Goal: Information Seeking & Learning: Compare options

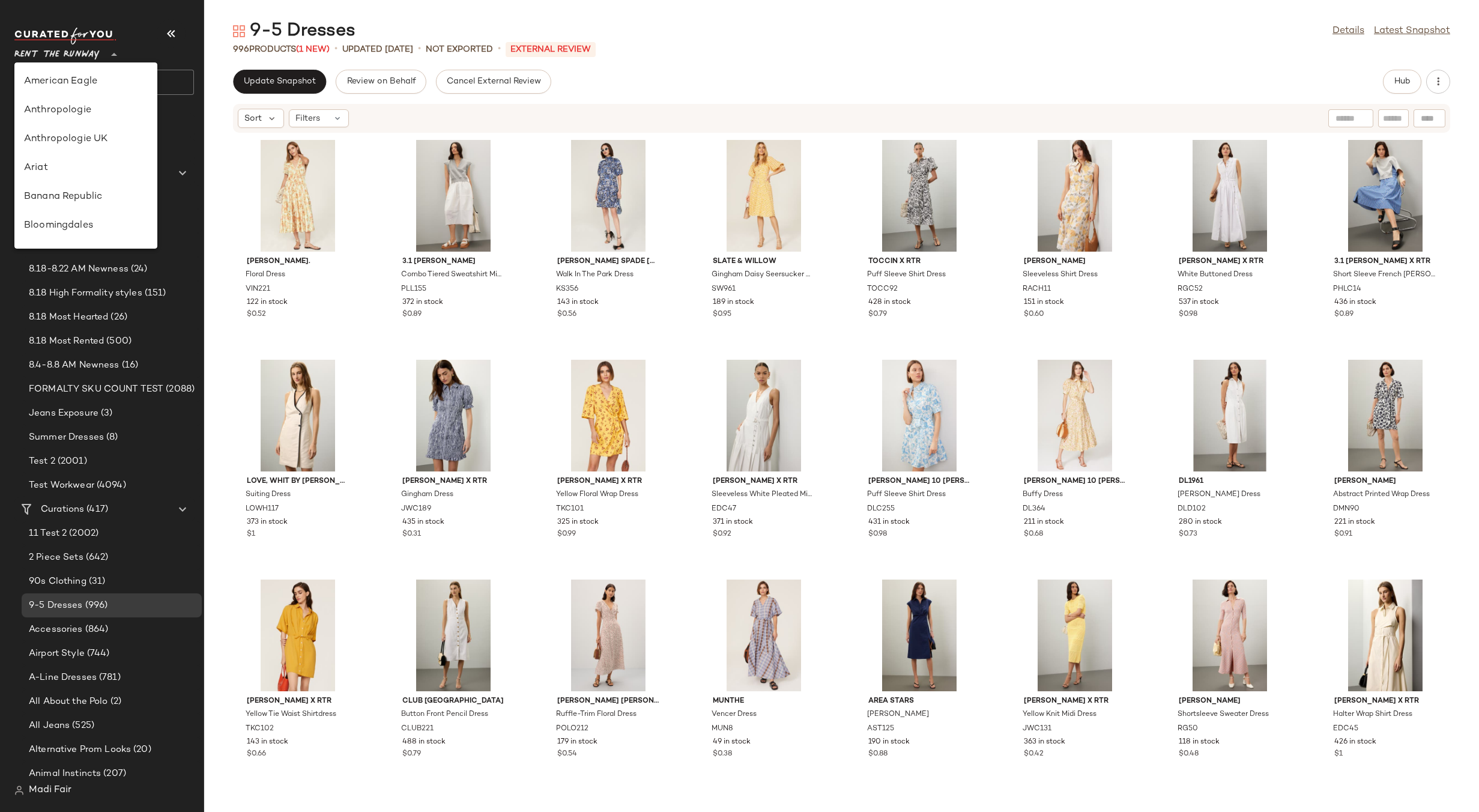
scroll to position [547, 0]
click at [93, 171] on div "Saks OFF 5TH" at bounding box center [86, 168] width 124 height 15
type input "**"
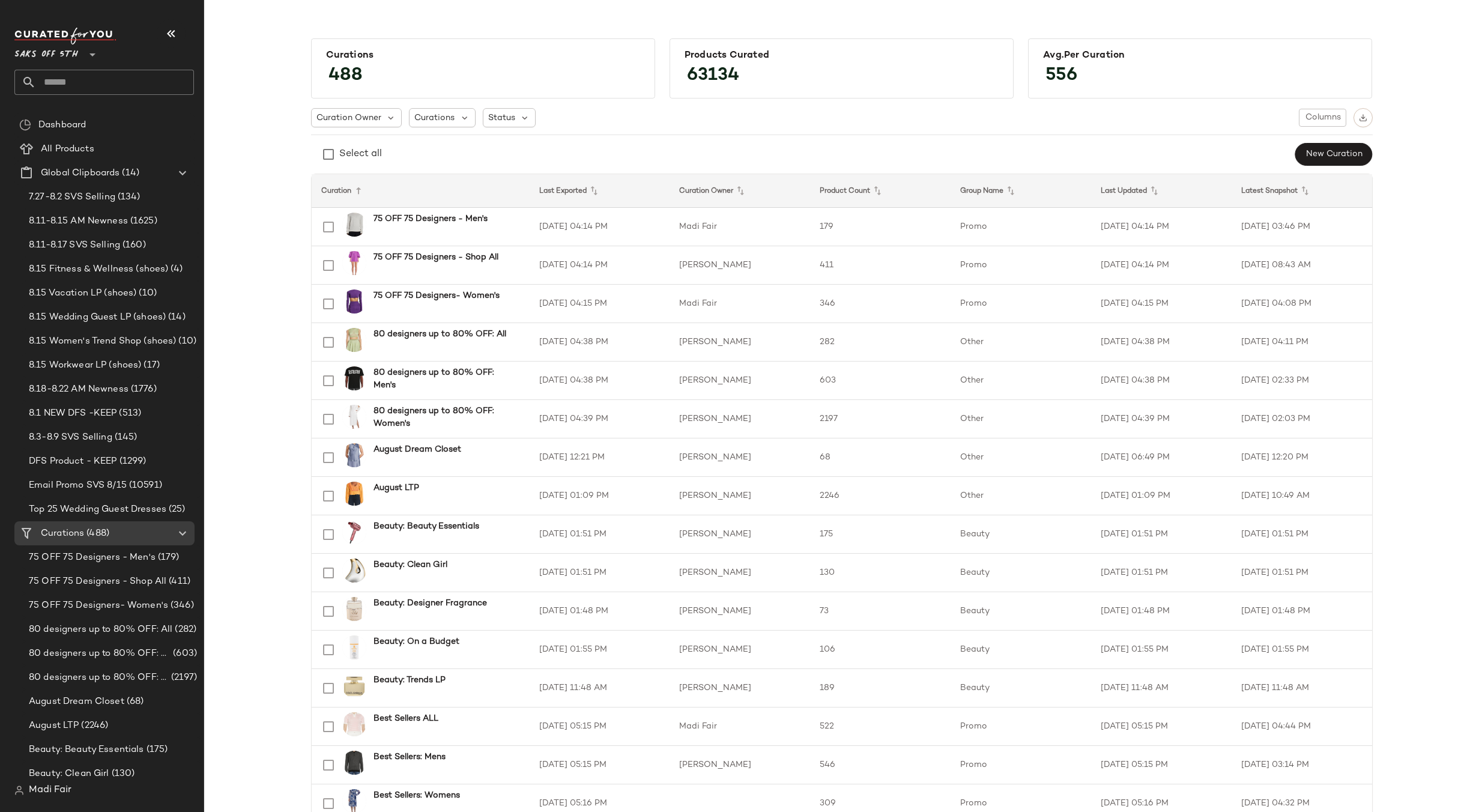
click at [132, 192] on span "Create Global Clipboard" at bounding box center [160, 196] width 113 height 11
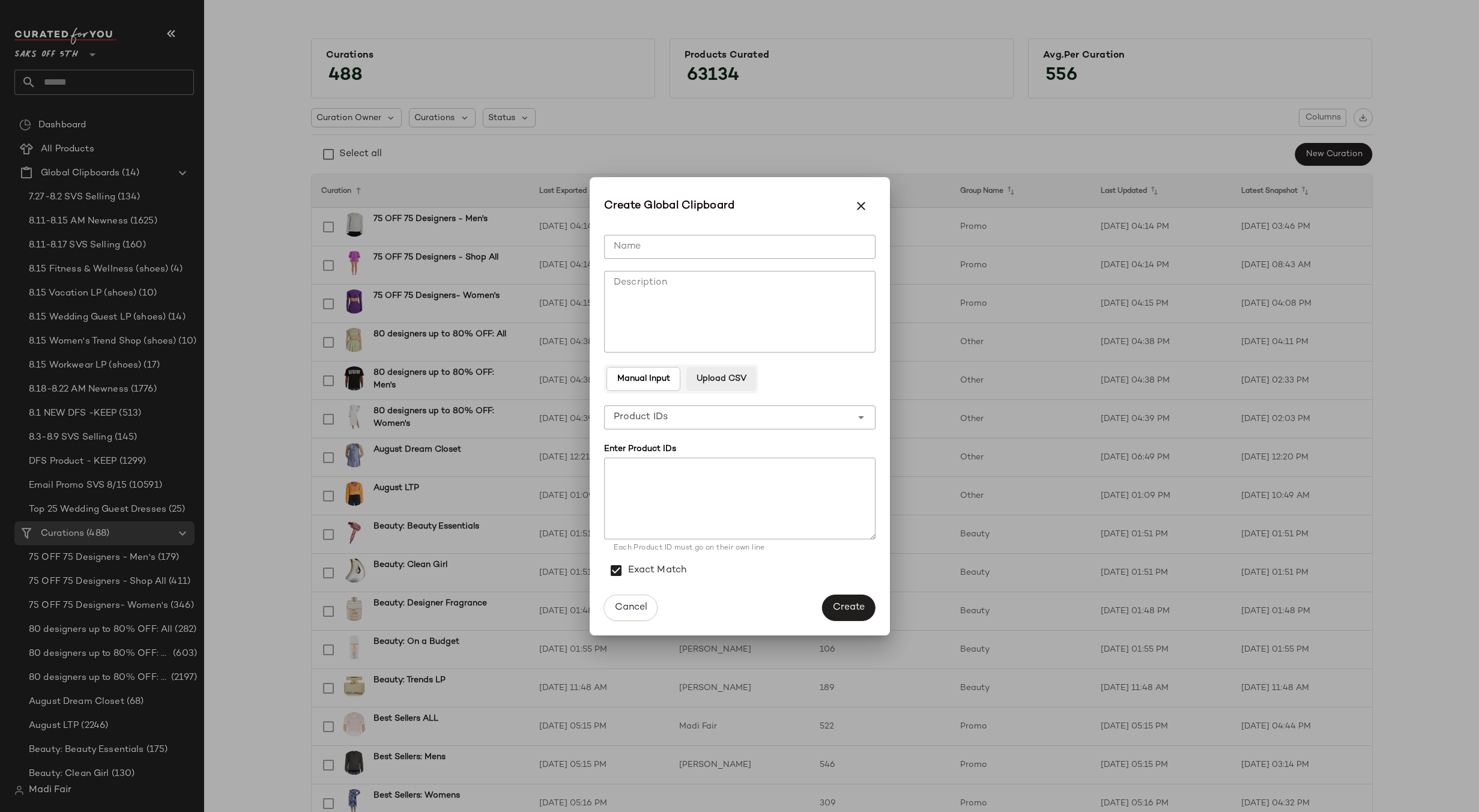
click at [732, 384] on span "Upload CSV" at bounding box center [721, 379] width 50 height 10
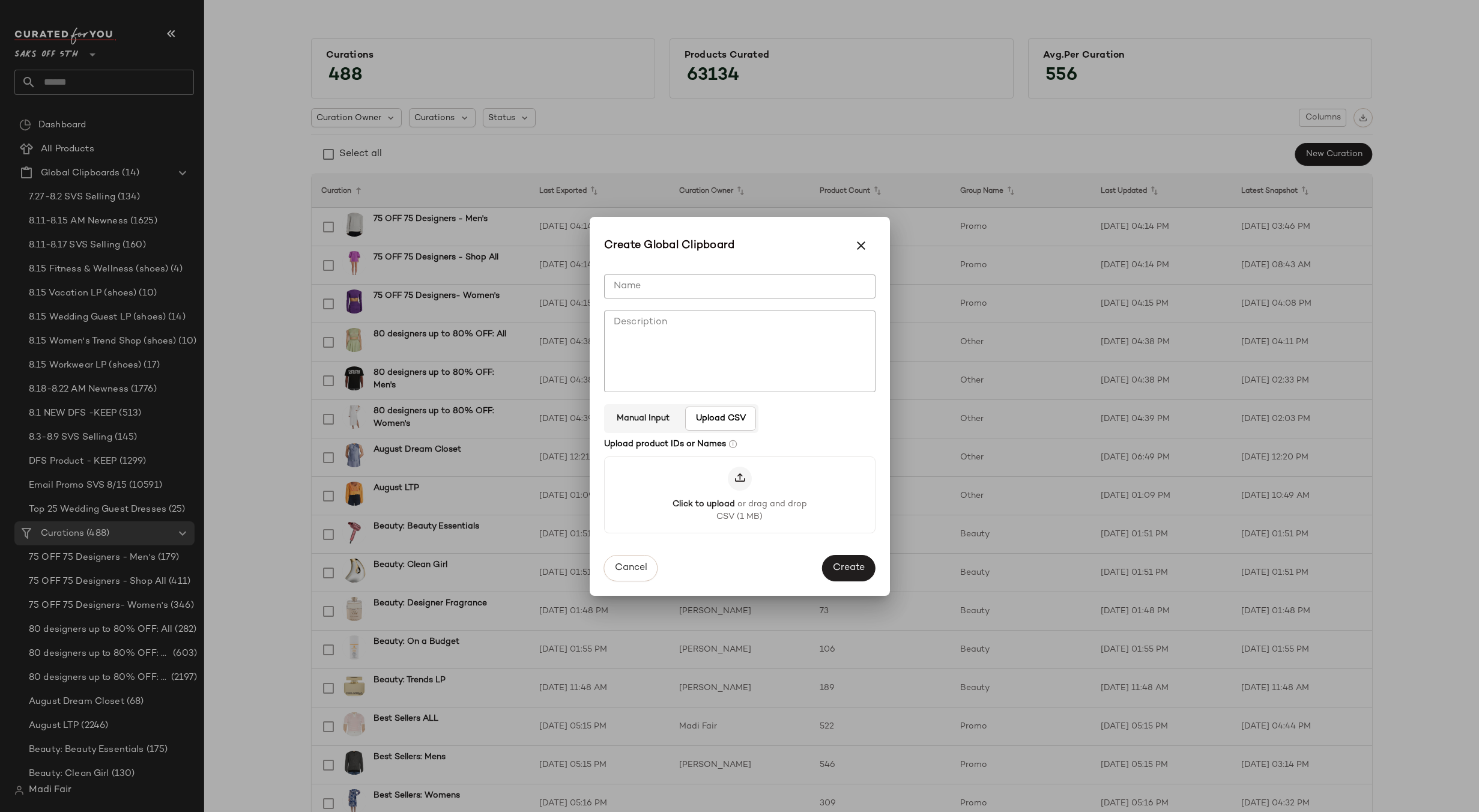
click at [667, 272] on div "Name Name Description Description Manual Input Upload CSV Upload product IDs or…" at bounding box center [740, 406] width 271 height 283
click at [667, 284] on input "Name" at bounding box center [740, 286] width 271 height 24
paste input "**********"
type input "**********"
click at [853, 565] on span "Create" at bounding box center [848, 569] width 32 height 12
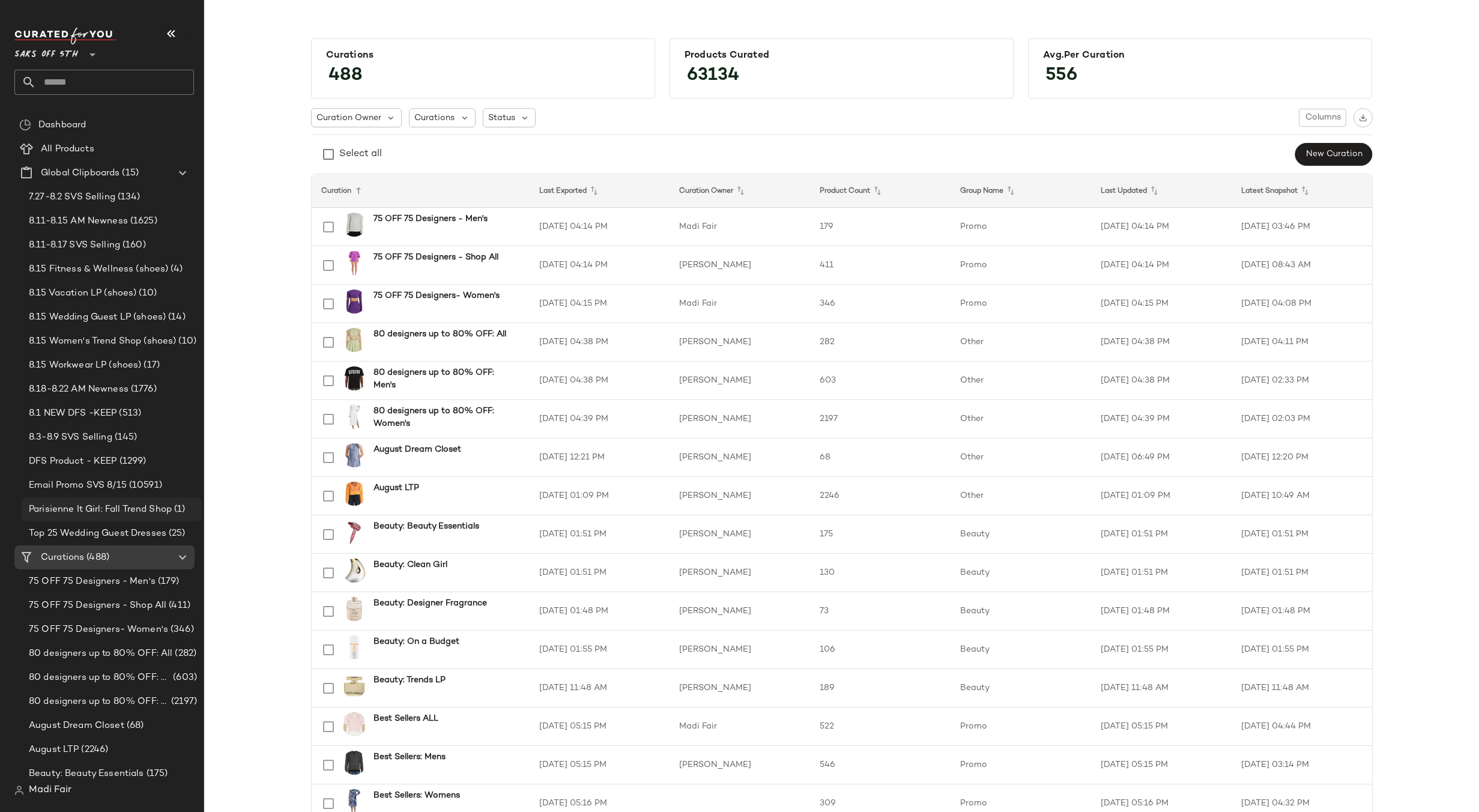
click at [140, 512] on span "Parisienne It Girl: Fall Trend Shop" at bounding box center [100, 510] width 142 height 14
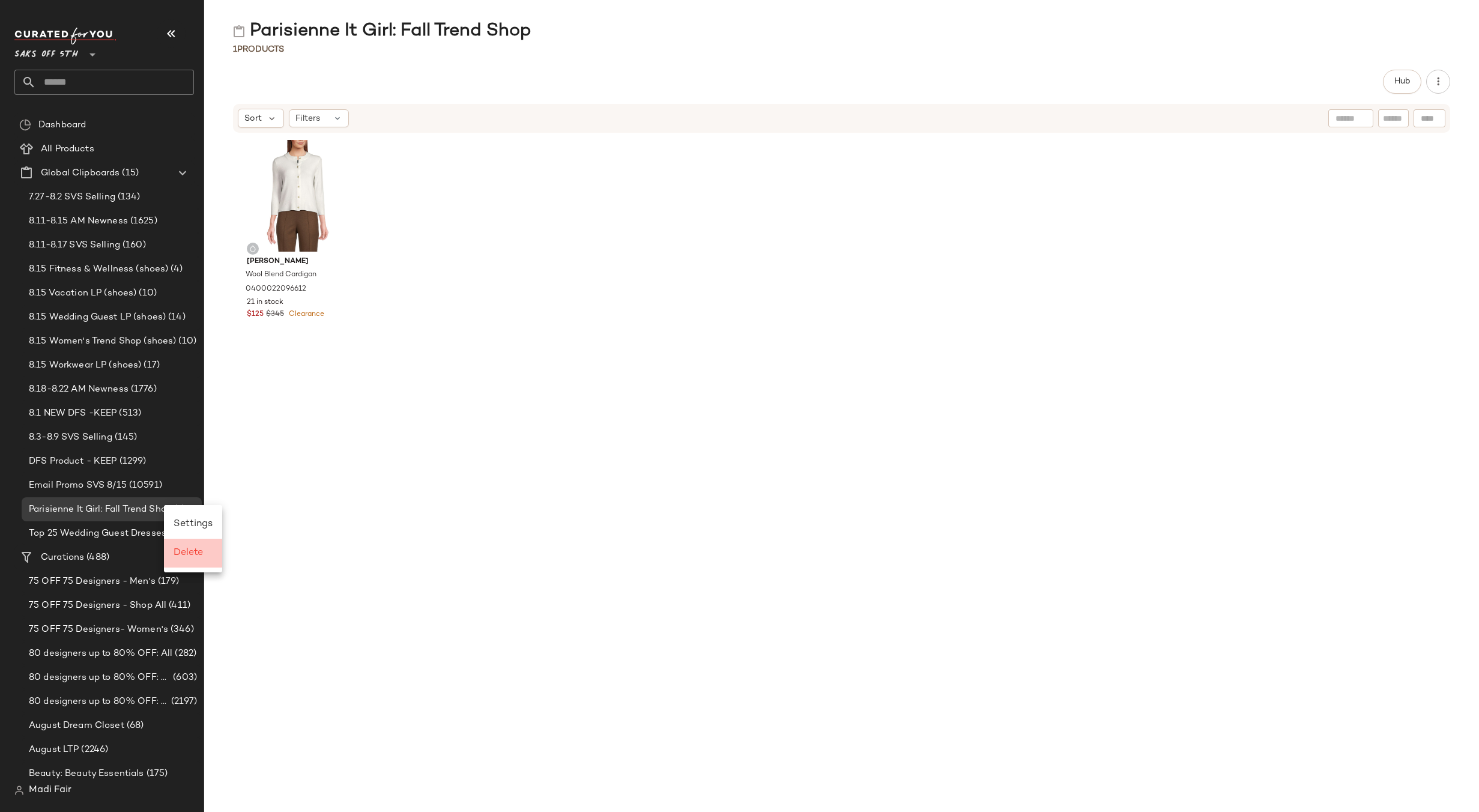
click at [191, 556] on span "Delete" at bounding box center [188, 552] width 29 height 11
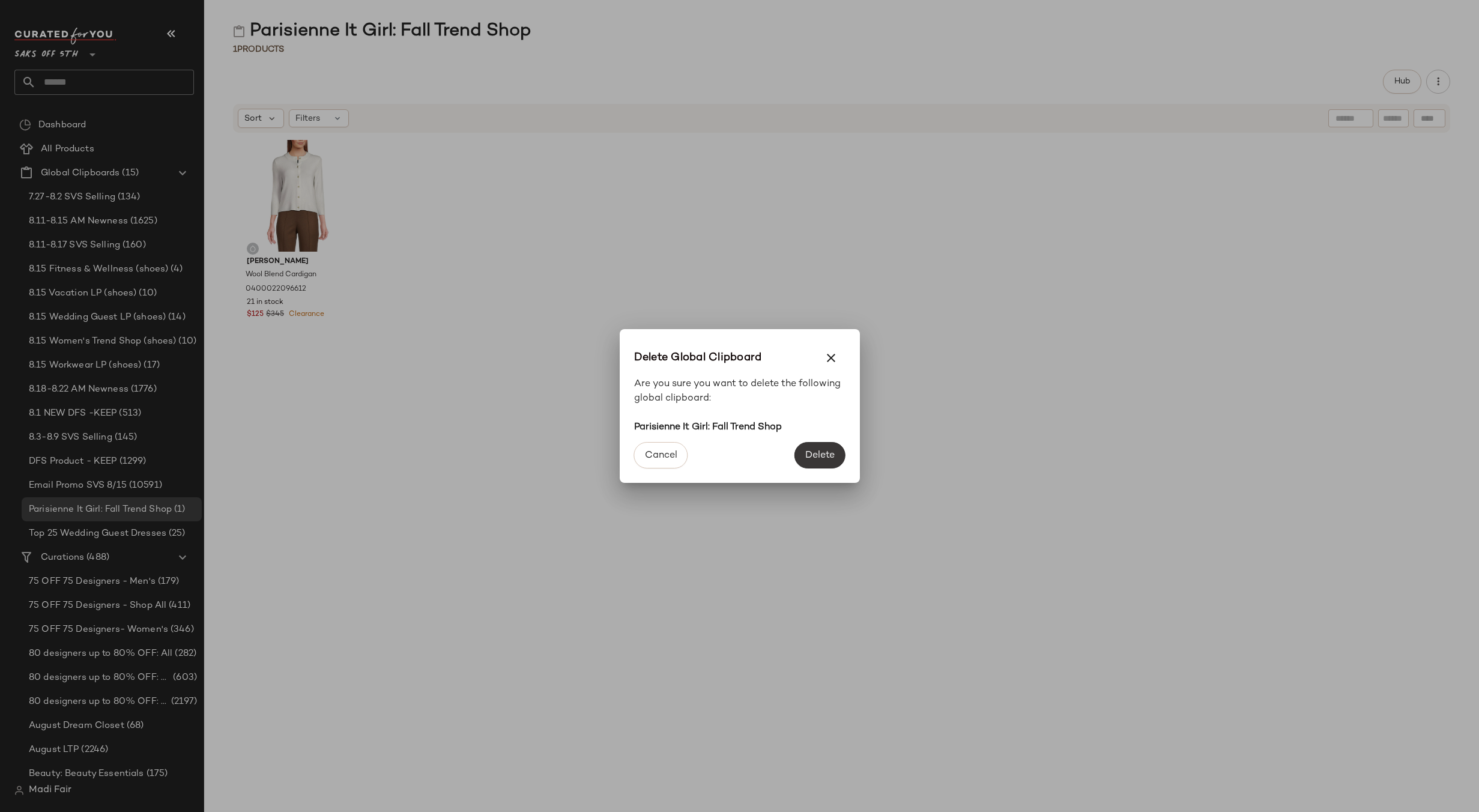
click at [809, 457] on span "Delete" at bounding box center [819, 455] width 30 height 12
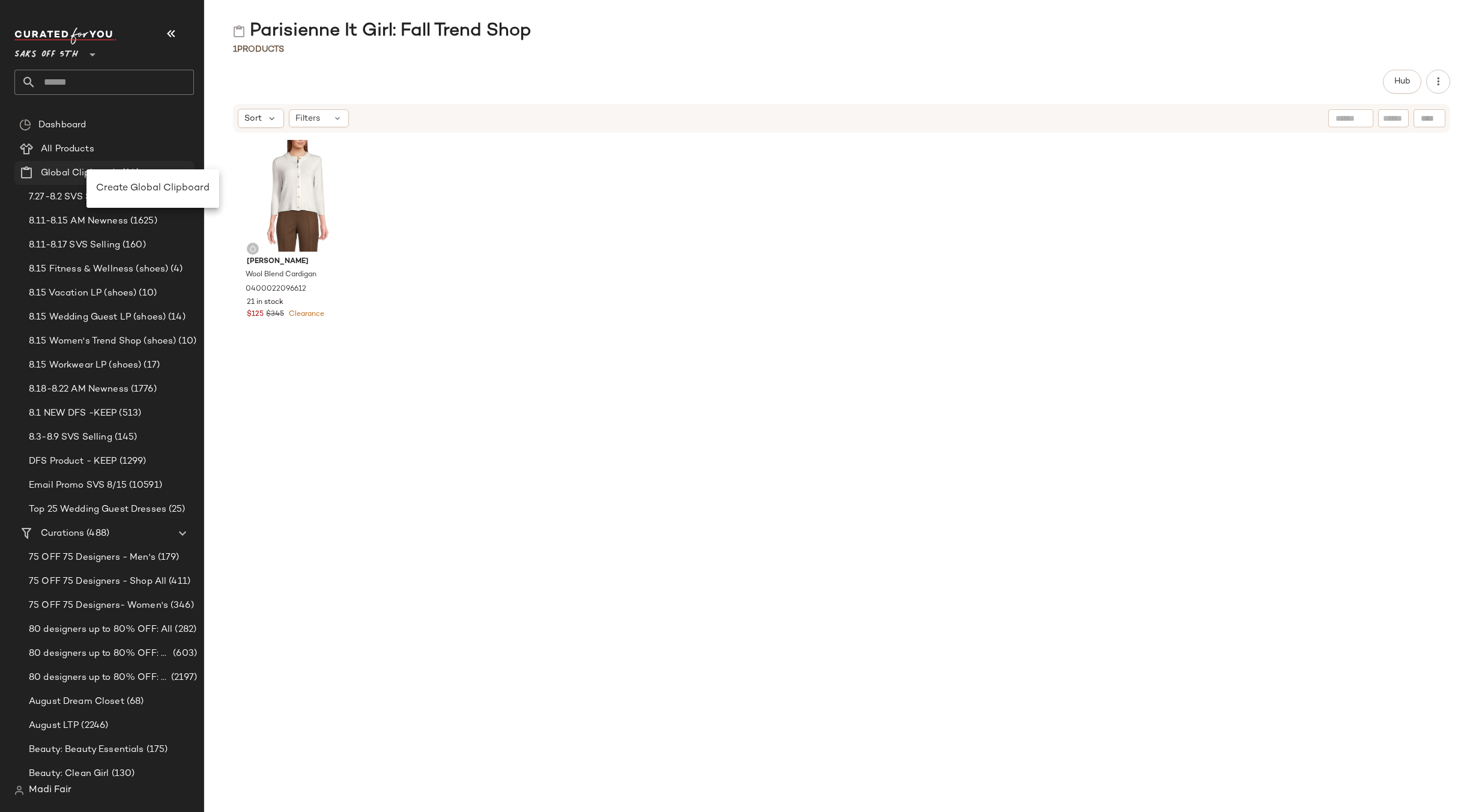
click at [113, 183] on span "Create Global Clipboard" at bounding box center [152, 188] width 113 height 11
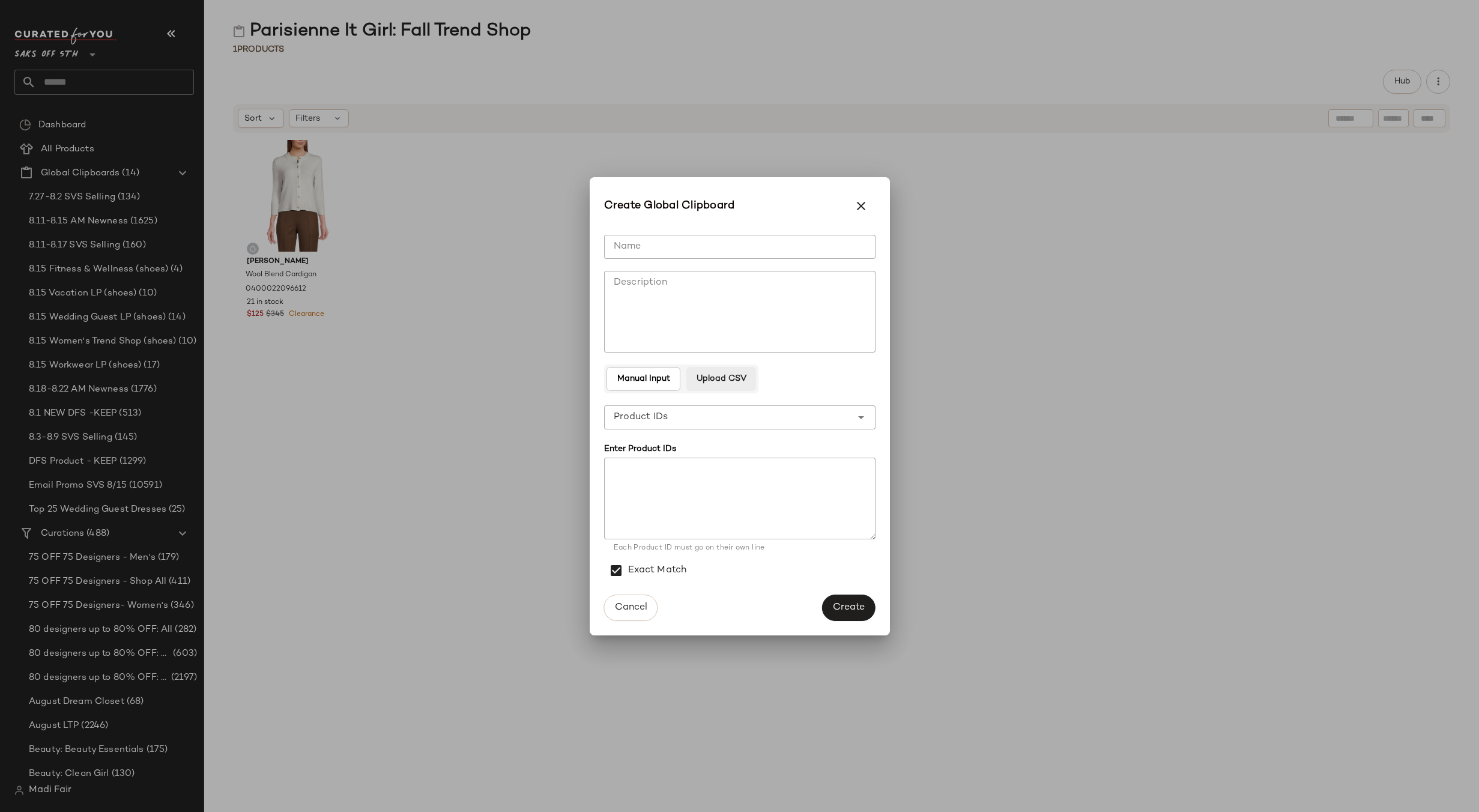
click at [728, 380] on span "Upload CSV" at bounding box center [721, 379] width 50 height 10
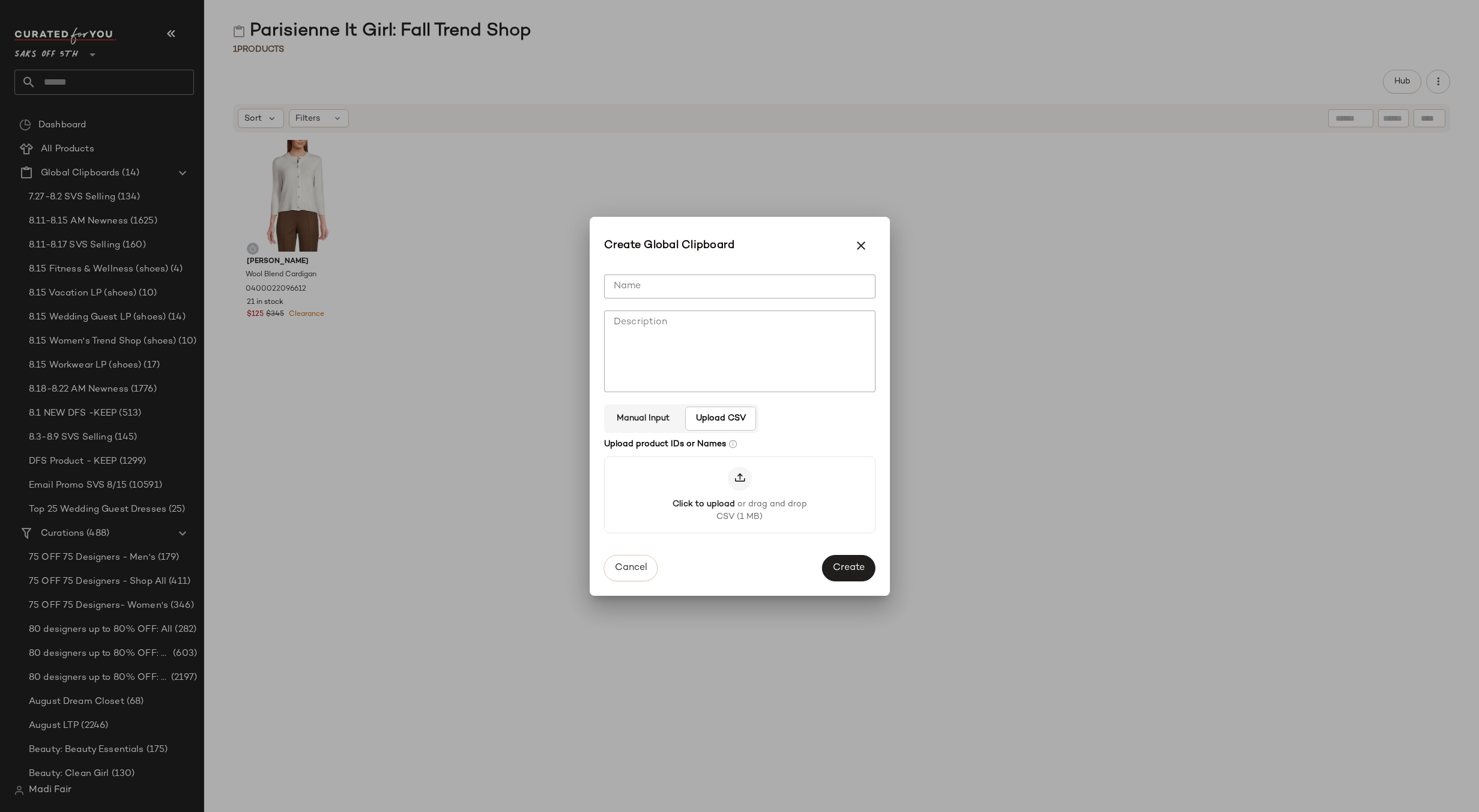
click at [677, 292] on input "Name" at bounding box center [740, 286] width 271 height 24
paste input "**********"
type input "**********"
drag, startPoint x: 866, startPoint y: 287, endPoint x: 449, endPoint y: 308, distance: 417.5
click at [449, 308] on div "Create Global Clipboard Name Name Description Description Manual Input Upload C…" at bounding box center [740, 406] width 1479 height 812
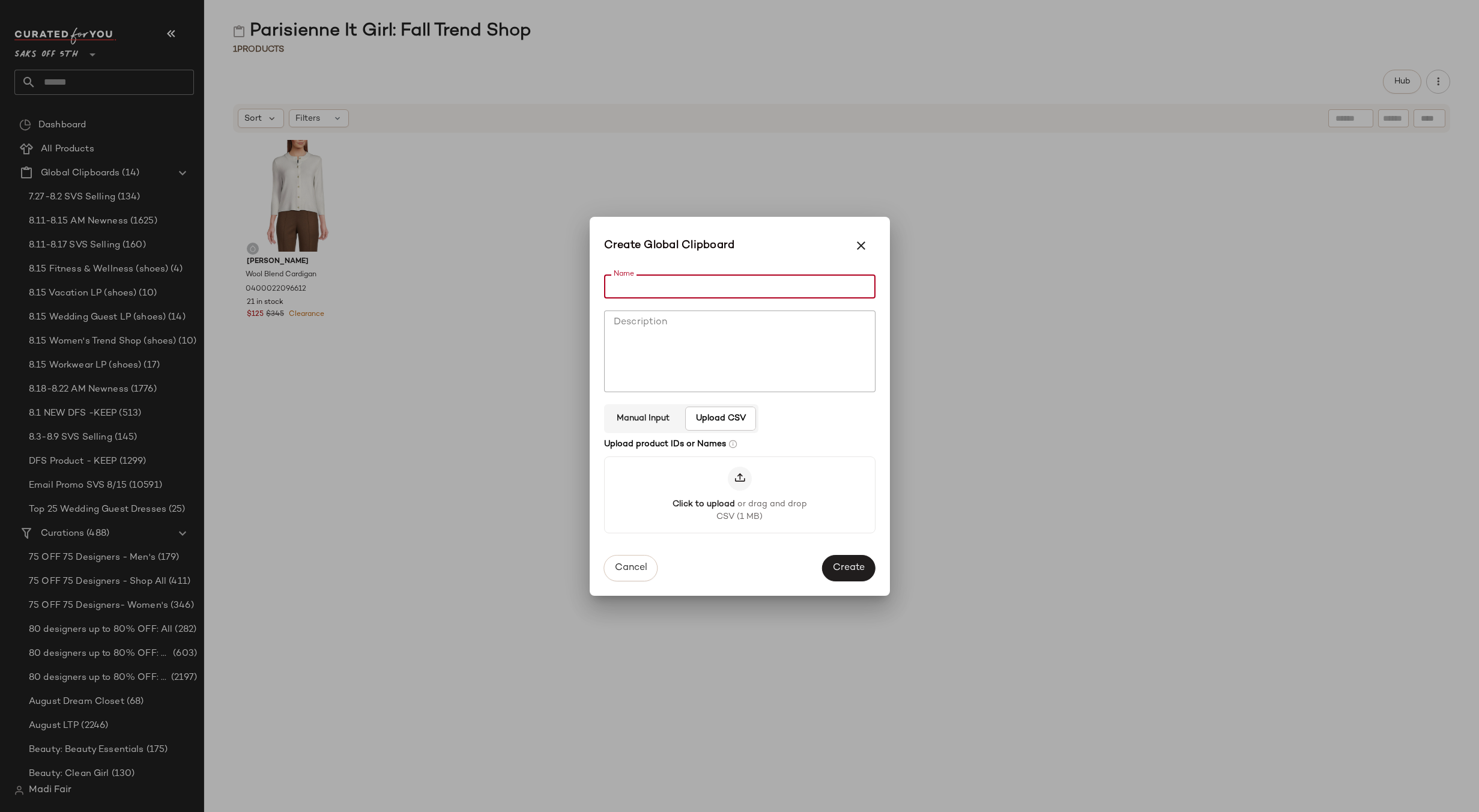
paste input "**********"
type input "**********"
drag, startPoint x: 863, startPoint y: 572, endPoint x: 838, endPoint y: 536, distance: 43.8
click at [863, 572] on span "Create" at bounding box center [848, 569] width 32 height 12
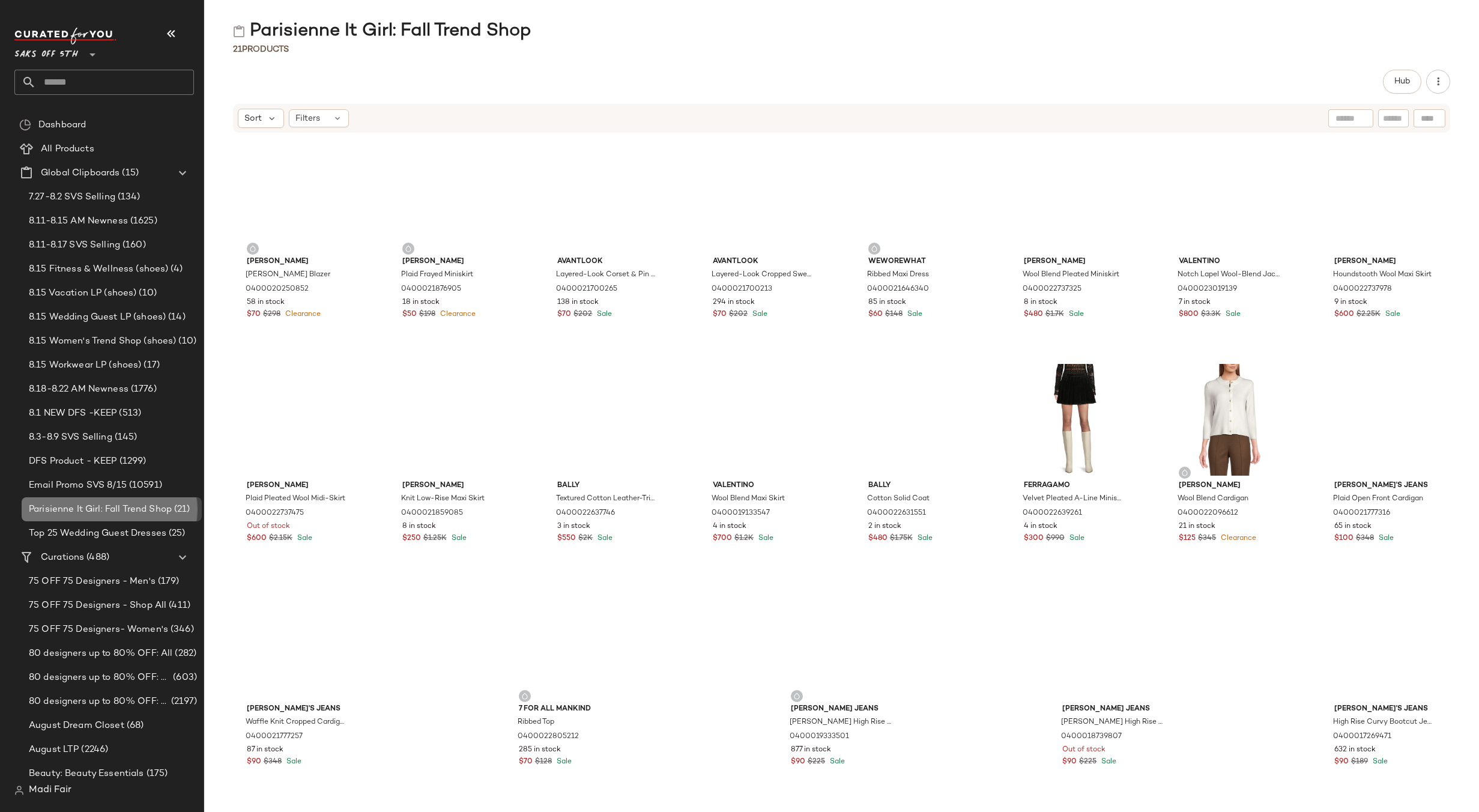
click at [164, 509] on span "Parisienne It Girl: Fall Trend Shop" at bounding box center [100, 510] width 142 height 14
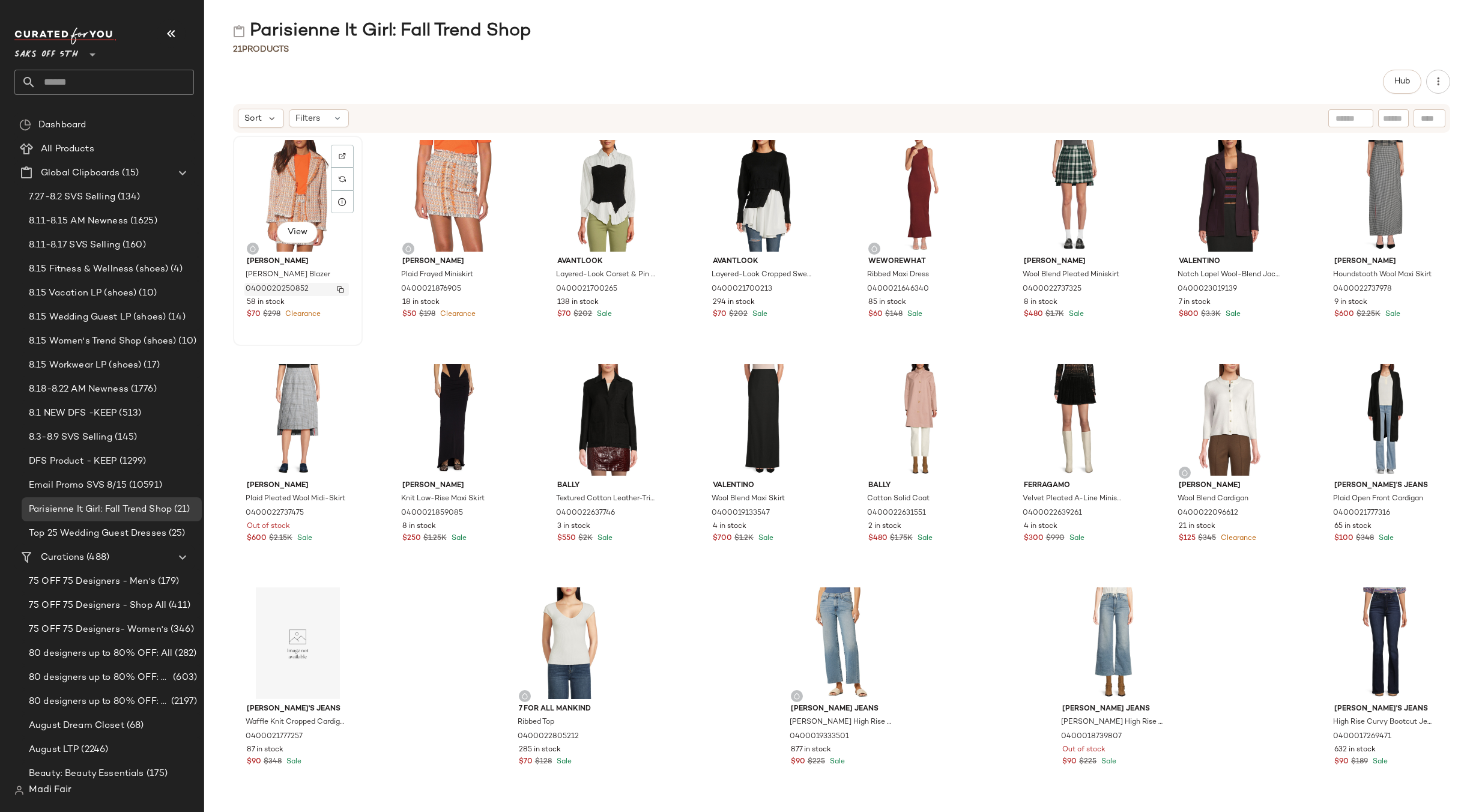
click at [338, 290] on img "button" at bounding box center [340, 289] width 7 height 7
click at [492, 290] on img "button" at bounding box center [495, 289] width 7 height 7
click at [649, 291] on img "button" at bounding box center [650, 289] width 7 height 7
click at [807, 291] on button "button" at bounding box center [805, 289] width 16 height 11
click at [960, 291] on img "button" at bounding box center [961, 289] width 7 height 7
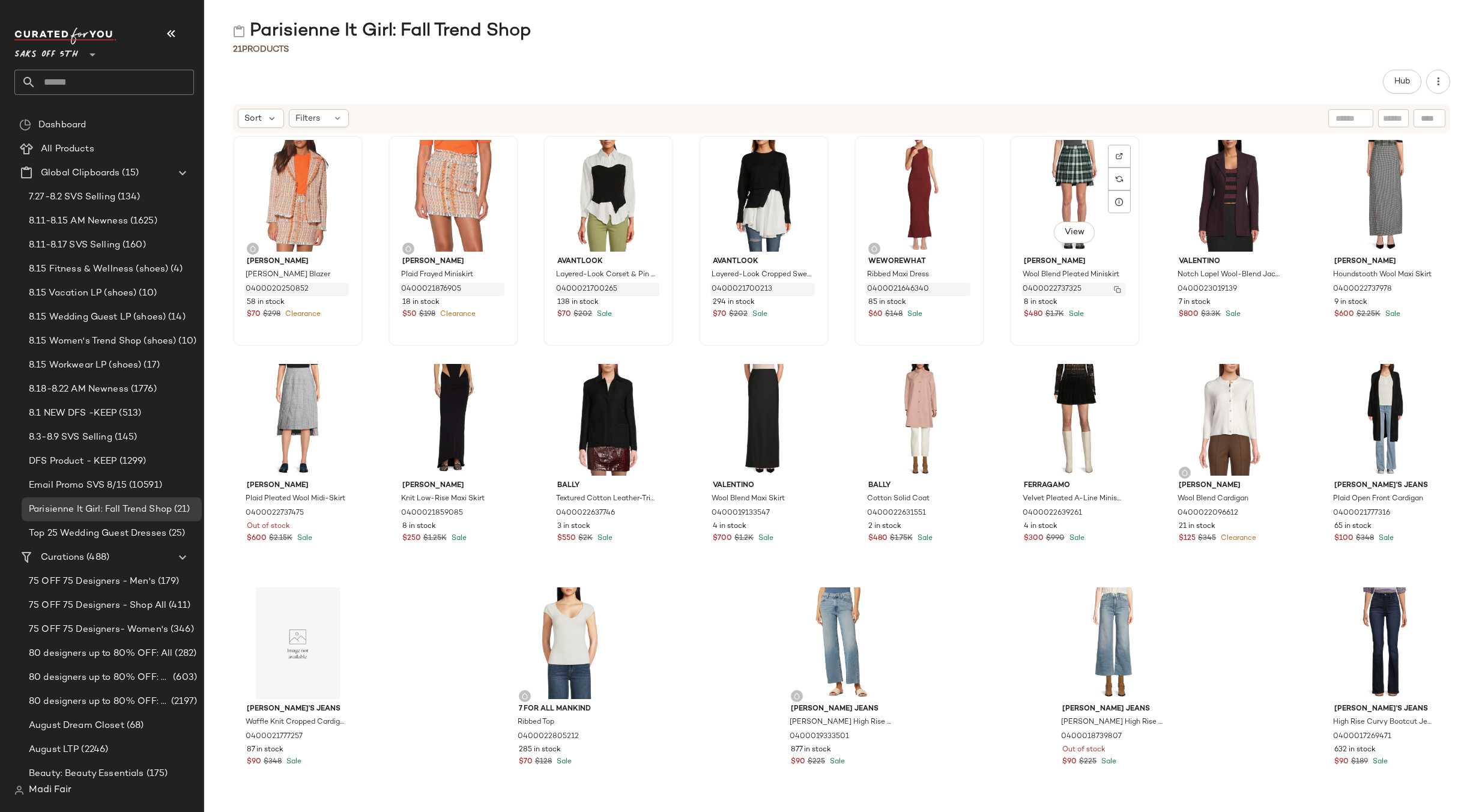
click at [1115, 291] on img "button" at bounding box center [1117, 289] width 7 height 7
click at [1269, 290] on img "button" at bounding box center [1272, 289] width 7 height 7
click at [1269, 293] on img "button" at bounding box center [1272, 289] width 7 height 7
click at [1425, 290] on img "button" at bounding box center [1428, 289] width 7 height 7
click at [342, 514] on img "button" at bounding box center [340, 513] width 7 height 7
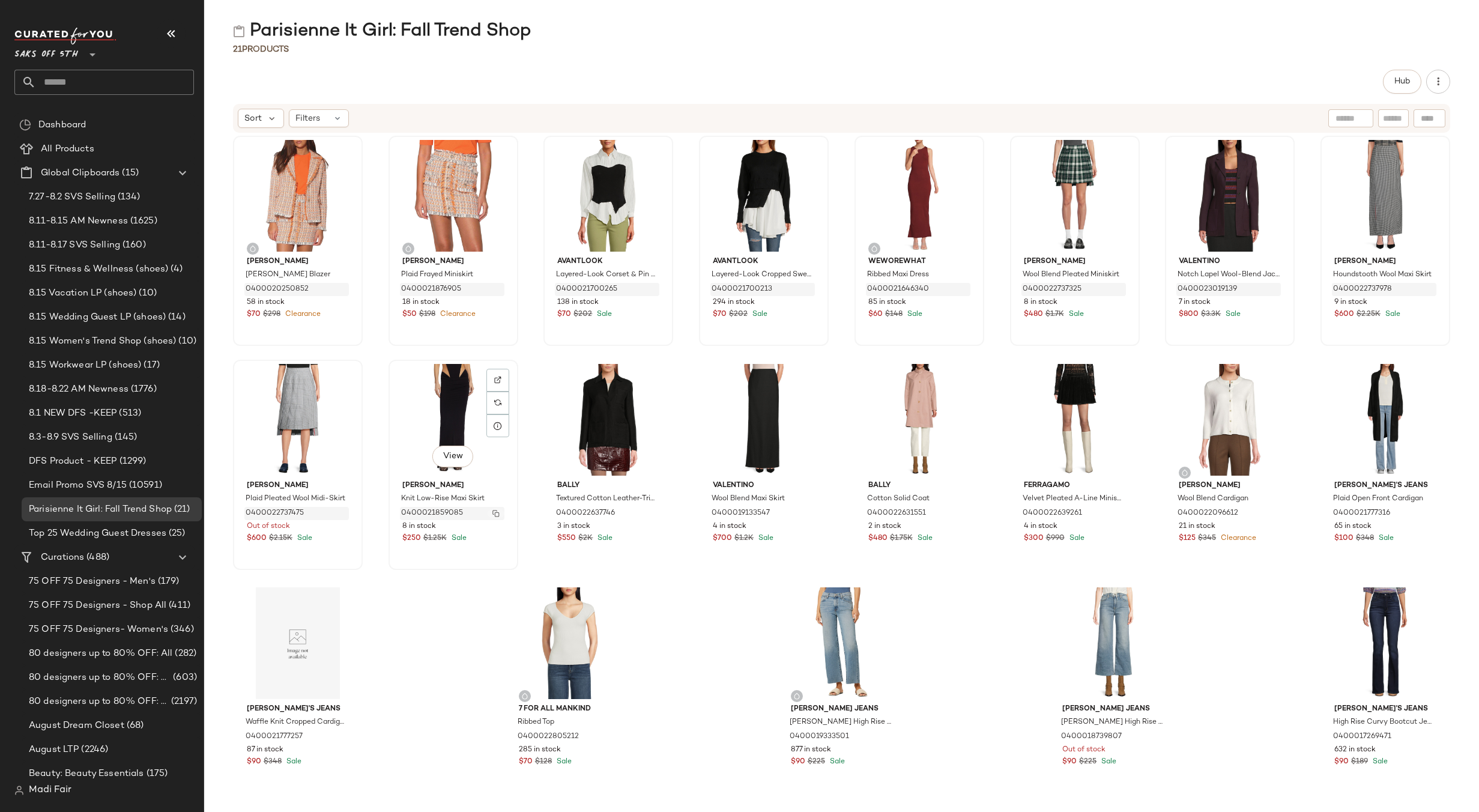
click at [495, 512] on img "button" at bounding box center [495, 513] width 7 height 7
click at [648, 515] on img "button" at bounding box center [650, 513] width 7 height 7
click at [804, 516] on img "button" at bounding box center [805, 513] width 7 height 7
click at [954, 511] on button "button" at bounding box center [961, 513] width 16 height 11
click at [1114, 515] on img "button" at bounding box center [1117, 513] width 7 height 7
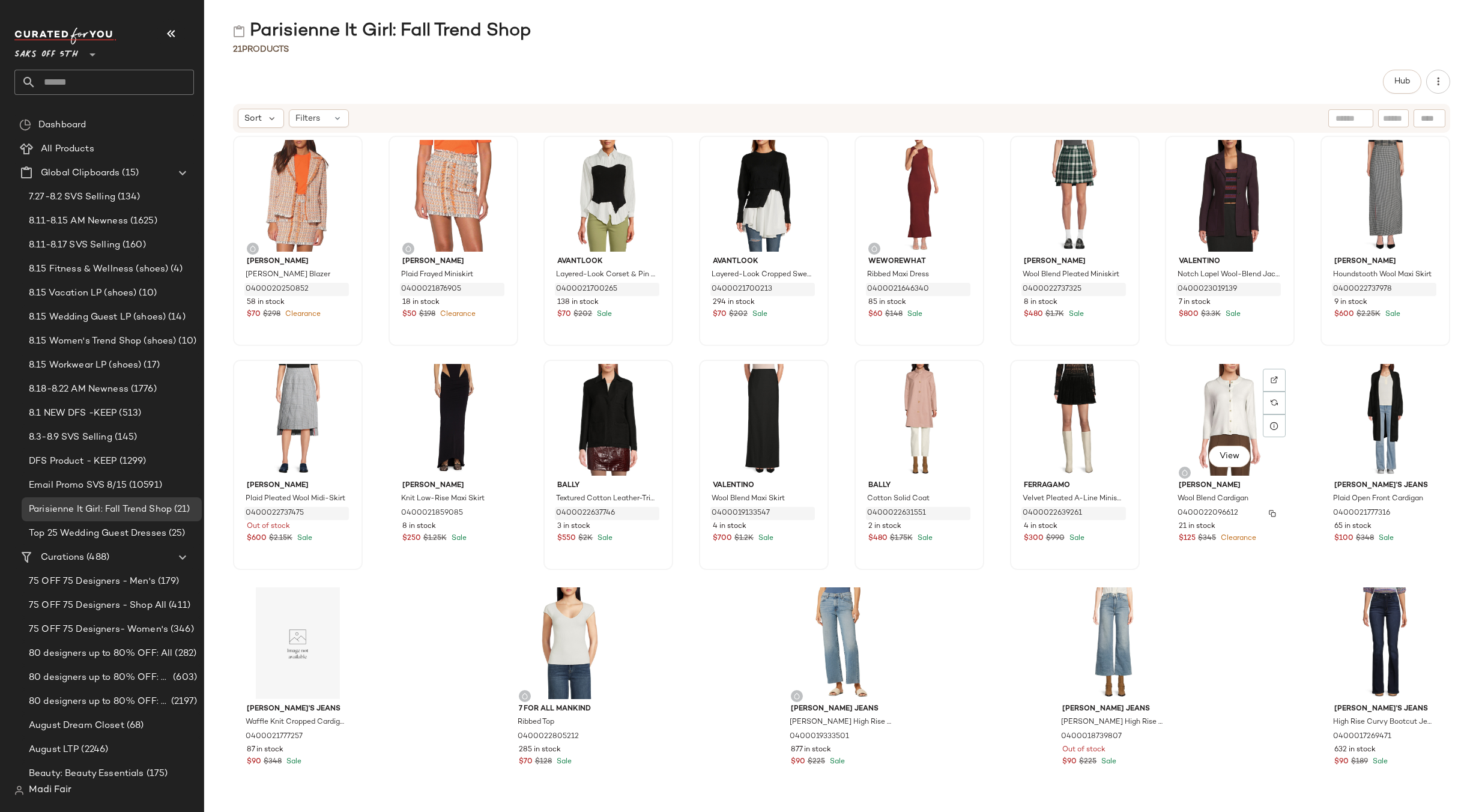
drag, startPoint x: 1268, startPoint y: 515, endPoint x: 1061, endPoint y: 331, distance: 277.0
click at [1269, 514] on img "button" at bounding box center [1272, 513] width 7 height 7
click at [1269, 513] on img "button" at bounding box center [1272, 513] width 7 height 7
click at [1425, 515] on img "button" at bounding box center [1428, 513] width 7 height 7
click at [342, 734] on img "button" at bounding box center [340, 735] width 7 height 7
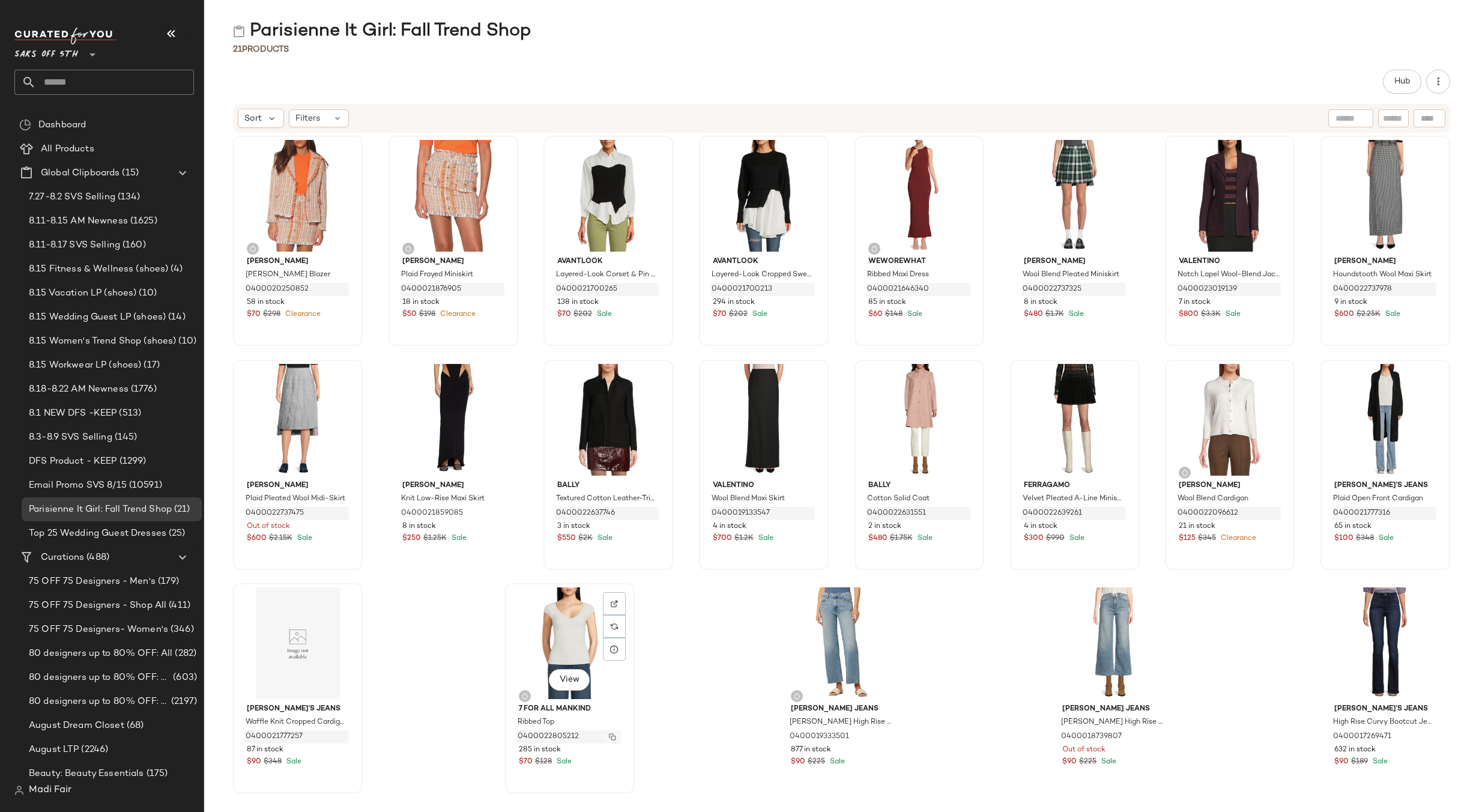
click at [613, 737] on img "button" at bounding box center [612, 735] width 7 height 7
click at [884, 737] on img "button" at bounding box center [884, 735] width 7 height 7
click at [1157, 737] on button "button" at bounding box center [1155, 736] width 16 height 11
click at [1425, 735] on img "button" at bounding box center [1428, 735] width 7 height 7
click at [92, 189] on span "Create Global Clipboard" at bounding box center [133, 187] width 113 height 11
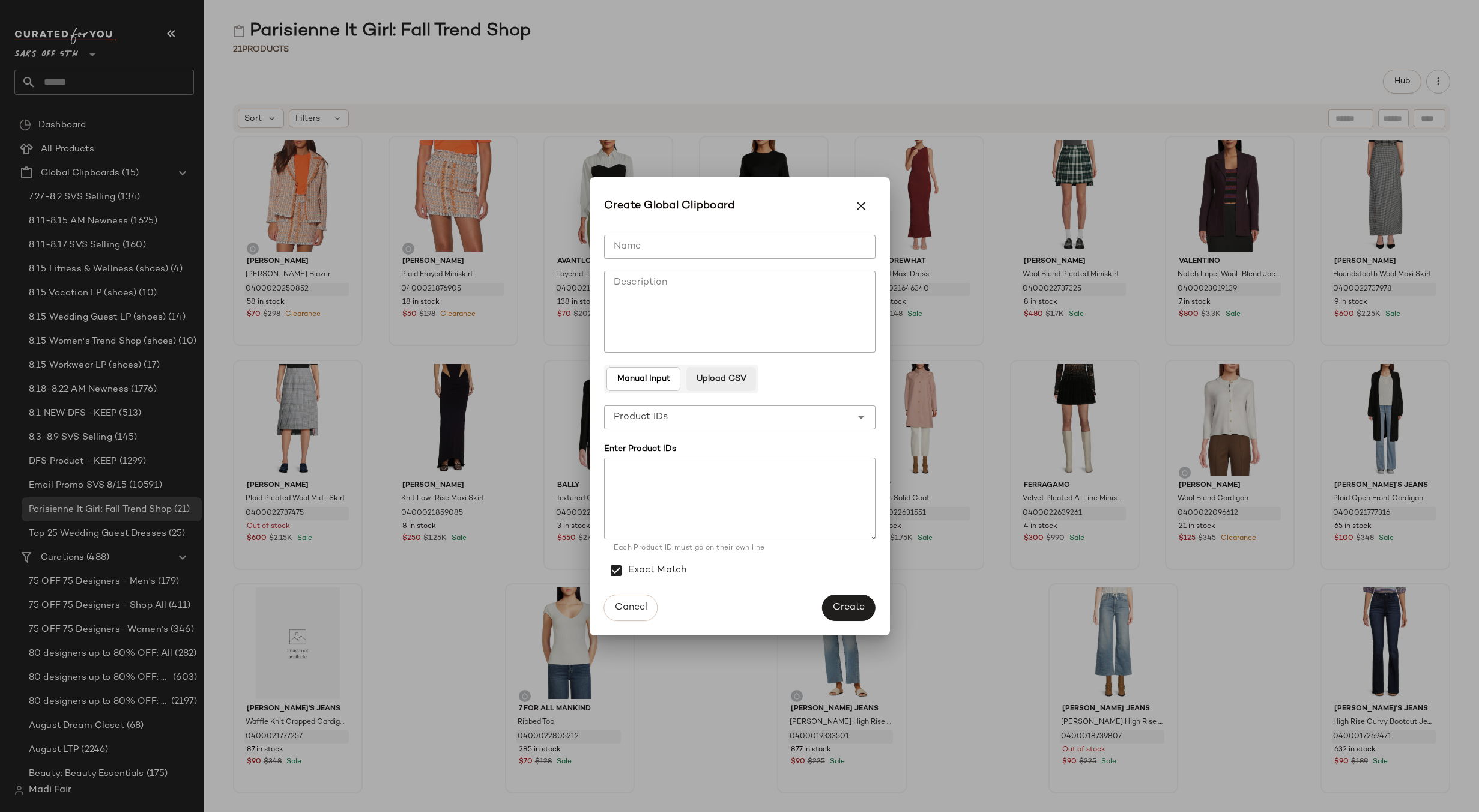
click at [722, 375] on span "Upload CSV" at bounding box center [721, 379] width 50 height 10
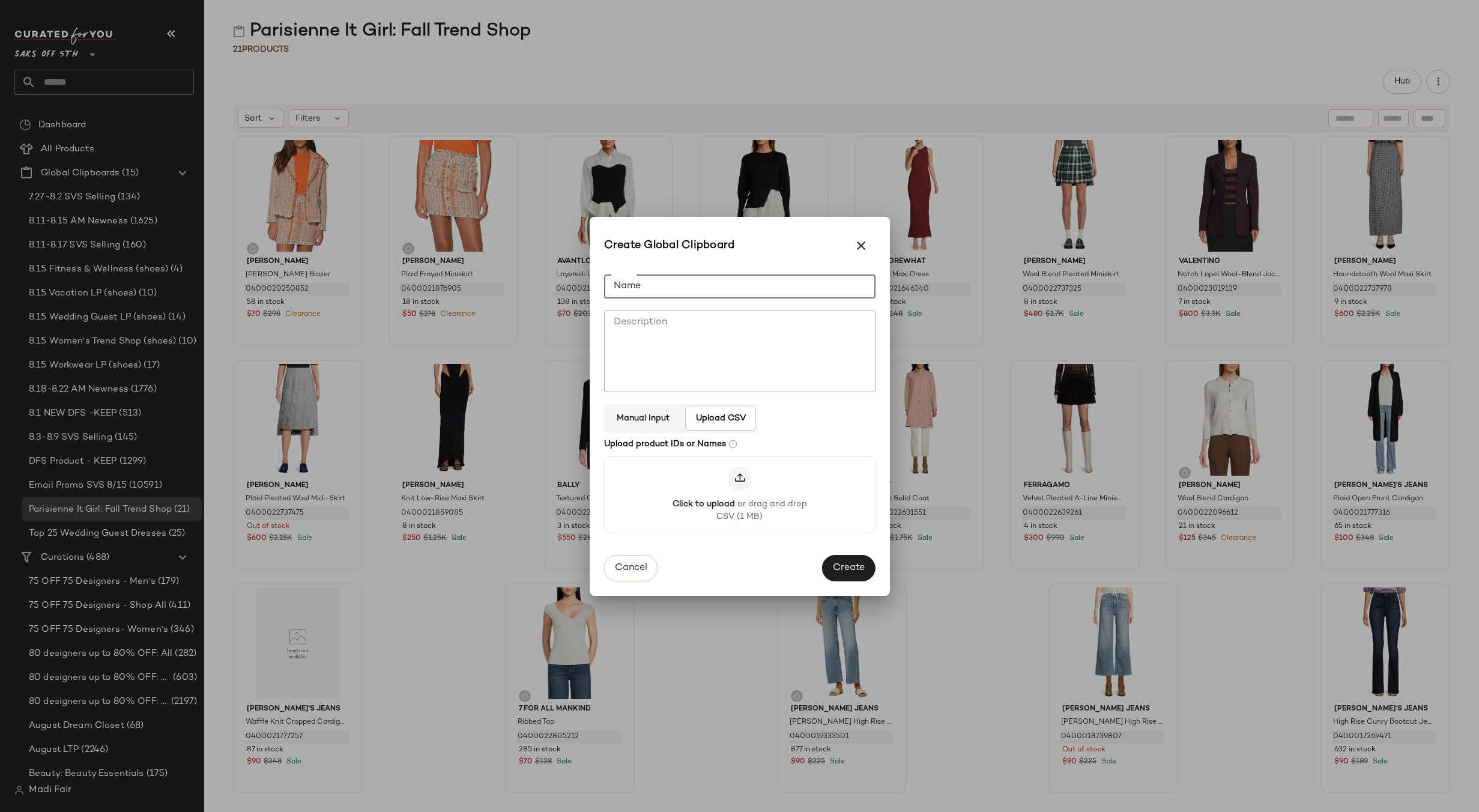
click at [662, 283] on input "Name" at bounding box center [740, 286] width 271 height 24
paste input "**********"
type input "**********"
click at [840, 561] on button "Create" at bounding box center [848, 569] width 53 height 26
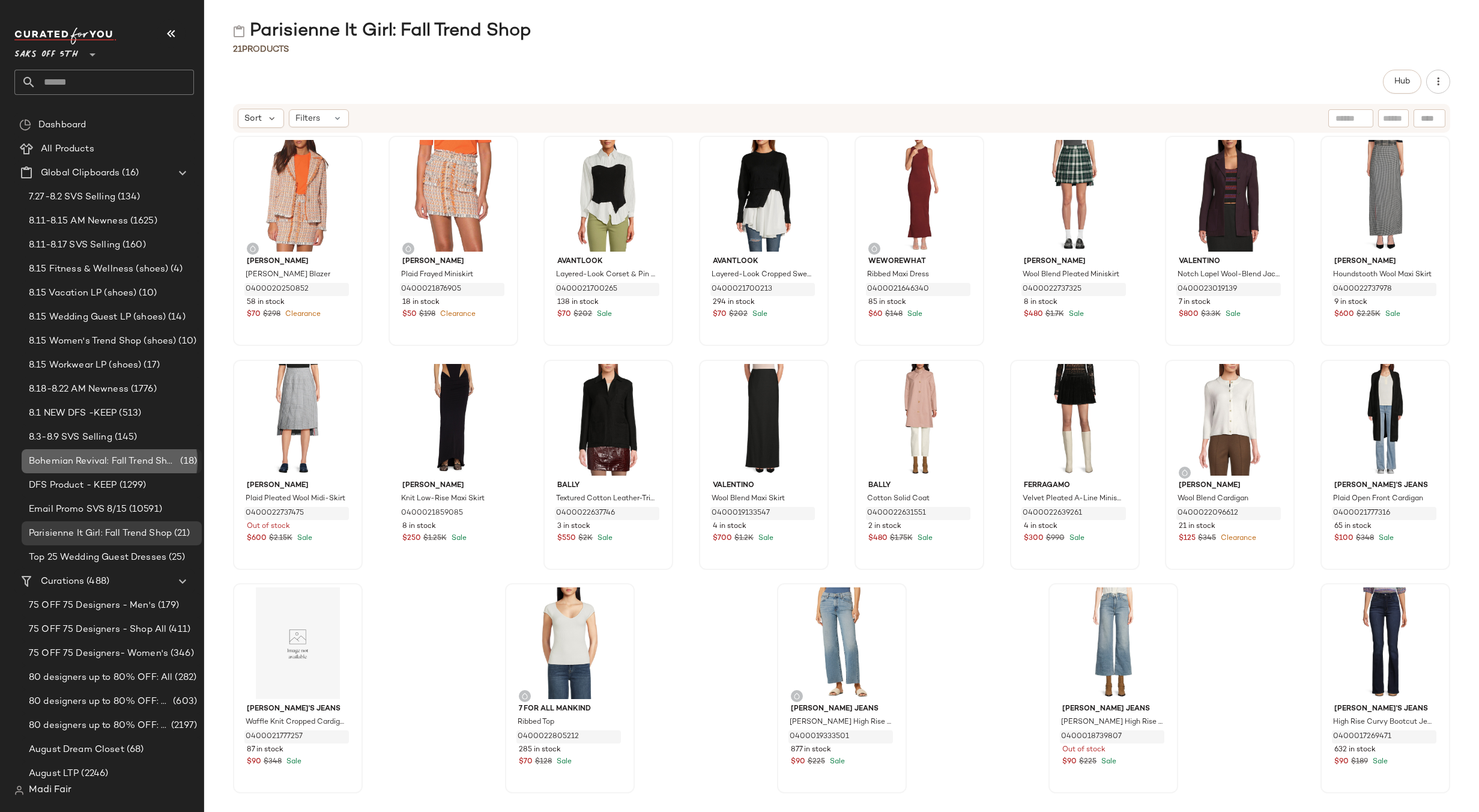
click at [154, 458] on span "Bohemian Revival: Fall Trend Shop" at bounding box center [104, 461] width 149 height 14
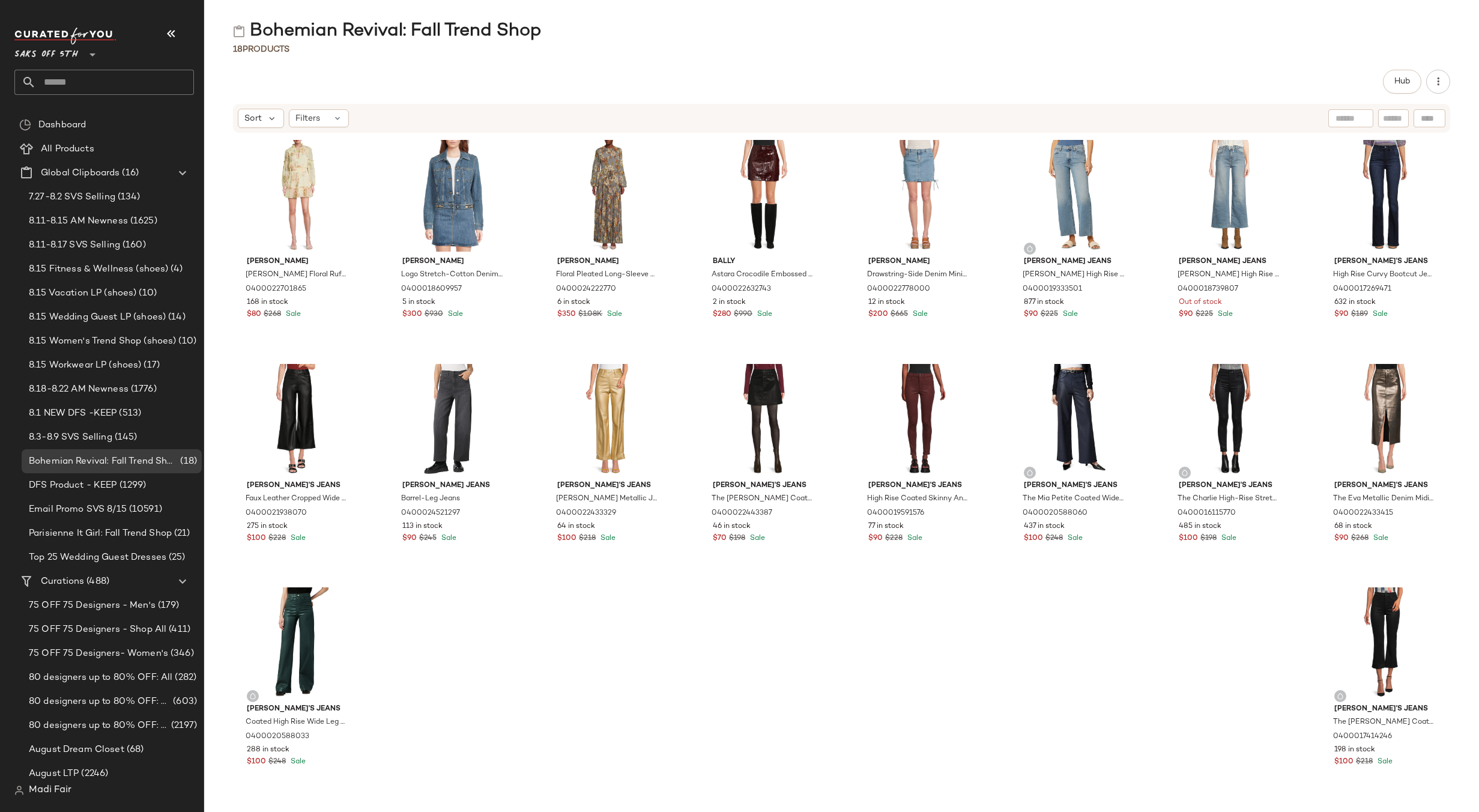
click at [428, 663] on div "[PERSON_NAME] [PERSON_NAME] Floral Ruffle Minidress 0400022701865 168 in stock …" at bounding box center [841, 465] width 1274 height 664
click at [342, 287] on img "button" at bounding box center [340, 289] width 7 height 7
click at [498, 291] on img "button" at bounding box center [495, 289] width 7 height 7
click at [649, 292] on img "button" at bounding box center [650, 289] width 7 height 7
click at [805, 287] on img "button" at bounding box center [805, 289] width 7 height 7
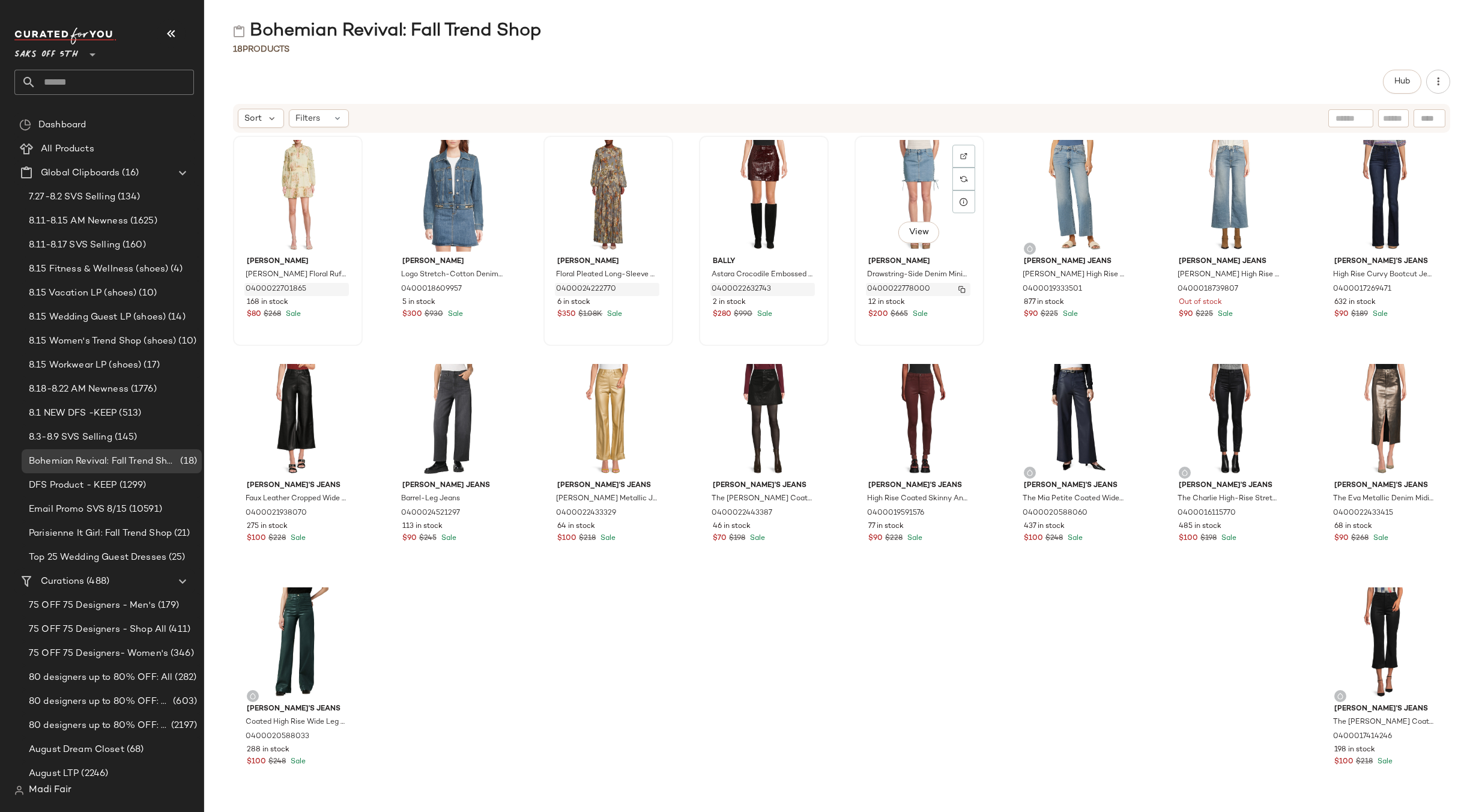
click at [959, 289] on img "button" at bounding box center [961, 289] width 7 height 7
click at [1114, 290] on img "button" at bounding box center [1117, 289] width 7 height 7
drag, startPoint x: 1267, startPoint y: 292, endPoint x: 1222, endPoint y: 240, distance: 68.8
click at [1269, 291] on img "button" at bounding box center [1272, 289] width 7 height 7
click at [1425, 287] on img "button" at bounding box center [1428, 289] width 7 height 7
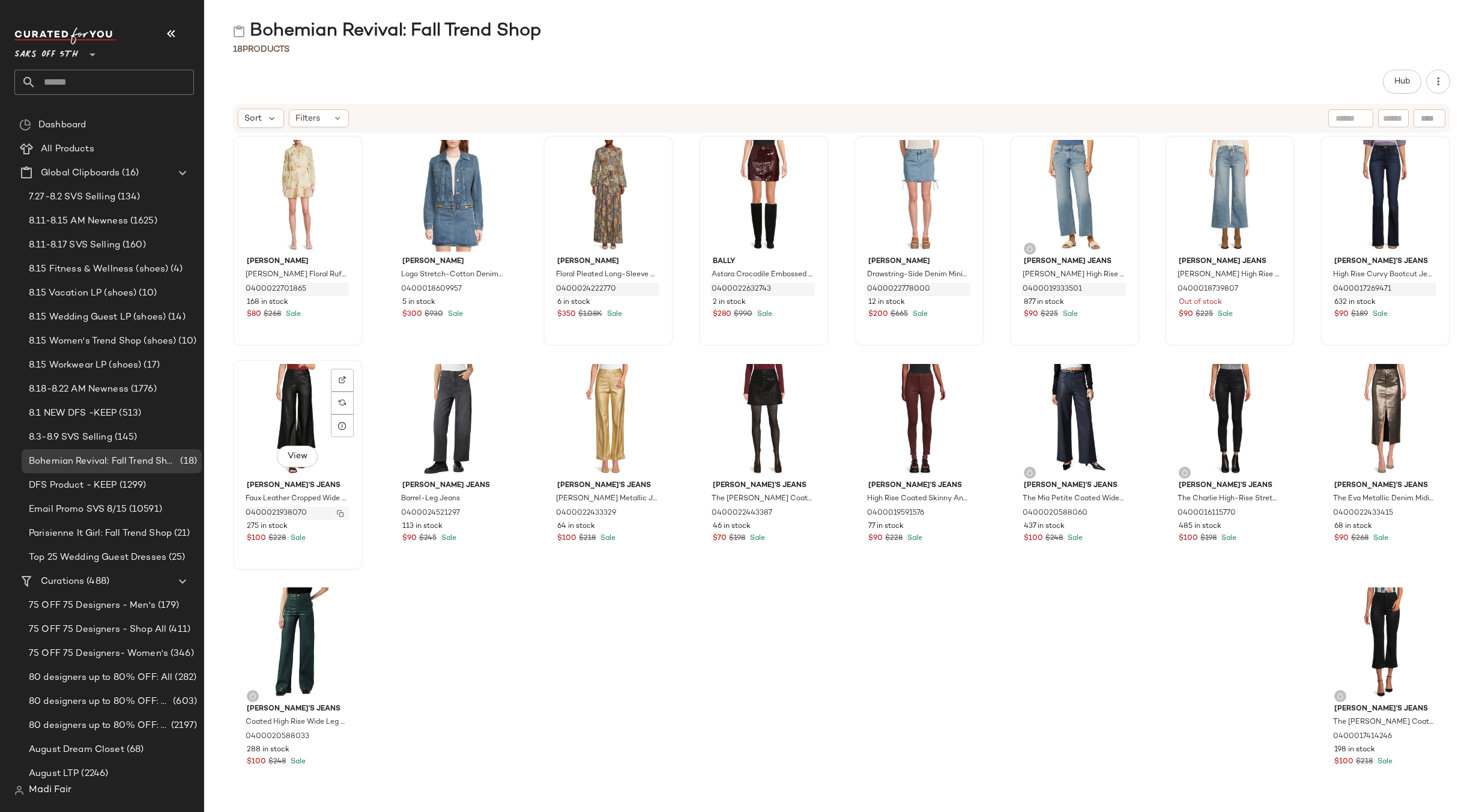
click at [337, 512] on img "button" at bounding box center [340, 513] width 7 height 7
click at [496, 515] on img "button" at bounding box center [495, 513] width 7 height 7
click at [645, 513] on button "button" at bounding box center [650, 513] width 16 height 11
click at [802, 512] on img "button" at bounding box center [805, 513] width 7 height 7
click at [960, 512] on img "button" at bounding box center [961, 513] width 7 height 7
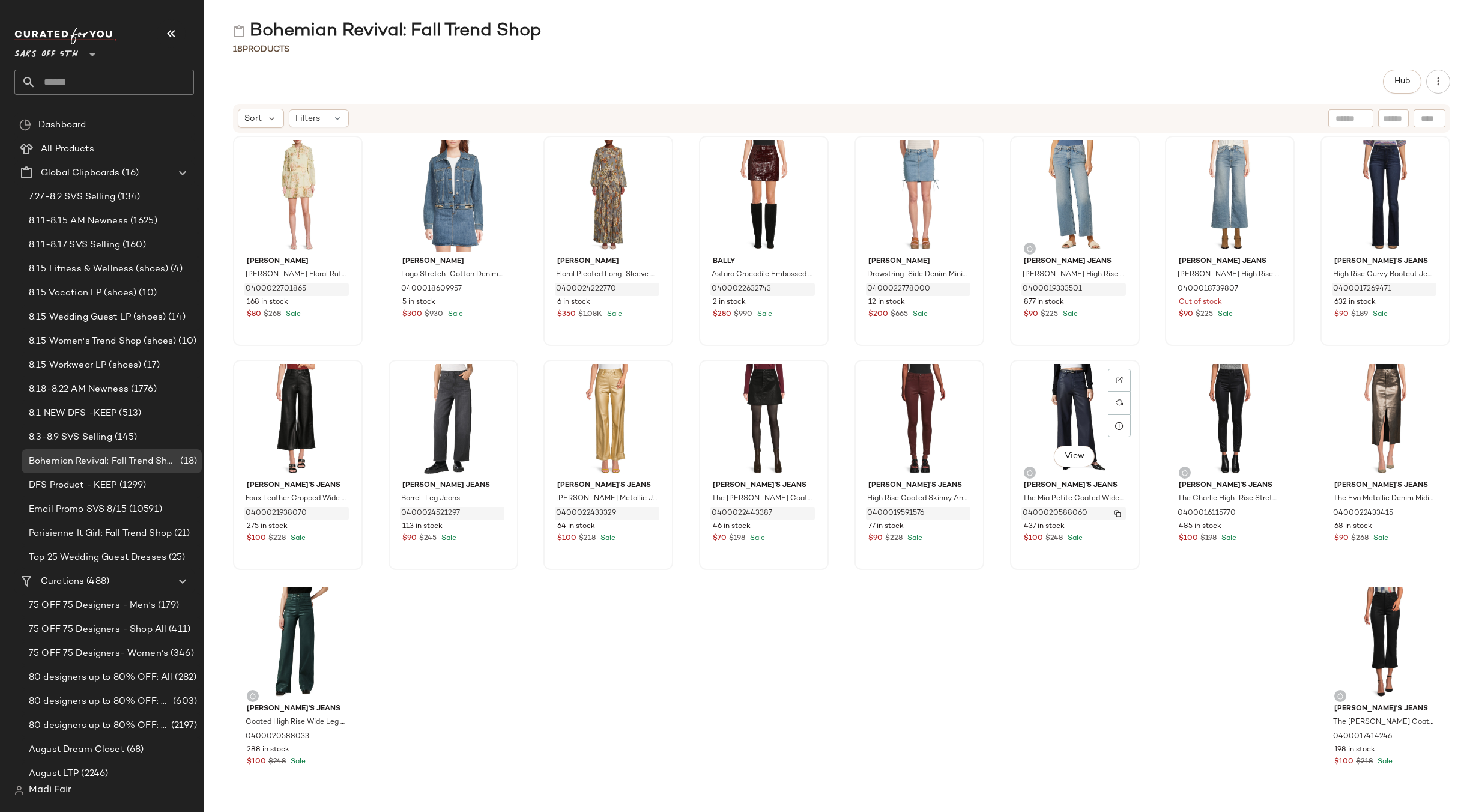
click at [1116, 513] on button "button" at bounding box center [1117, 513] width 16 height 11
click at [1269, 514] on img "button" at bounding box center [1272, 513] width 7 height 7
click at [1425, 512] on button "button" at bounding box center [1428, 513] width 16 height 11
click at [1269, 515] on img "button" at bounding box center [1272, 513] width 7 height 7
click at [343, 737] on img "button" at bounding box center [340, 735] width 7 height 7
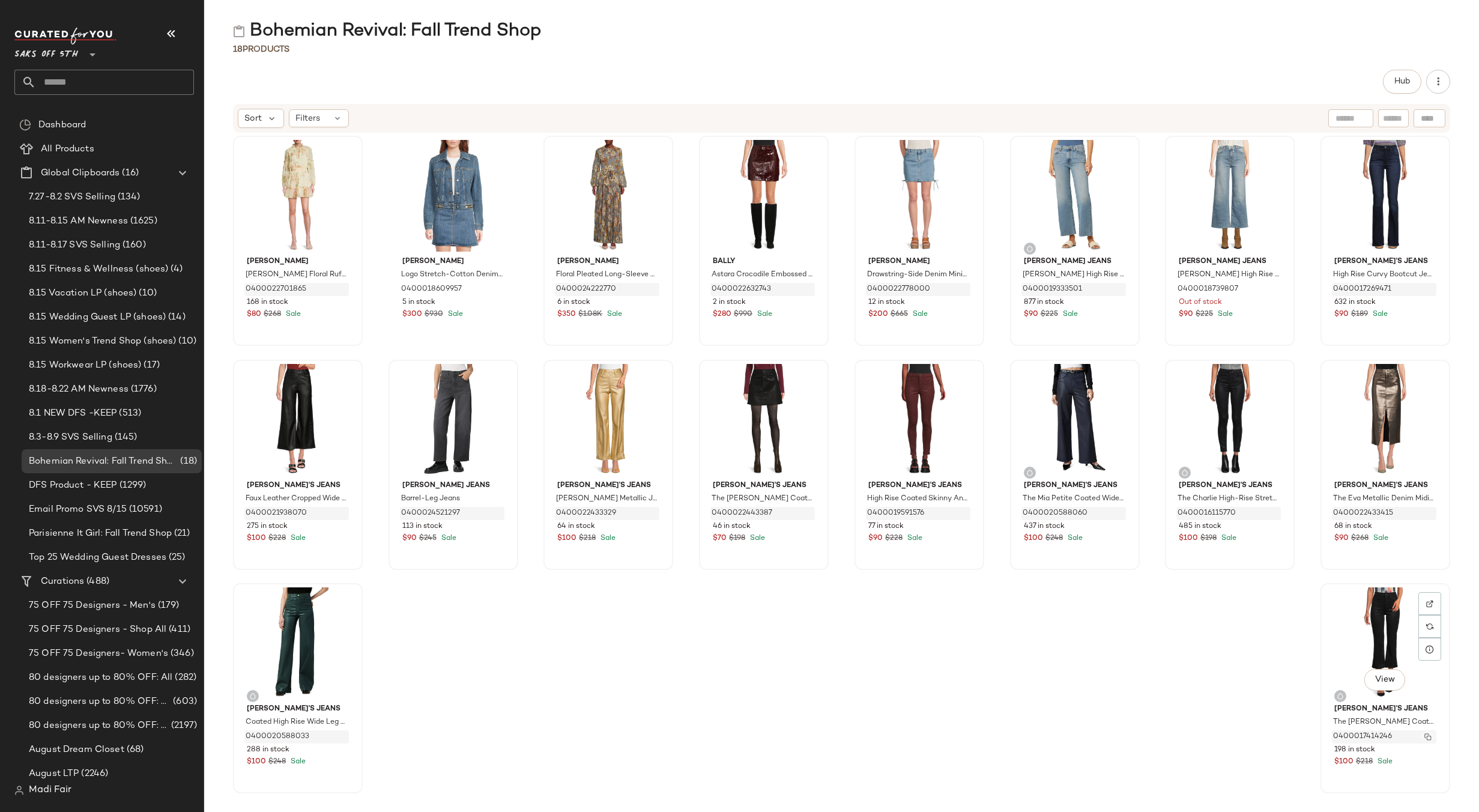
click at [1421, 732] on button "button" at bounding box center [1428, 736] width 16 height 11
click at [140, 189] on span "Create Global Clipboard" at bounding box center [173, 189] width 113 height 11
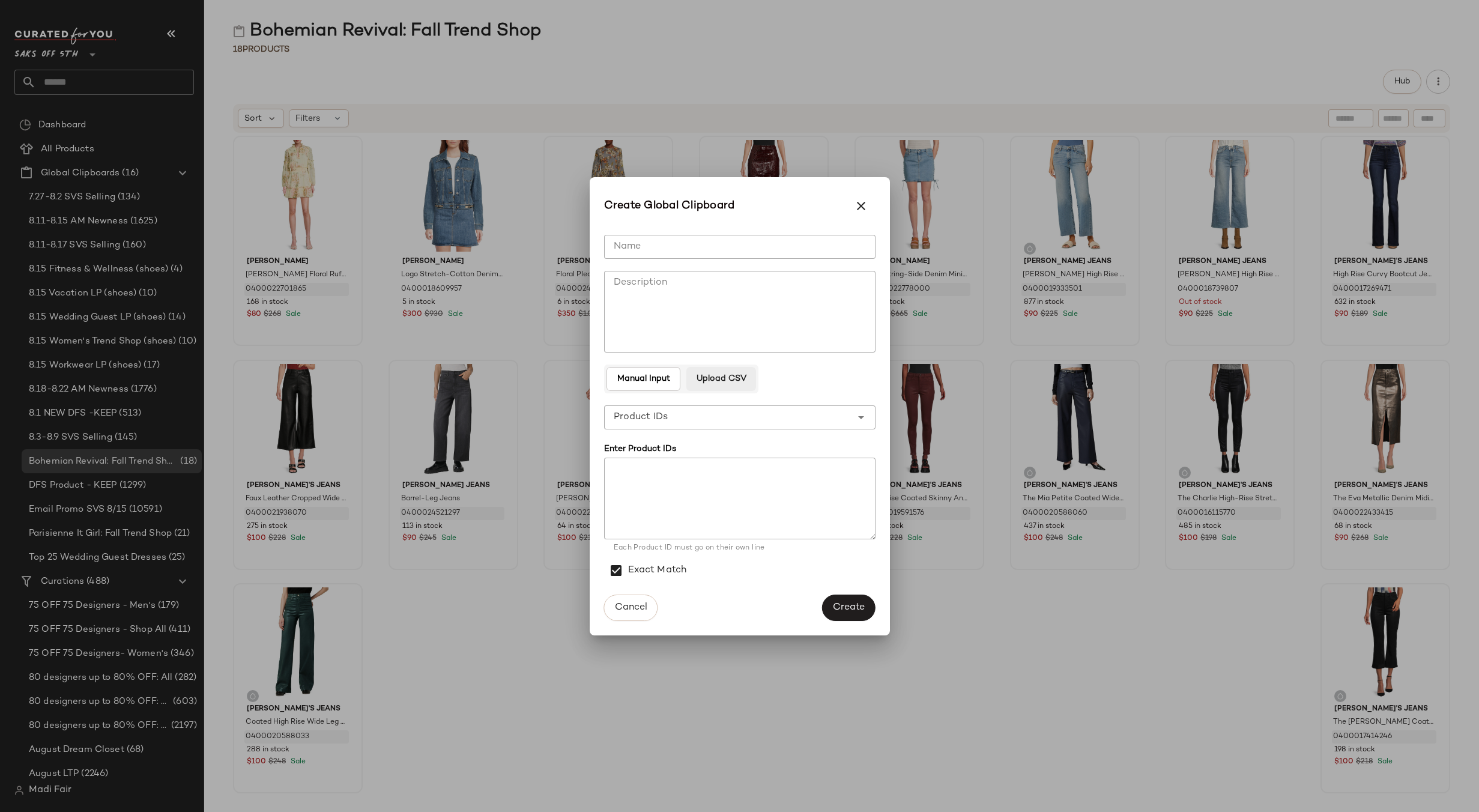
click at [712, 384] on span "Upload CSV" at bounding box center [721, 379] width 50 height 10
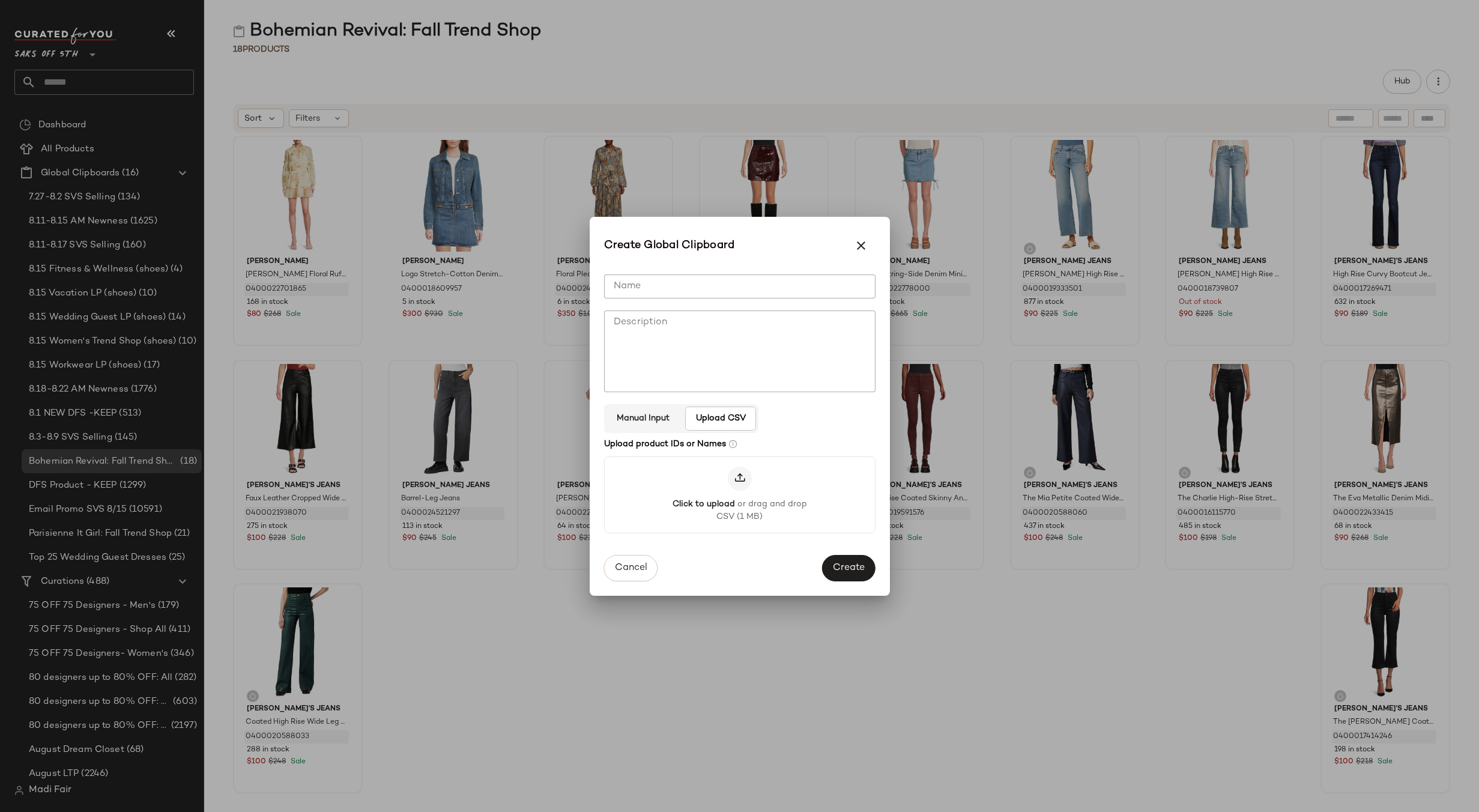
click at [655, 287] on input "Name" at bounding box center [740, 286] width 271 height 24
paste input "**********"
type input "**********"
drag, startPoint x: 854, startPoint y: 574, endPoint x: 842, endPoint y: 566, distance: 14.4
click at [854, 574] on span "Create" at bounding box center [848, 569] width 32 height 12
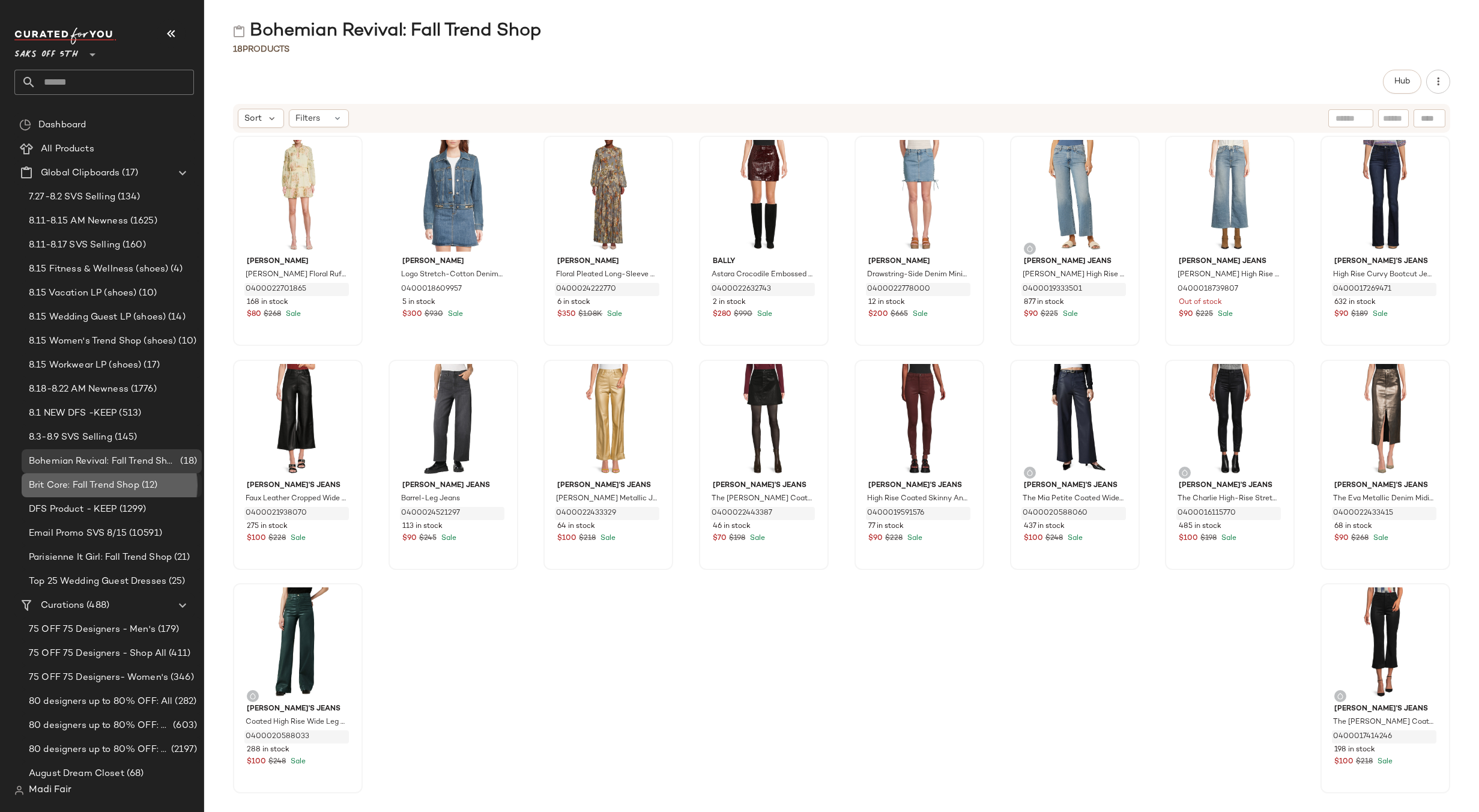
click at [132, 481] on span "Brit Core: Fall Trend Shop" at bounding box center [84, 485] width 110 height 14
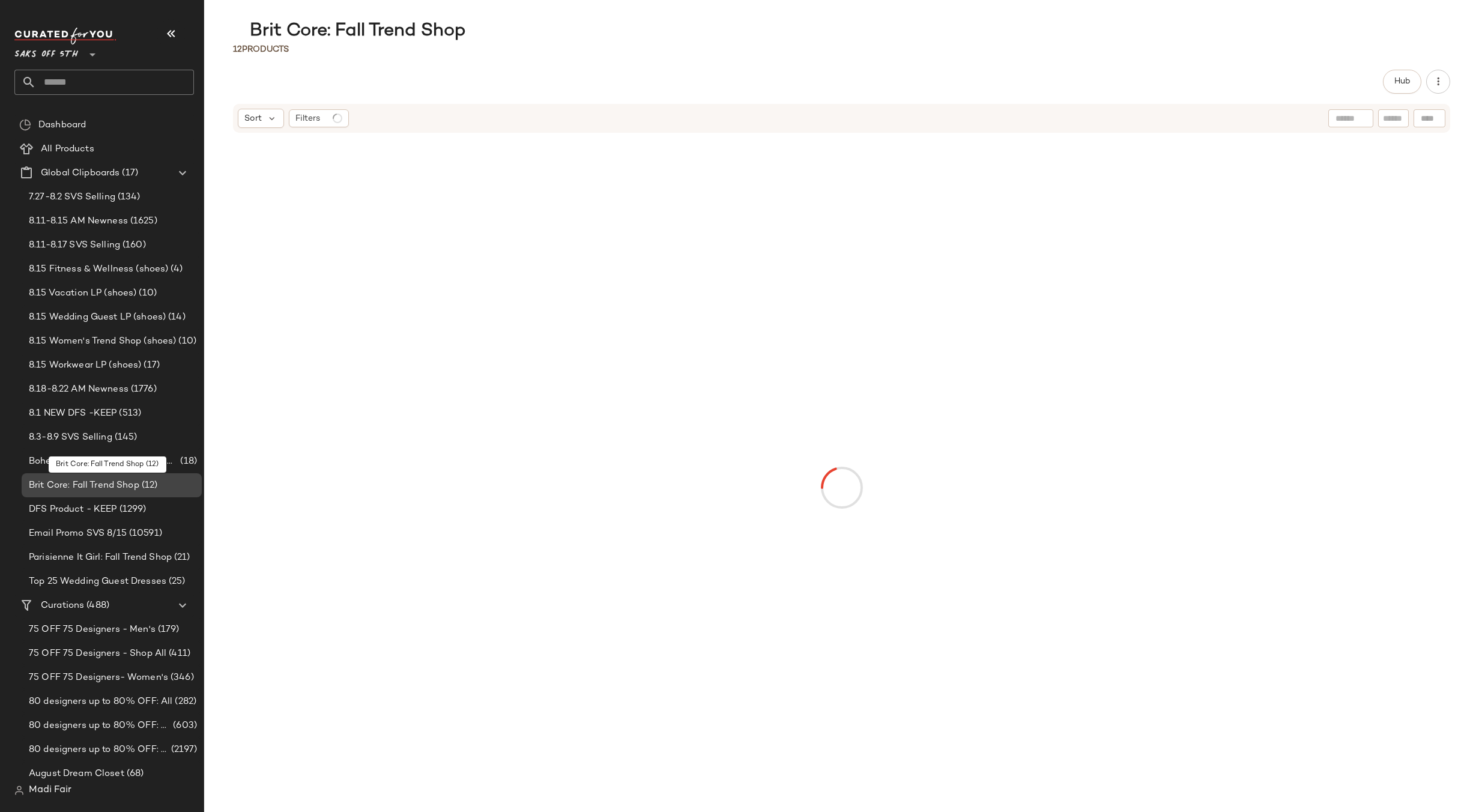
click at [132, 488] on span "Brit Core: Fall Trend Shop" at bounding box center [84, 485] width 110 height 14
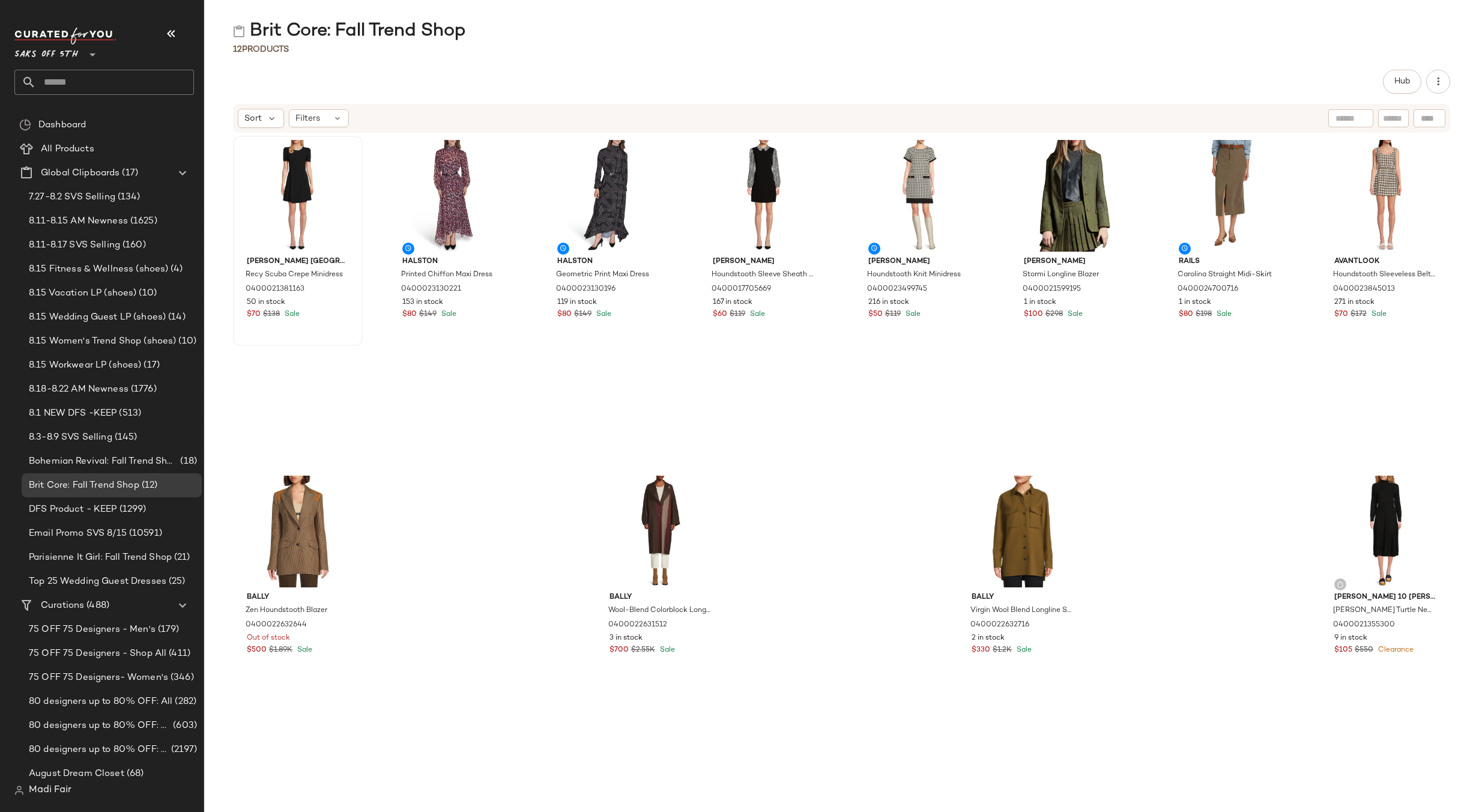
click at [383, 412] on div "[PERSON_NAME] Paris Recy Scuba Crepe Minidress 0400021381163 50 in stock $70 $1…" at bounding box center [841, 465] width 1274 height 664
click at [341, 290] on img "button" at bounding box center [340, 289] width 7 height 7
click at [496, 290] on img "button" at bounding box center [495, 289] width 7 height 7
click at [651, 287] on img "button" at bounding box center [650, 289] width 7 height 7
drag, startPoint x: 802, startPoint y: 288, endPoint x: 762, endPoint y: 246, distance: 58.0
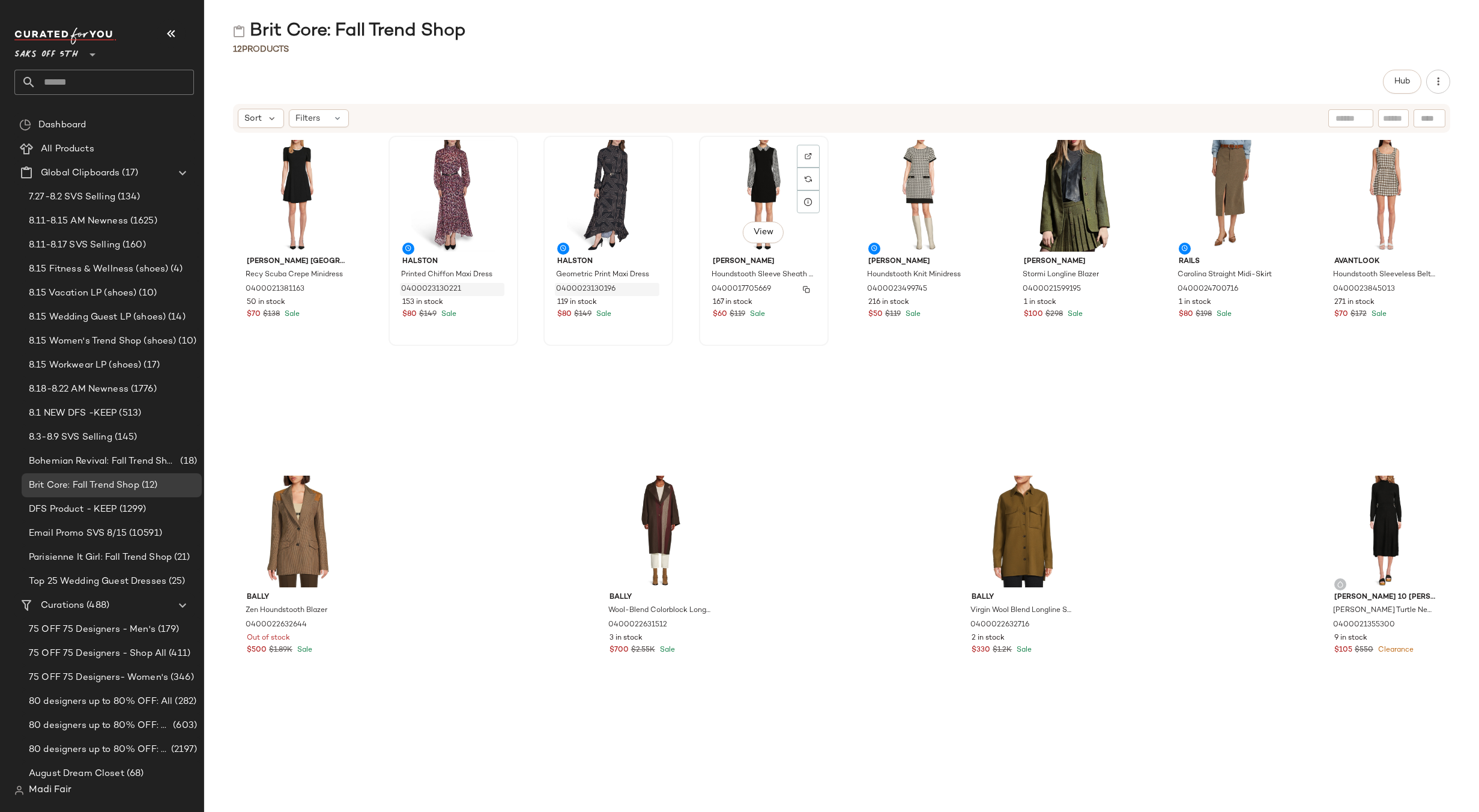
click at [802, 288] on img "button" at bounding box center [805, 289] width 7 height 7
click at [959, 287] on img "button" at bounding box center [961, 289] width 7 height 7
click at [1115, 288] on img "button" at bounding box center [1117, 289] width 7 height 7
click at [1269, 287] on img "button" at bounding box center [1272, 289] width 7 height 7
click at [1425, 288] on img "button" at bounding box center [1428, 289] width 7 height 7
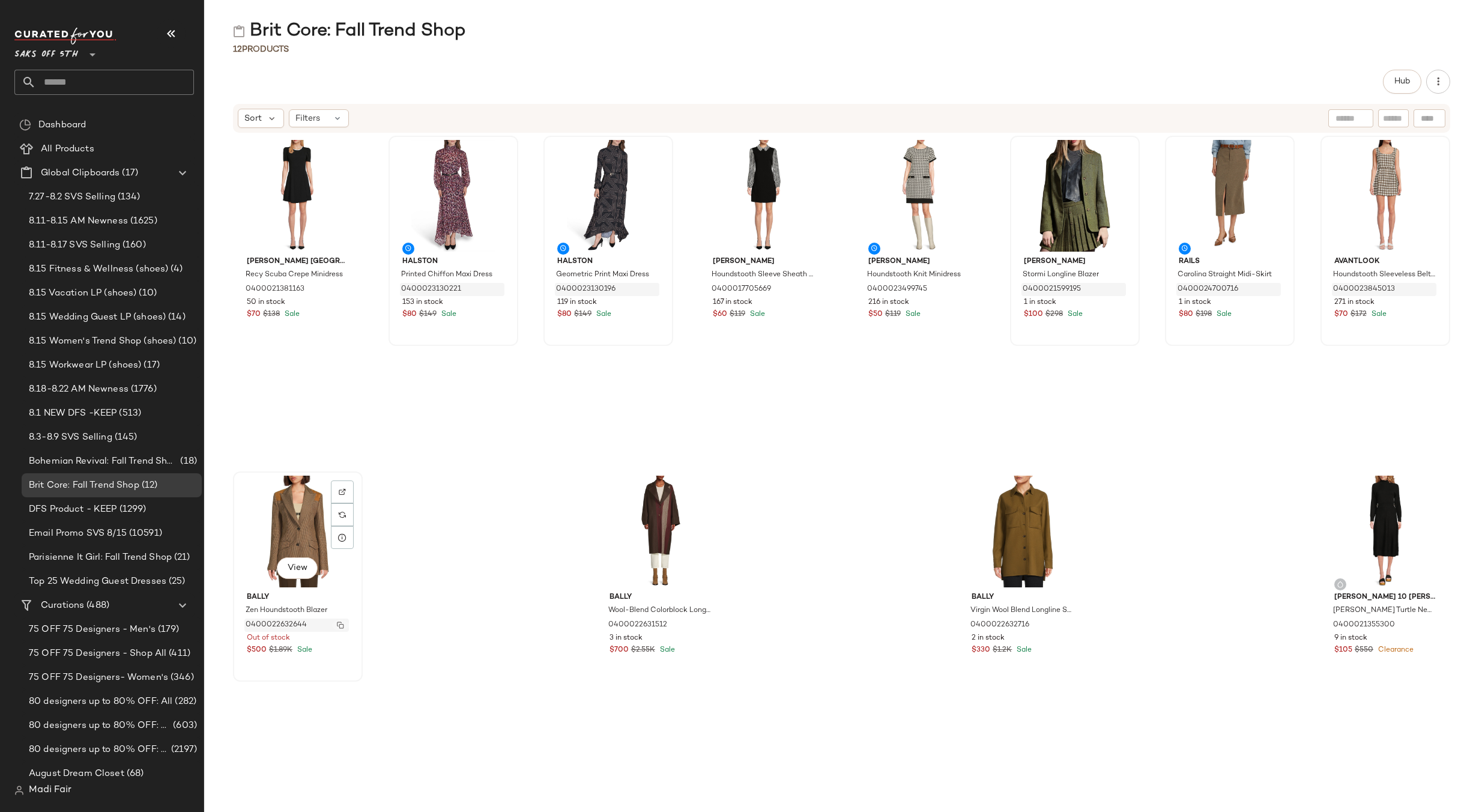
click at [338, 626] on img "button" at bounding box center [340, 624] width 7 height 7
click at [703, 624] on img "button" at bounding box center [703, 624] width 7 height 7
click at [1063, 622] on img "button" at bounding box center [1064, 624] width 7 height 7
click at [1425, 623] on img "button" at bounding box center [1428, 624] width 7 height 7
click at [92, 152] on span "All Products" at bounding box center [67, 149] width 53 height 14
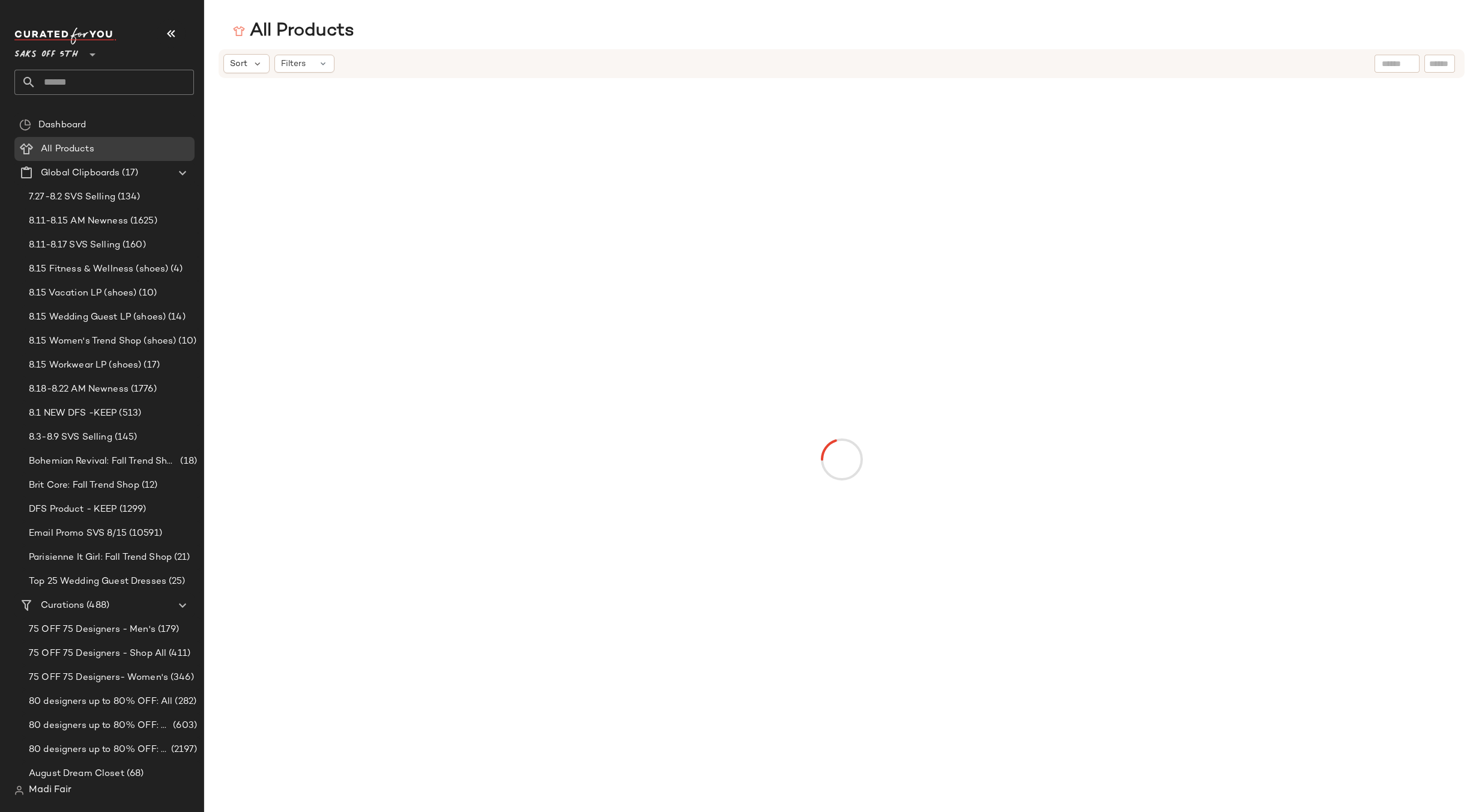
click at [1433, 66] on input "text" at bounding box center [1439, 63] width 21 height 13
paste input "********"
type input "********"
click at [828, 498] on span "Clear Filters" at bounding box center [841, 501] width 64 height 10
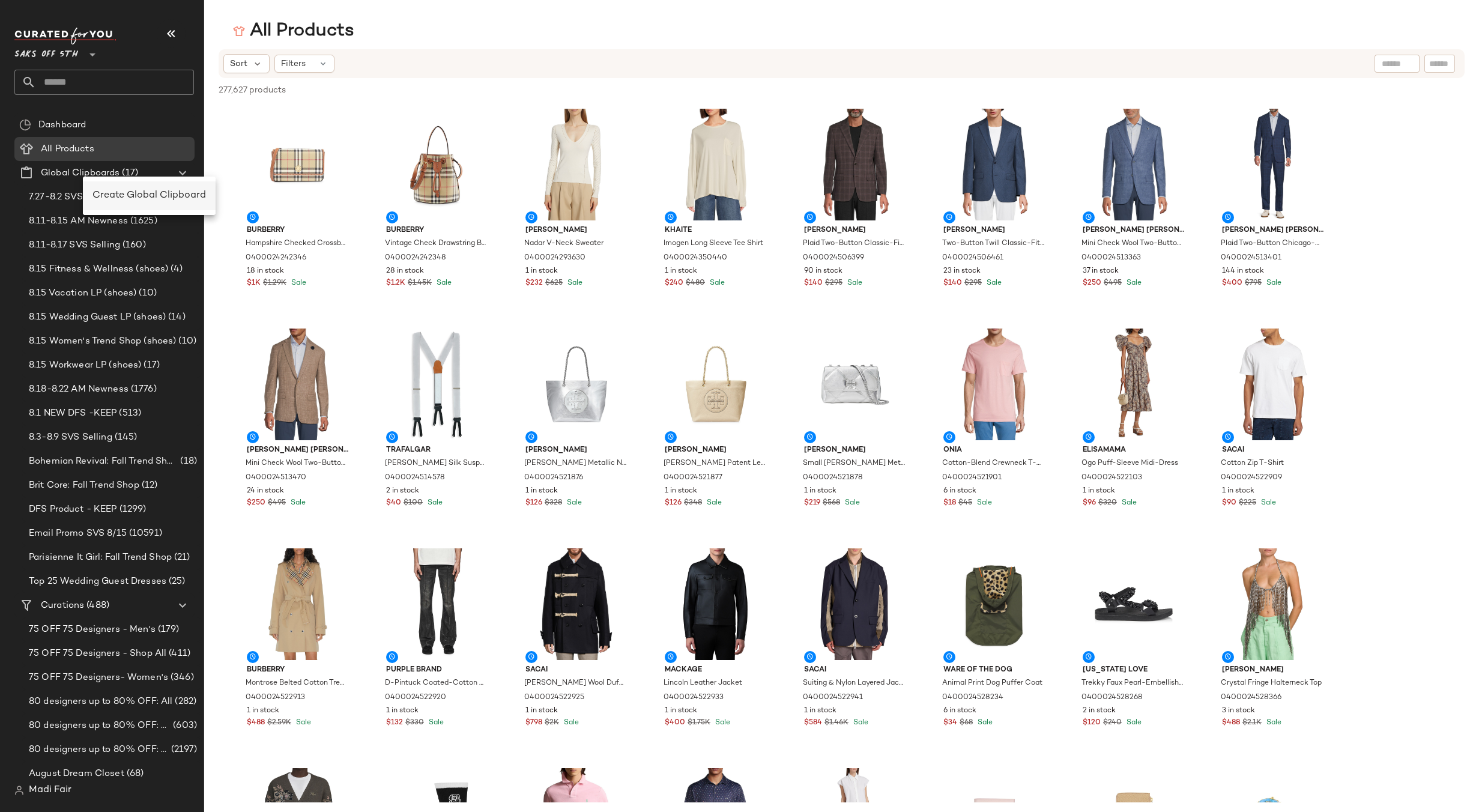
click at [131, 190] on span "Create Global Clipboard" at bounding box center [148, 195] width 113 height 11
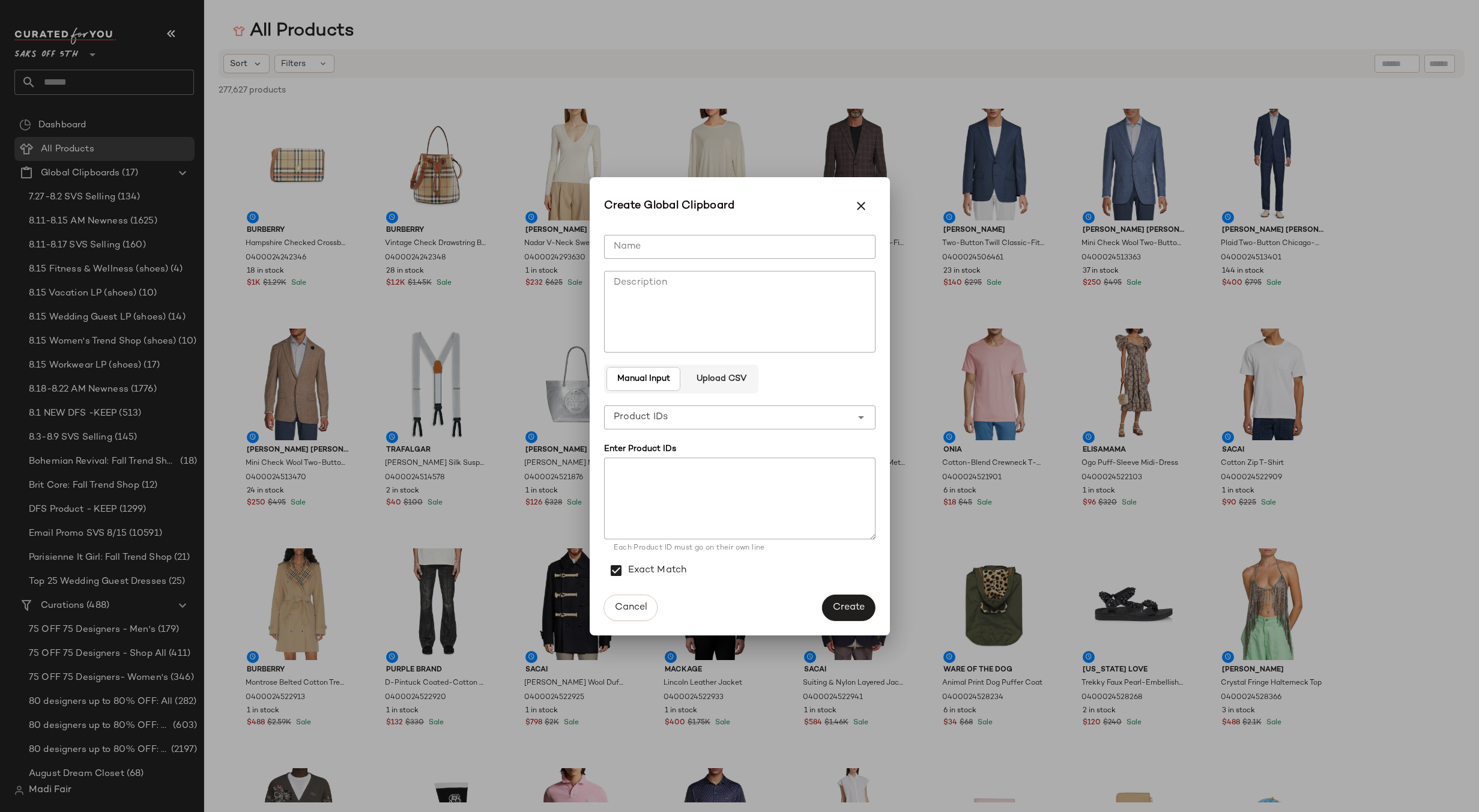
click at [728, 372] on button "Upload CSV" at bounding box center [721, 379] width 70 height 24
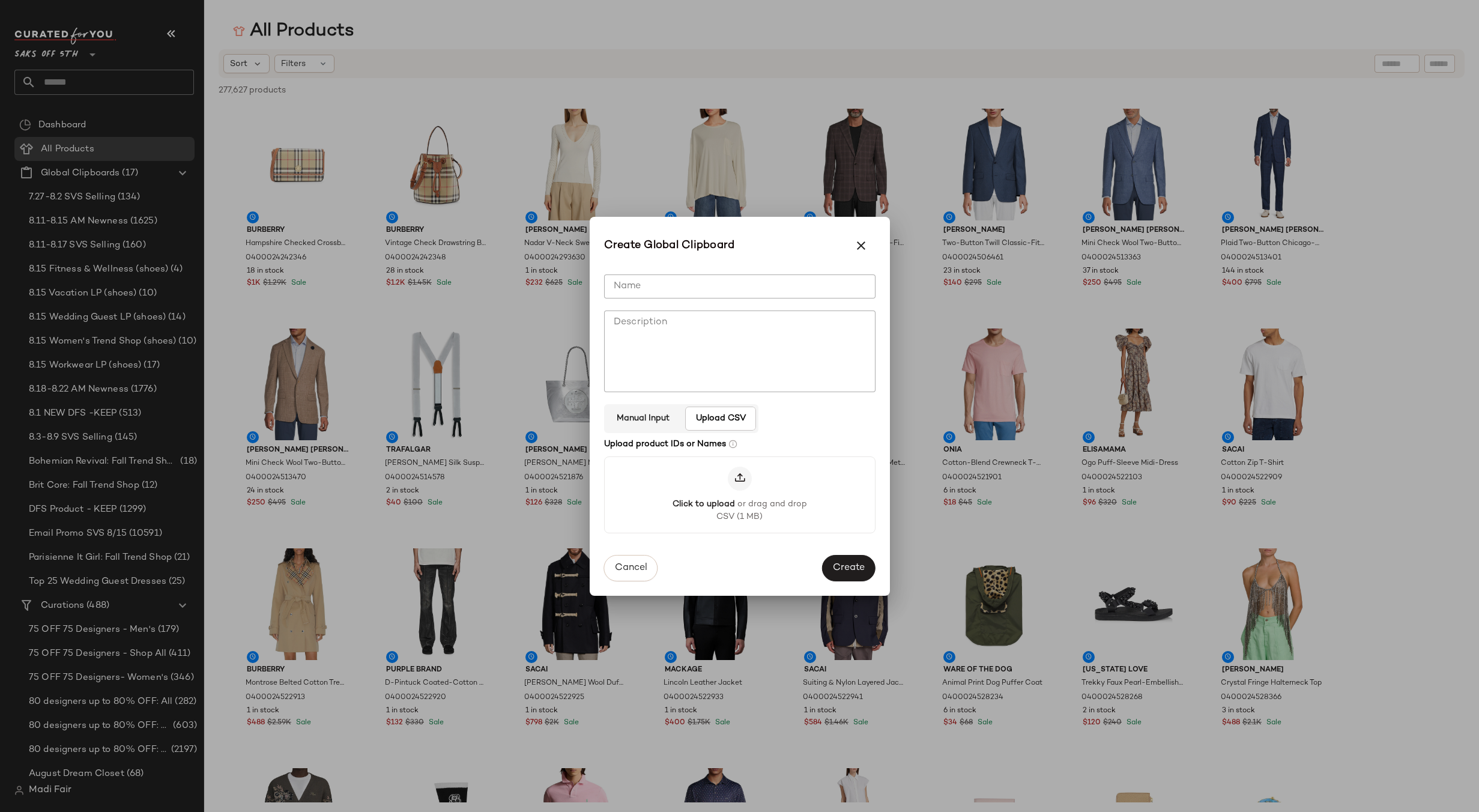
click at [677, 282] on input "Name" at bounding box center [740, 286] width 271 height 24
paste input "**********"
type input "**********"
click at [837, 566] on span "Create" at bounding box center [848, 569] width 32 height 12
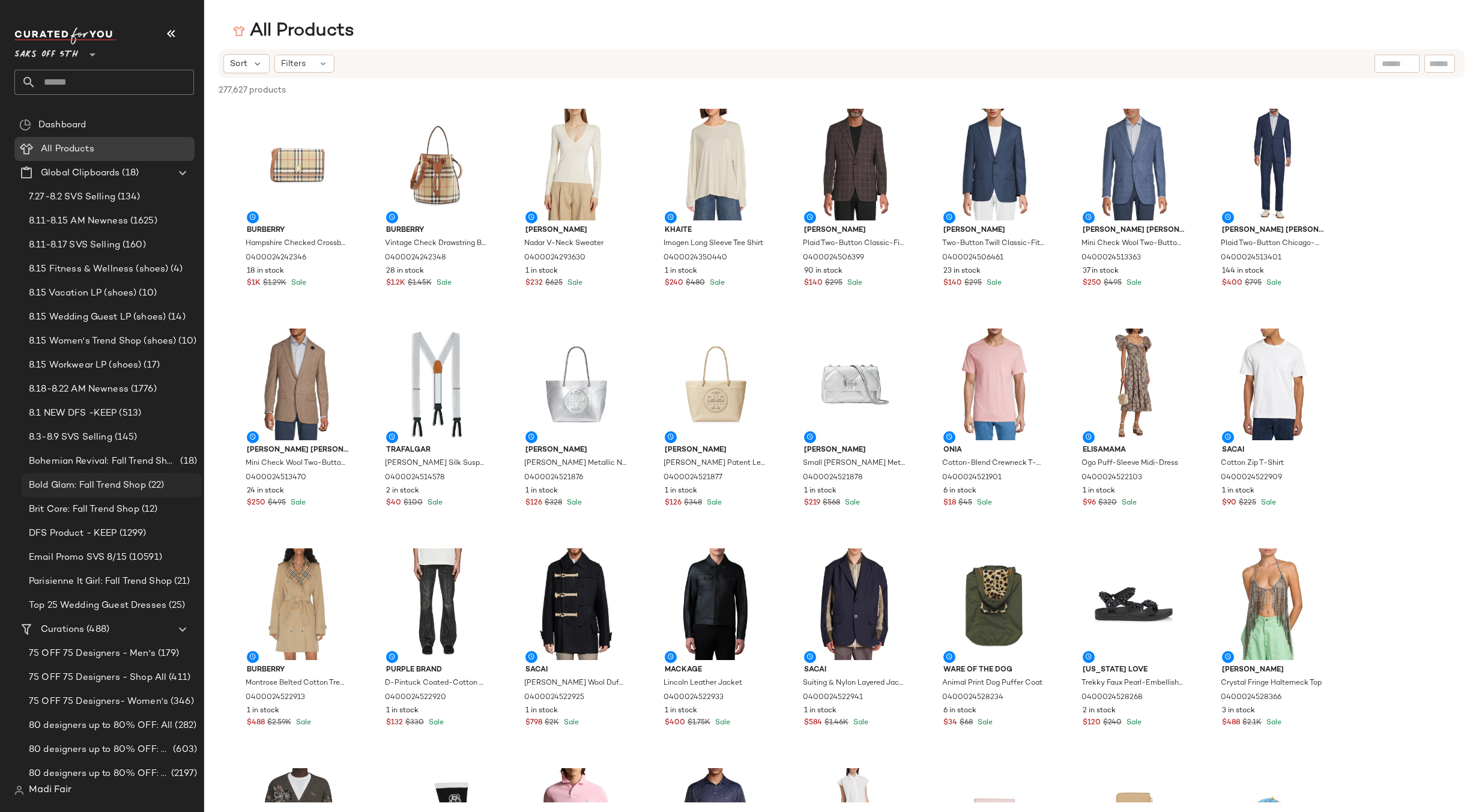
click at [142, 480] on span "Bold Glam: Fall Trend Shop" at bounding box center [87, 485] width 117 height 14
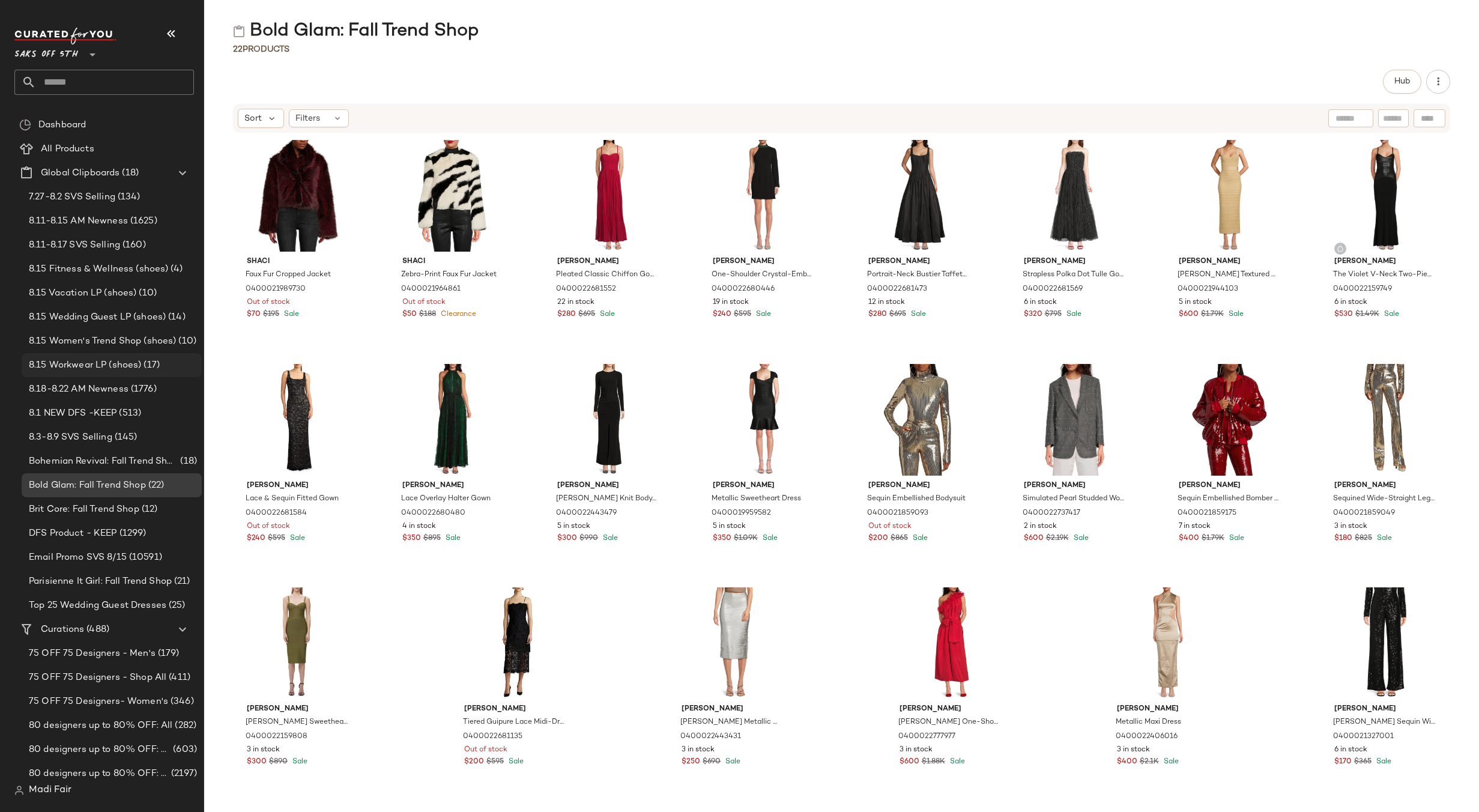
click at [91, 358] on div "8.15 Workwear LP (shoes) (17)" at bounding box center [111, 364] width 180 height 24
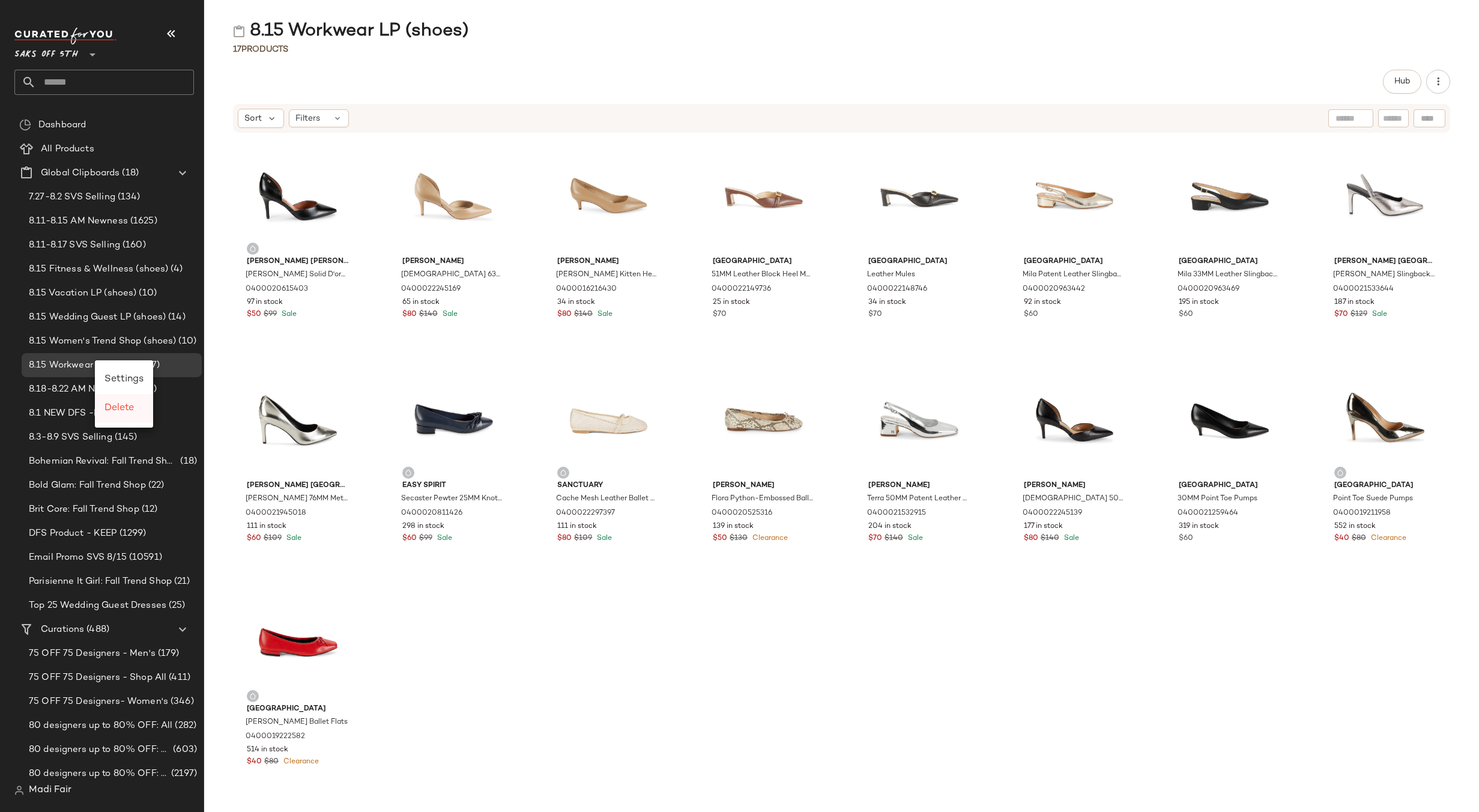
click at [130, 405] on span "Delete" at bounding box center [119, 408] width 29 height 11
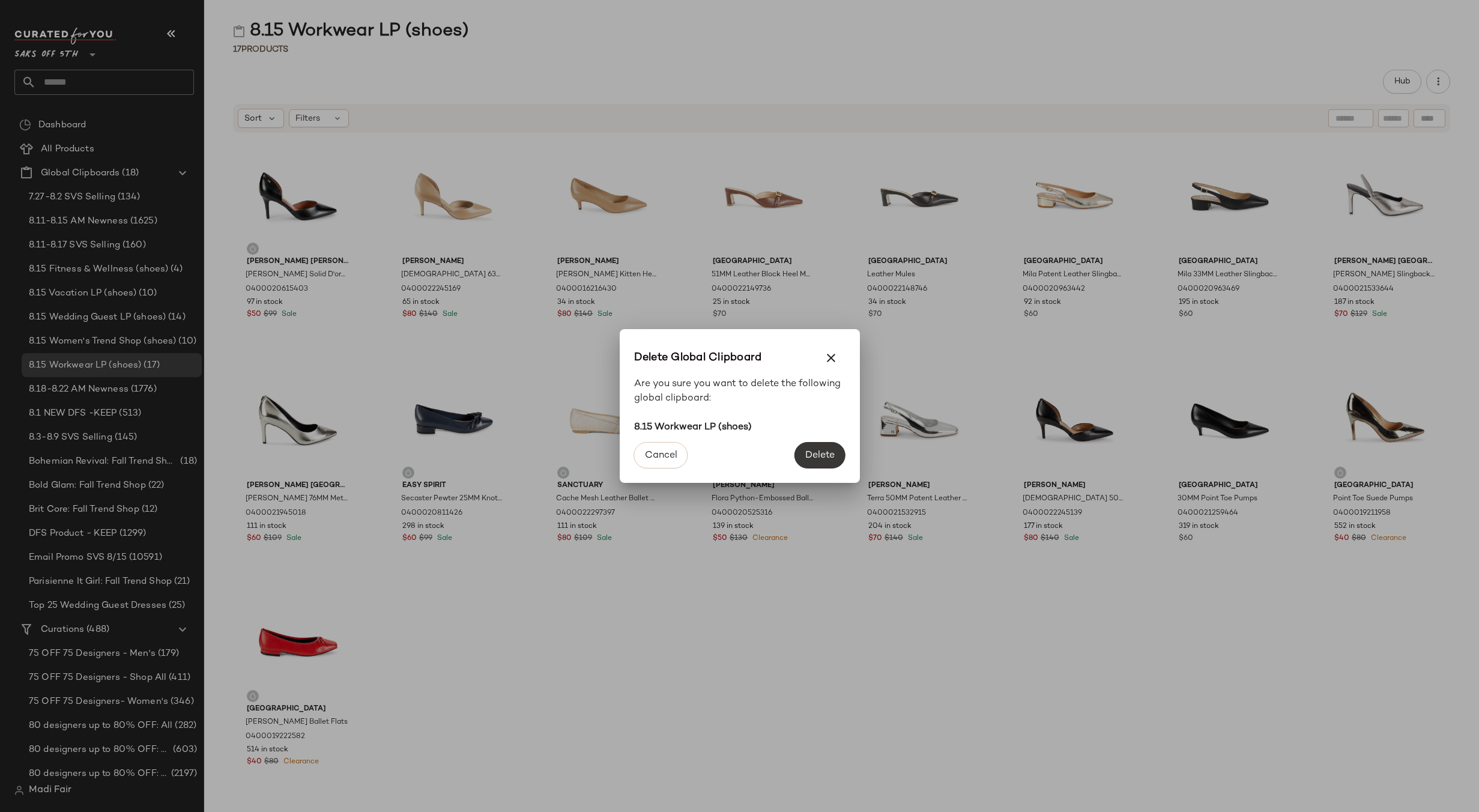
click at [815, 453] on span "Delete" at bounding box center [819, 455] width 30 height 12
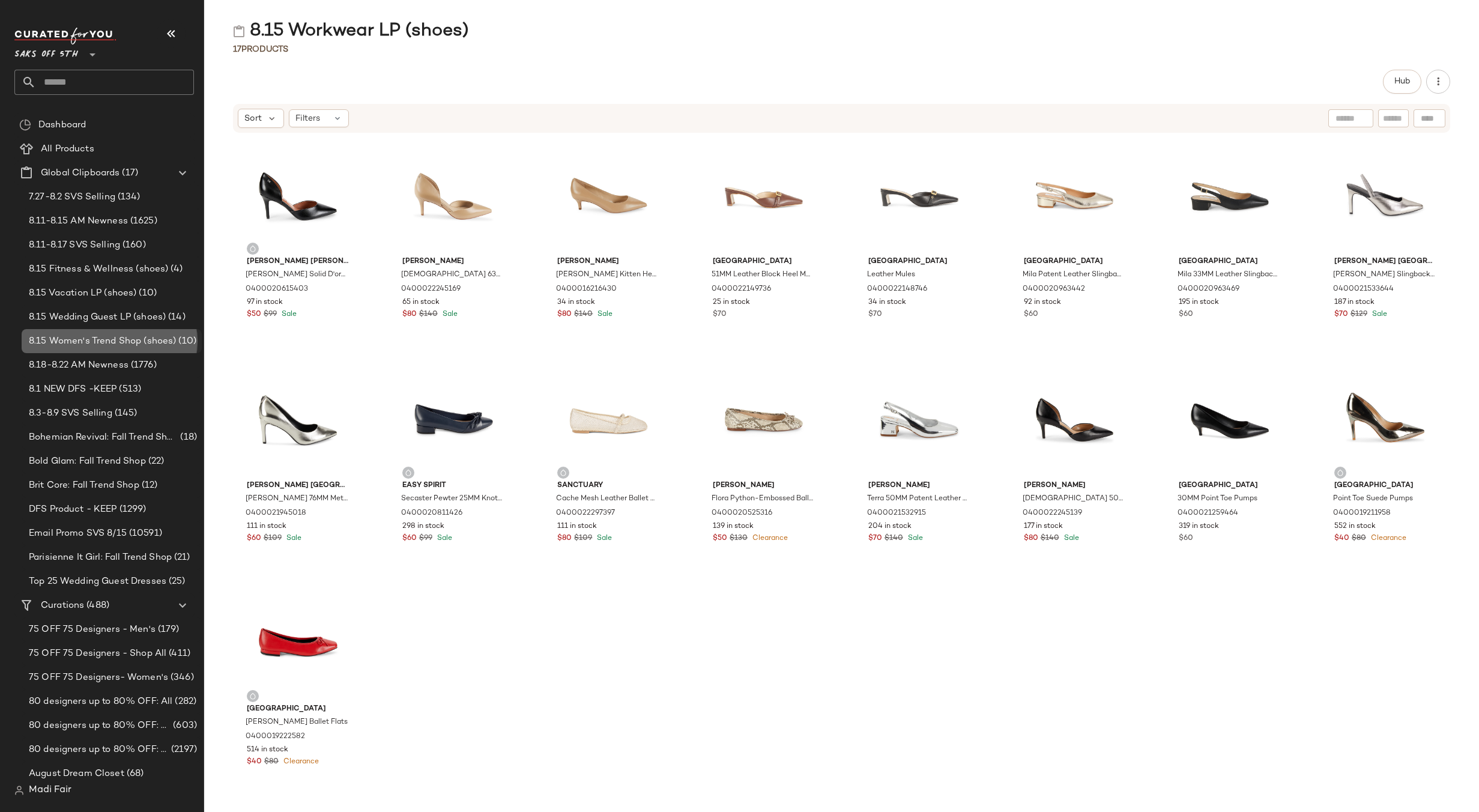
click at [114, 340] on span "8.15 Women's Trend Shop (shoes)" at bounding box center [103, 341] width 147 height 14
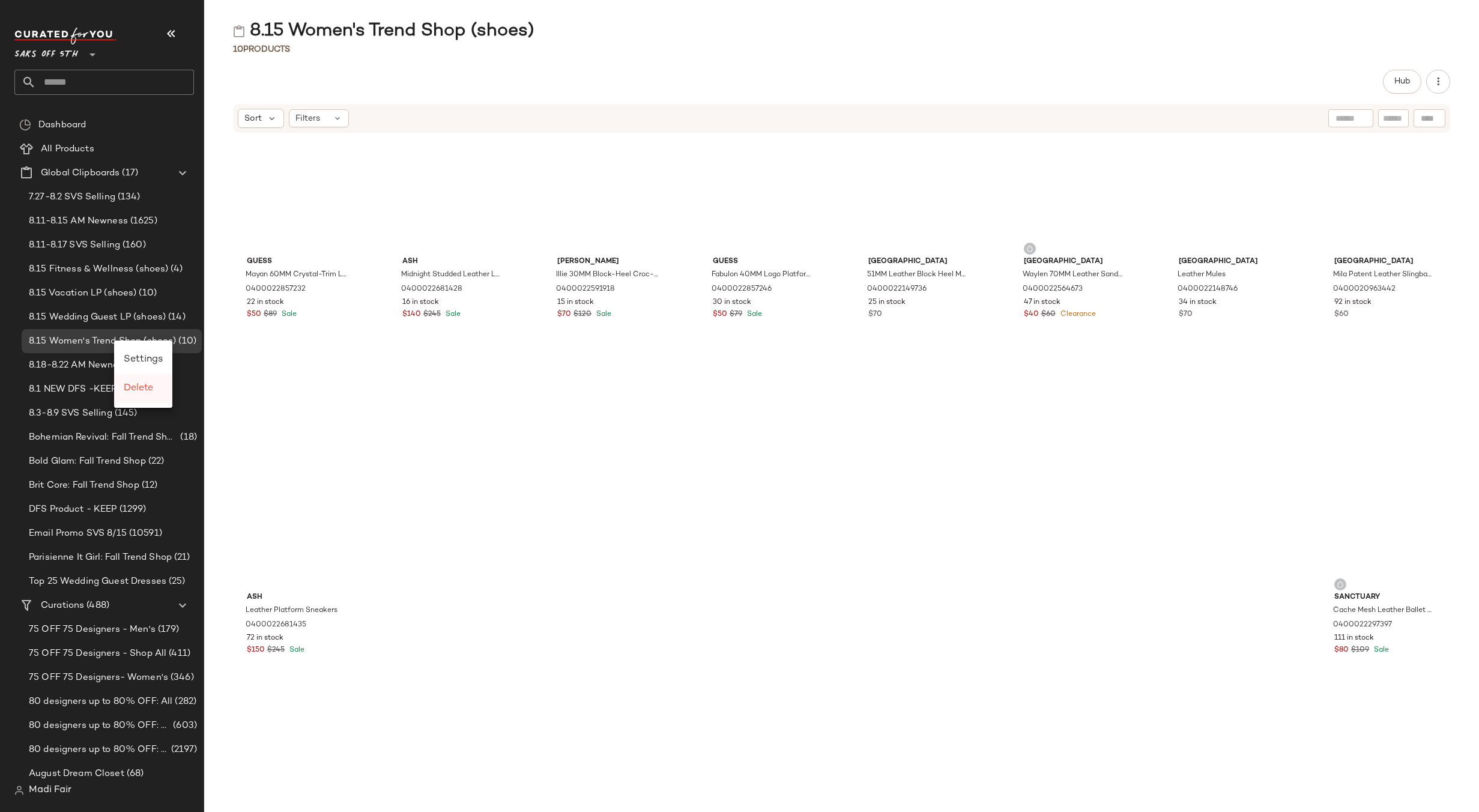
click at [135, 391] on span "Delete" at bounding box center [139, 388] width 29 height 11
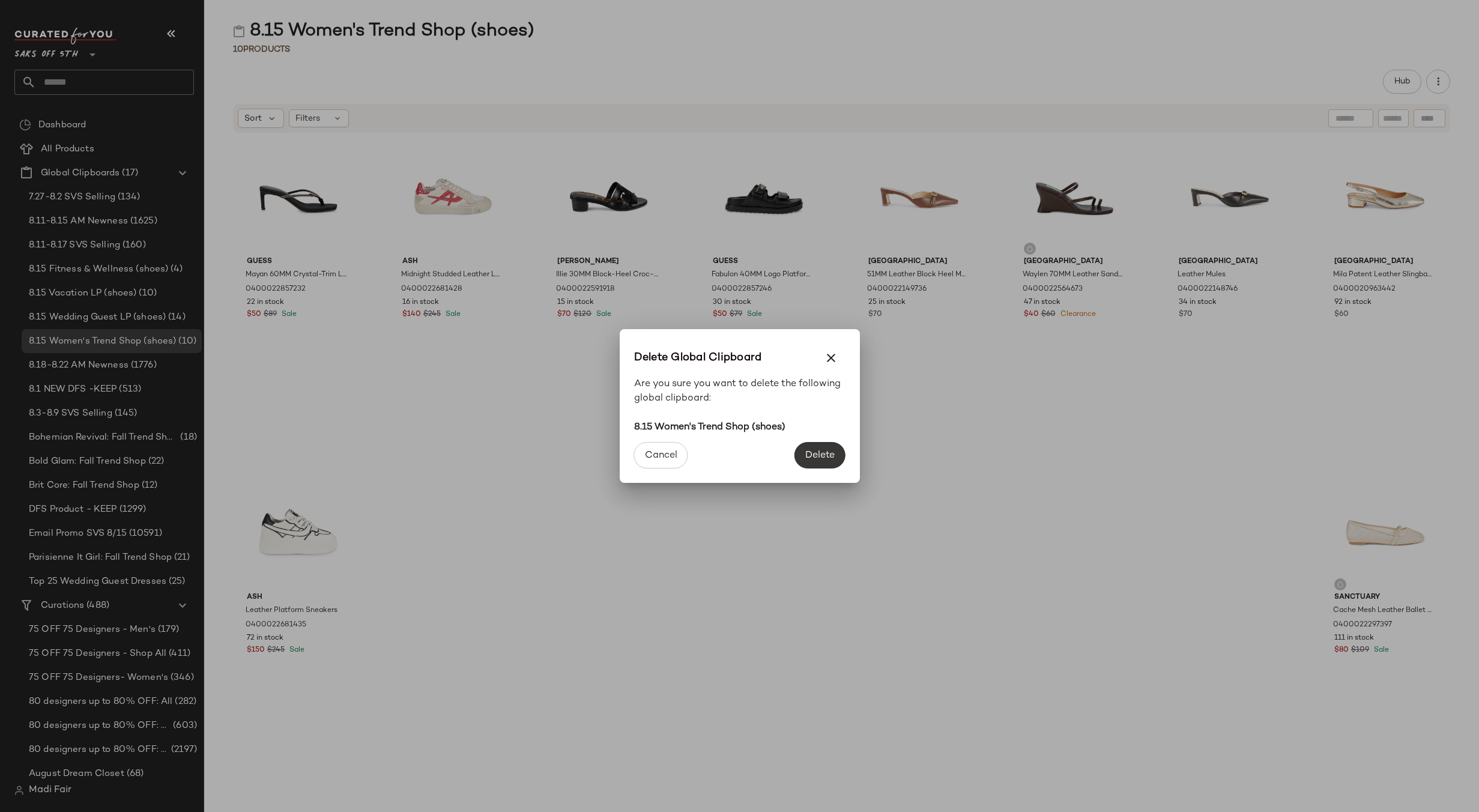
click at [828, 451] on span "Delete" at bounding box center [819, 455] width 30 height 12
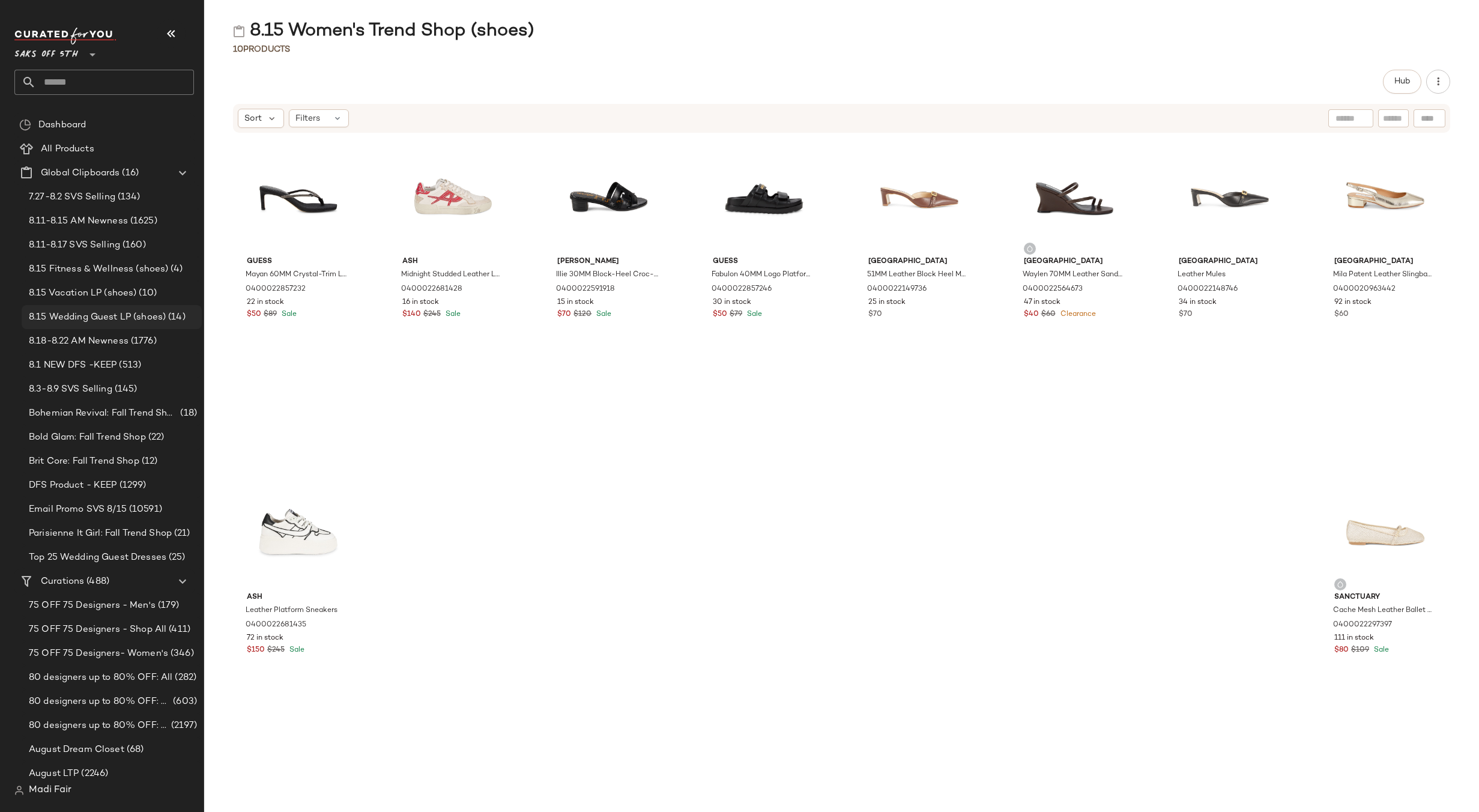
click at [82, 320] on span "8.15 Wedding Guest LP (shoes)" at bounding box center [97, 317] width 137 height 14
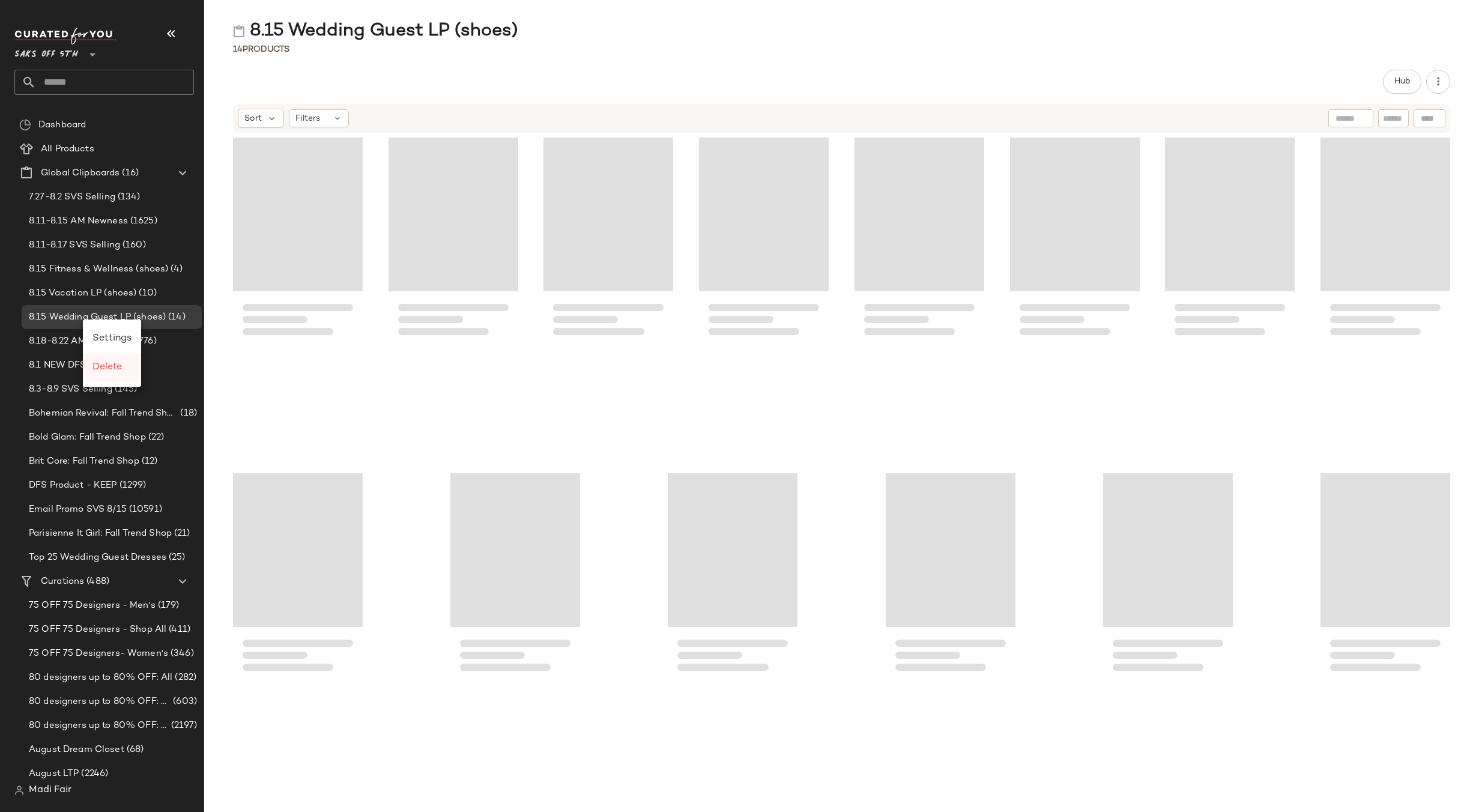
click at [107, 369] on span "Delete" at bounding box center [107, 367] width 29 height 11
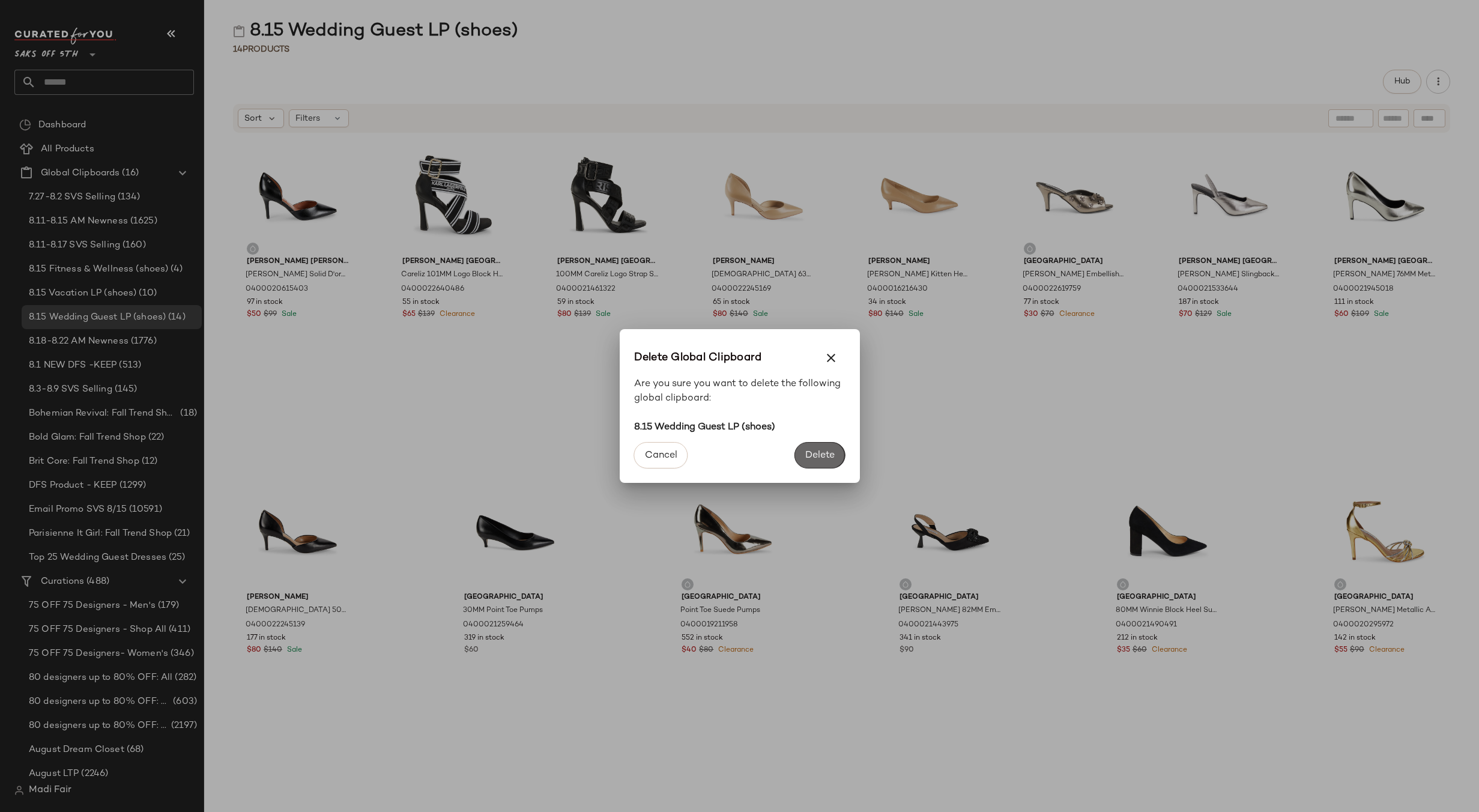
click at [814, 444] on button "Delete" at bounding box center [820, 454] width 50 height 26
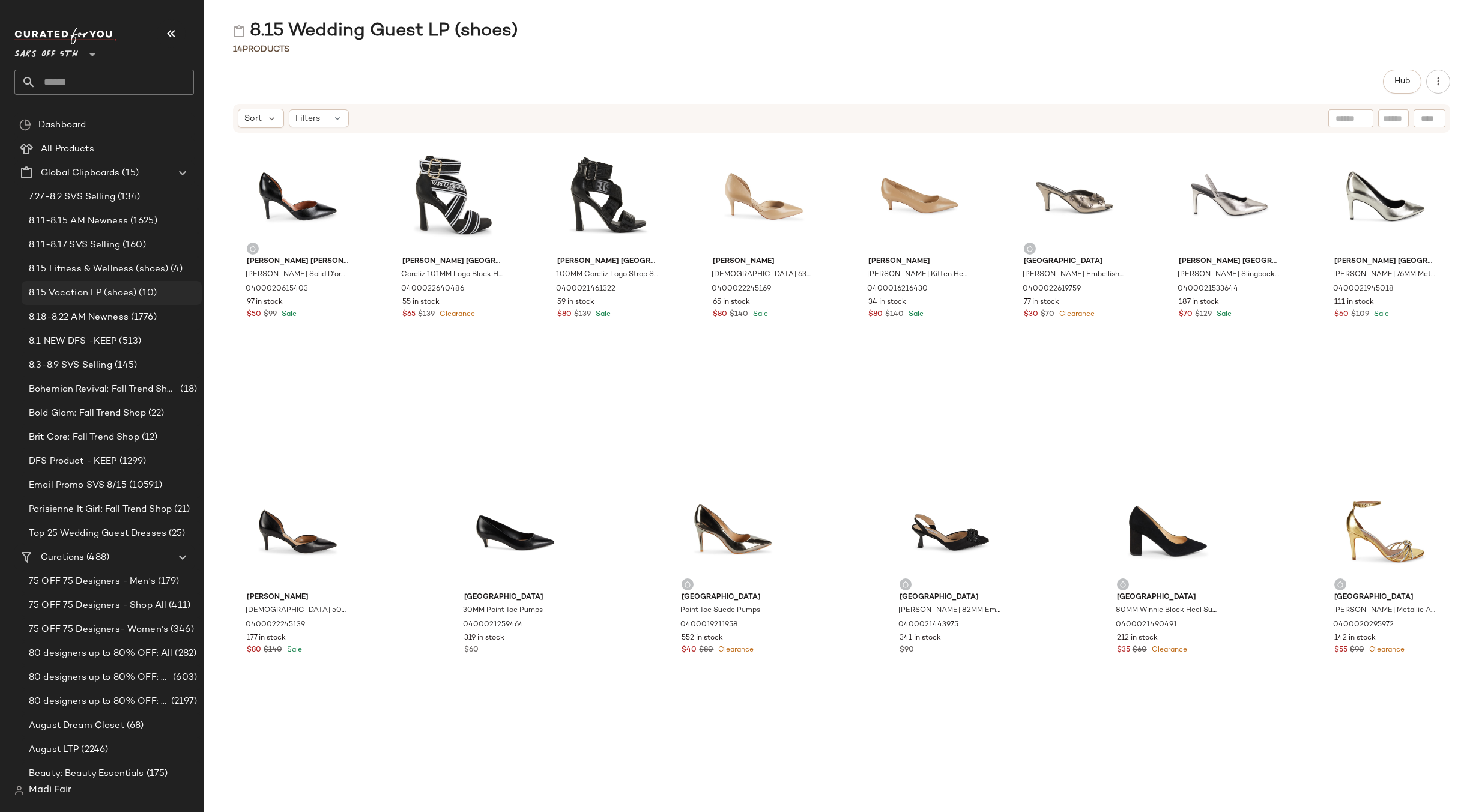
click at [116, 288] on span "8.15 Vacation LP (shoes)" at bounding box center [82, 294] width 108 height 14
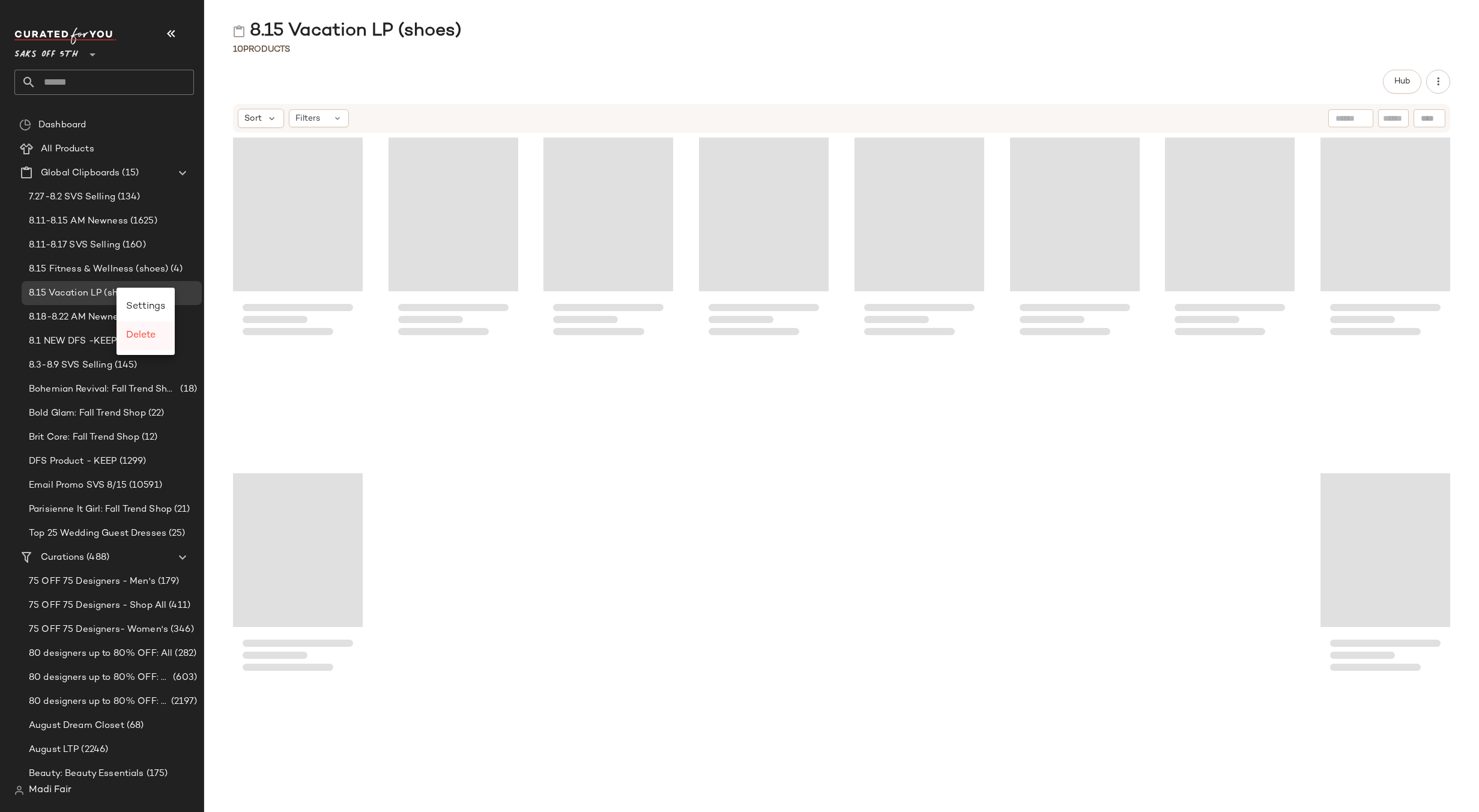
click at [146, 335] on span "Delete" at bounding box center [141, 335] width 29 height 11
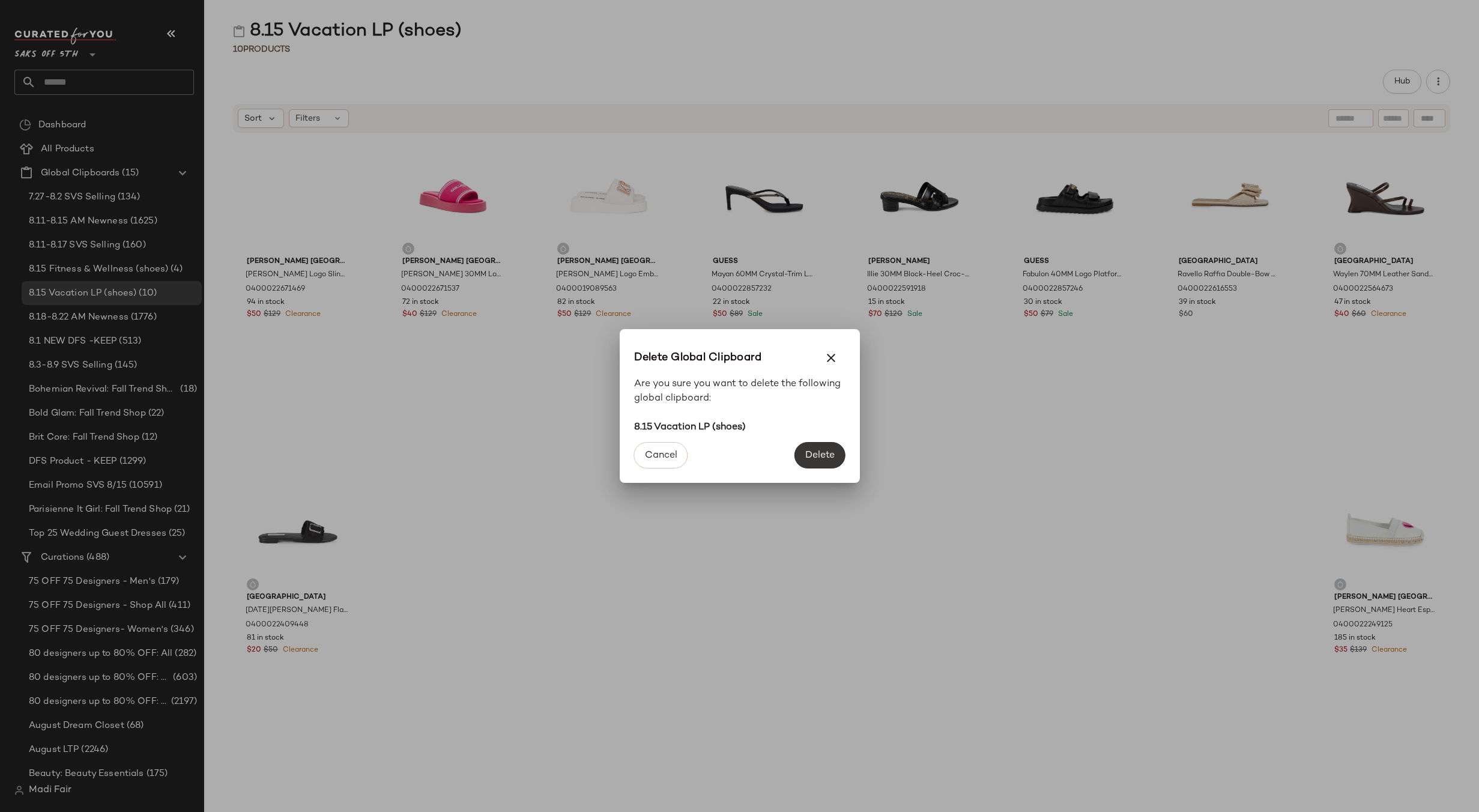
click at [815, 455] on span "Delete" at bounding box center [819, 455] width 30 height 12
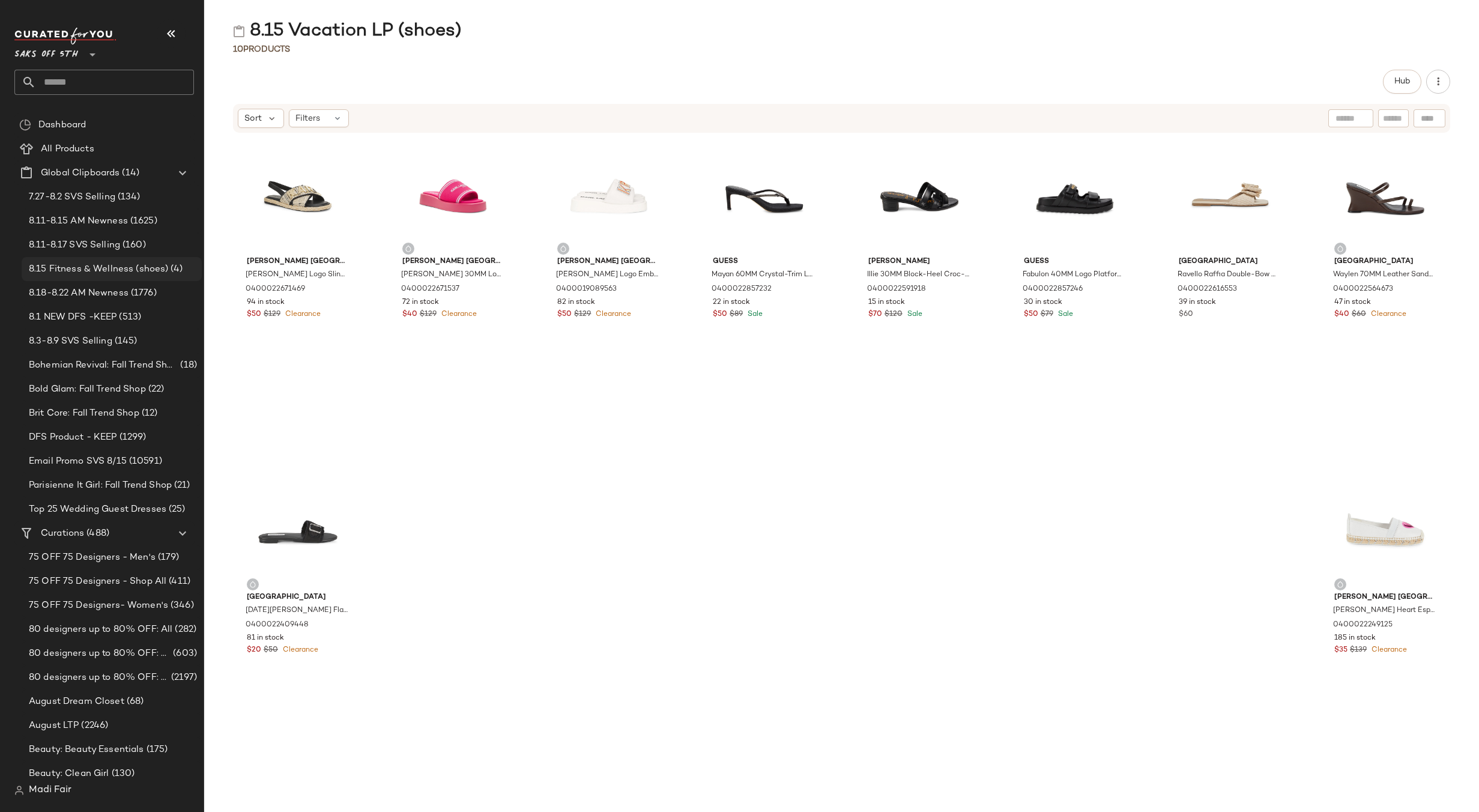
click at [117, 267] on span "8.15 Fitness & Wellness (shoes)" at bounding box center [99, 269] width 140 height 14
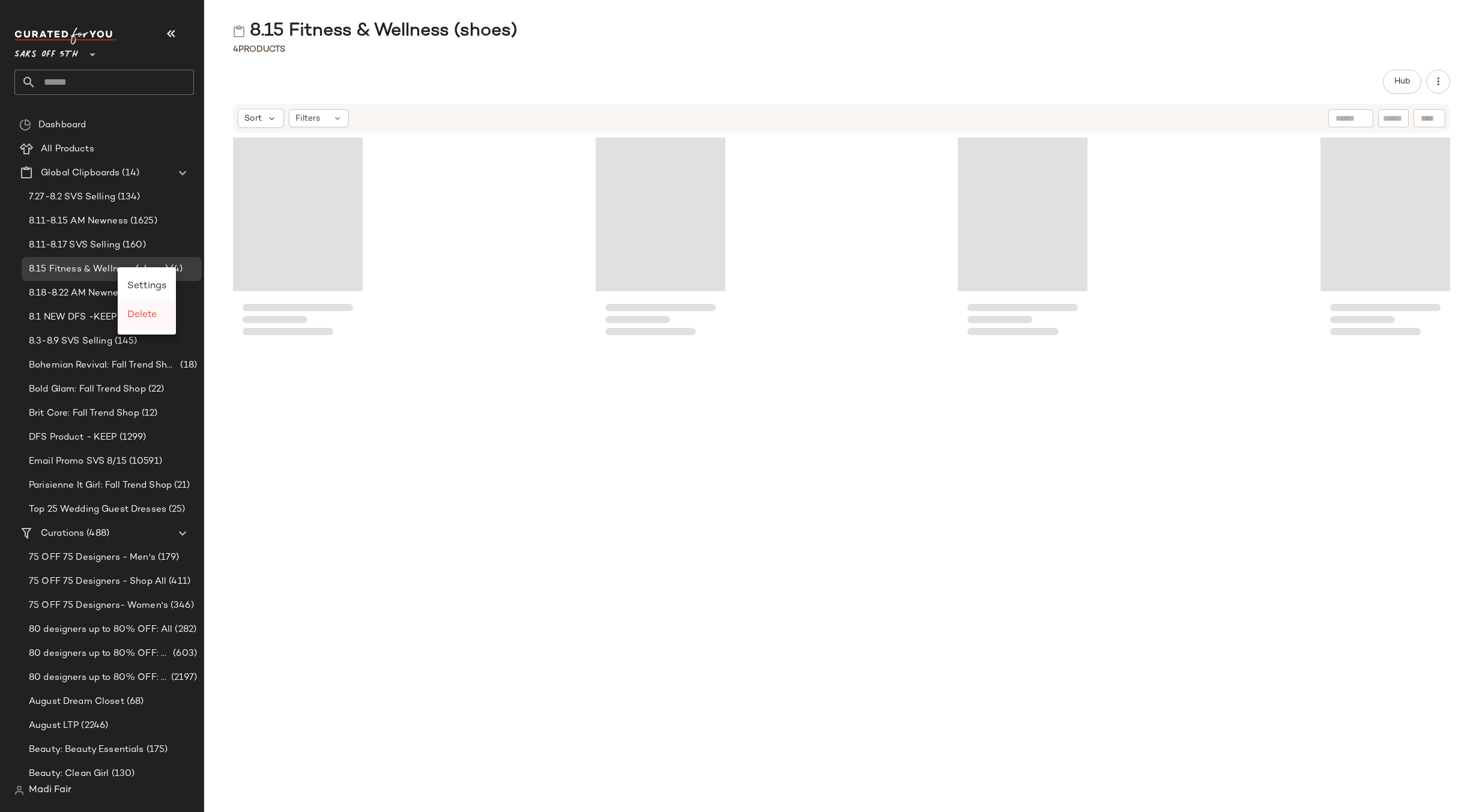
click at [152, 318] on span "Delete" at bounding box center [142, 315] width 29 height 11
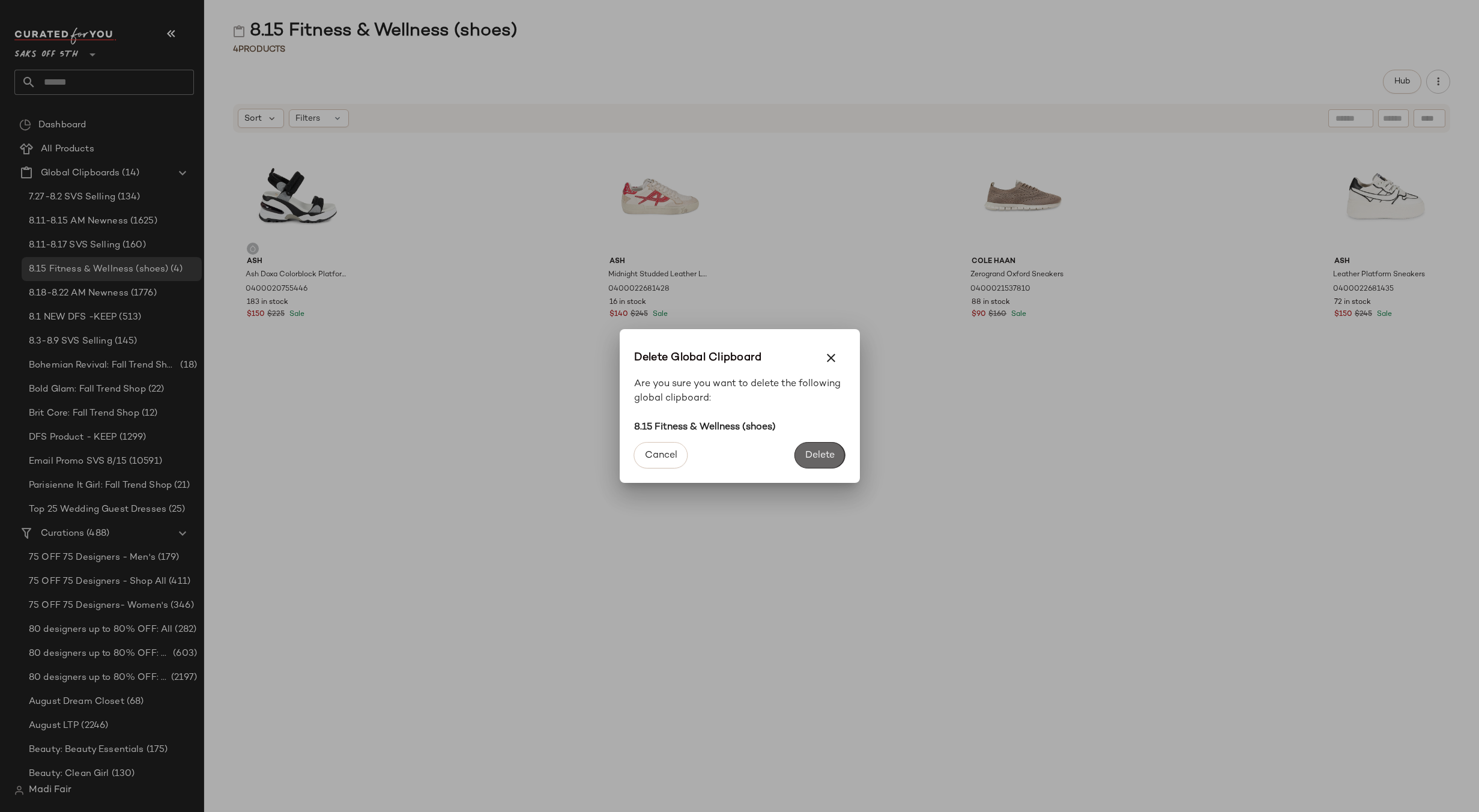
click at [826, 456] on span "Delete" at bounding box center [819, 455] width 30 height 12
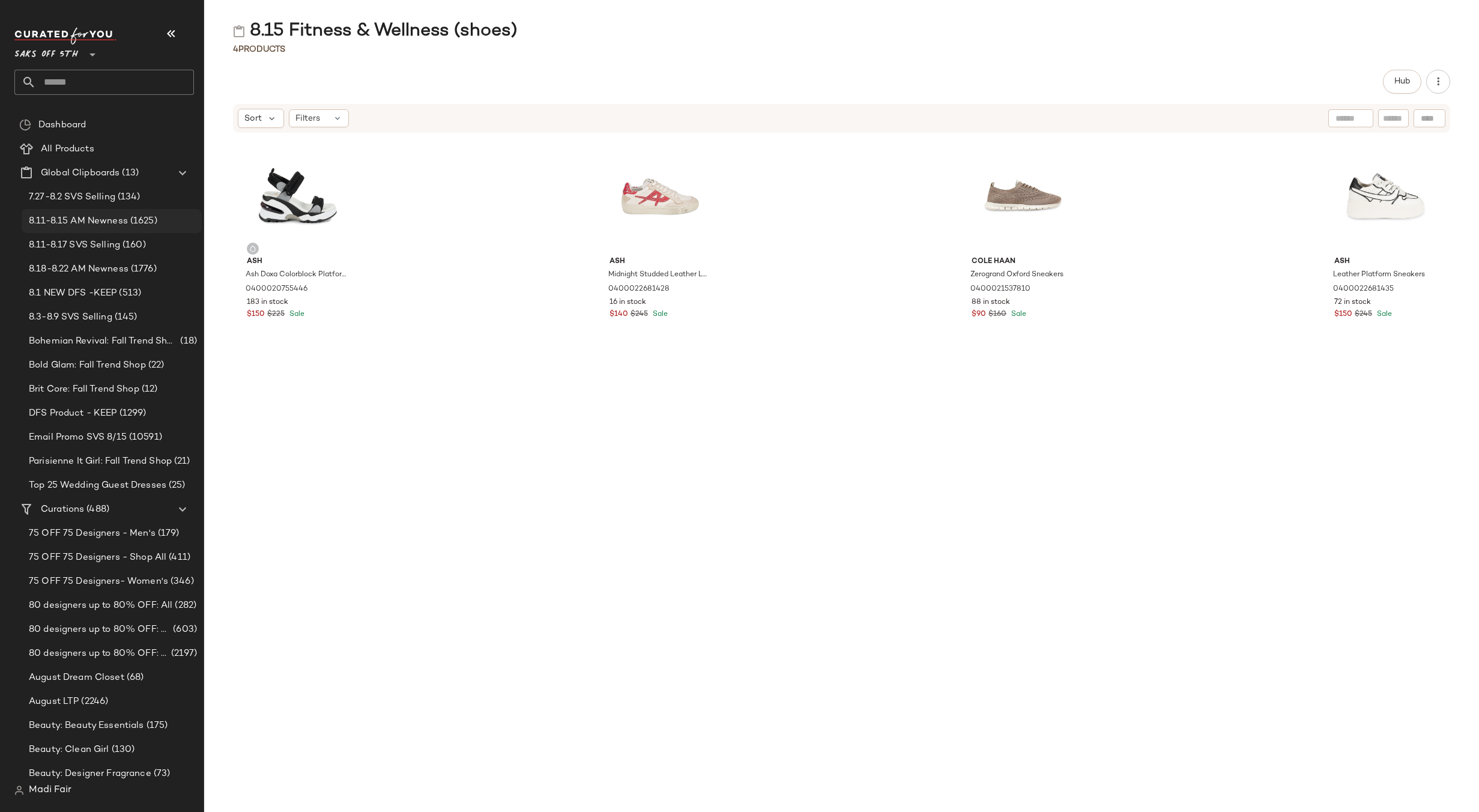
click at [124, 218] on span "8.11-8.15 AM Newness" at bounding box center [79, 221] width 99 height 14
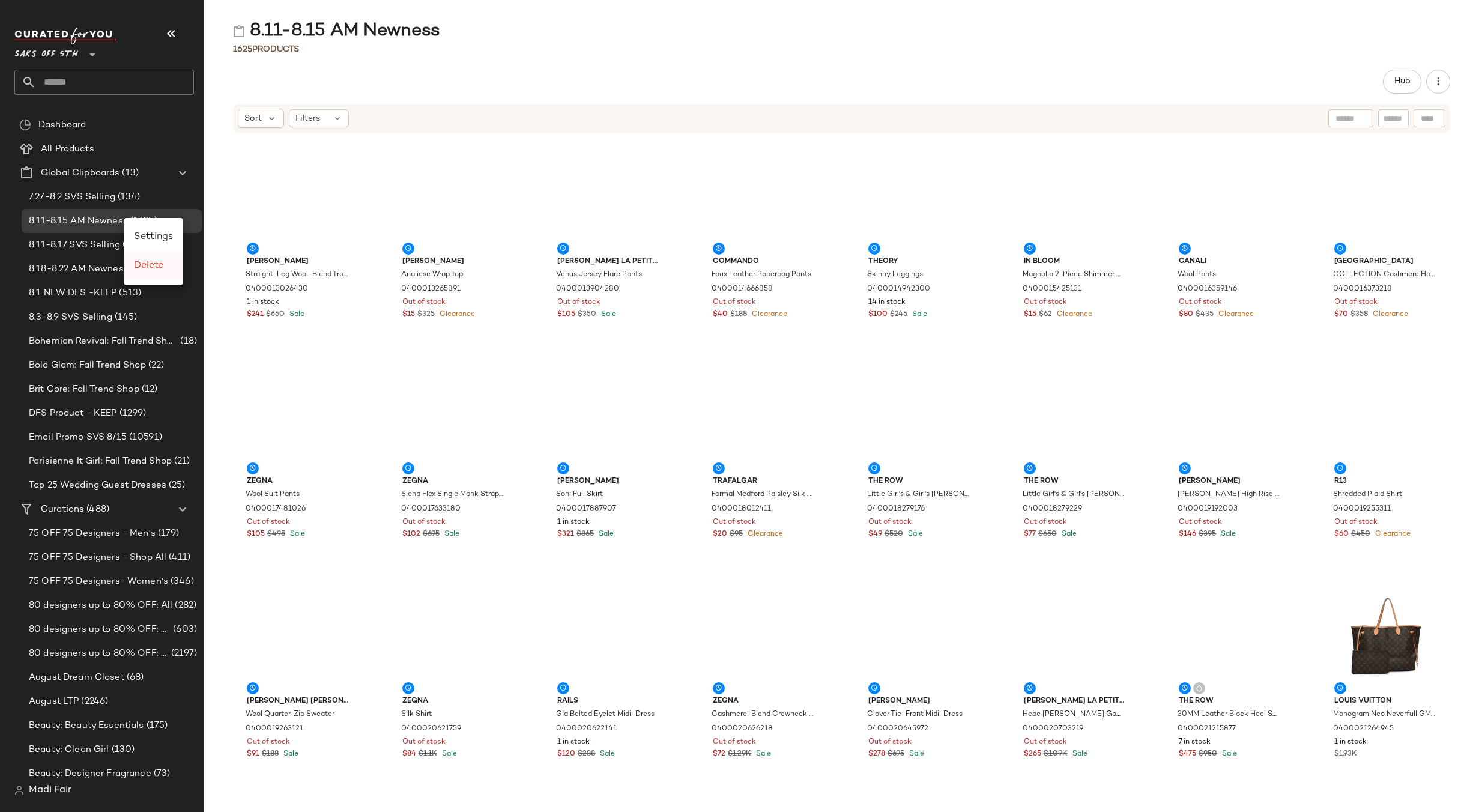
click at [142, 265] on span "Delete" at bounding box center [148, 265] width 29 height 11
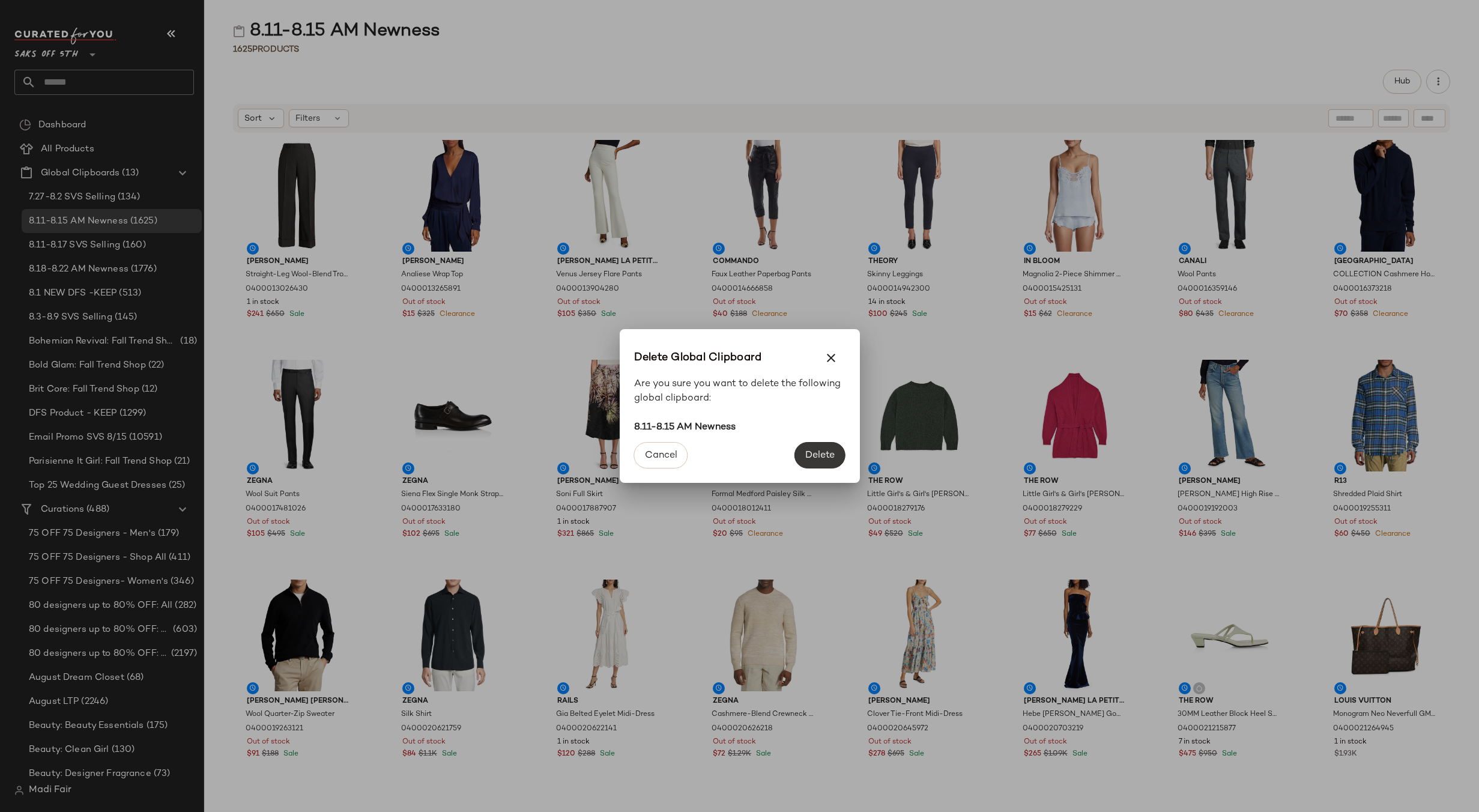
click at [821, 453] on span "Delete" at bounding box center [819, 455] width 30 height 12
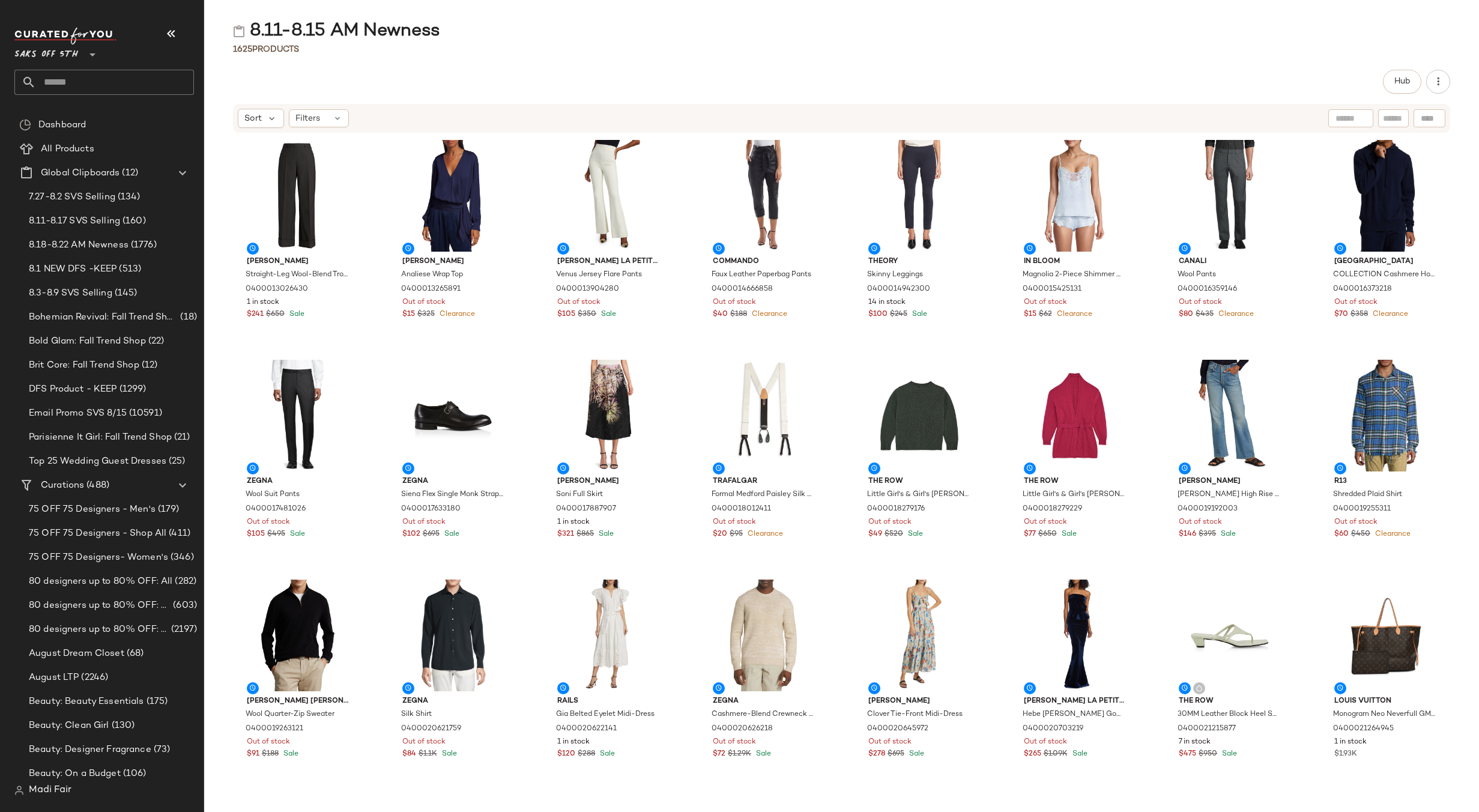
click at [475, 35] on div "8.11-8.15 AM Newness" at bounding box center [841, 31] width 1274 height 24
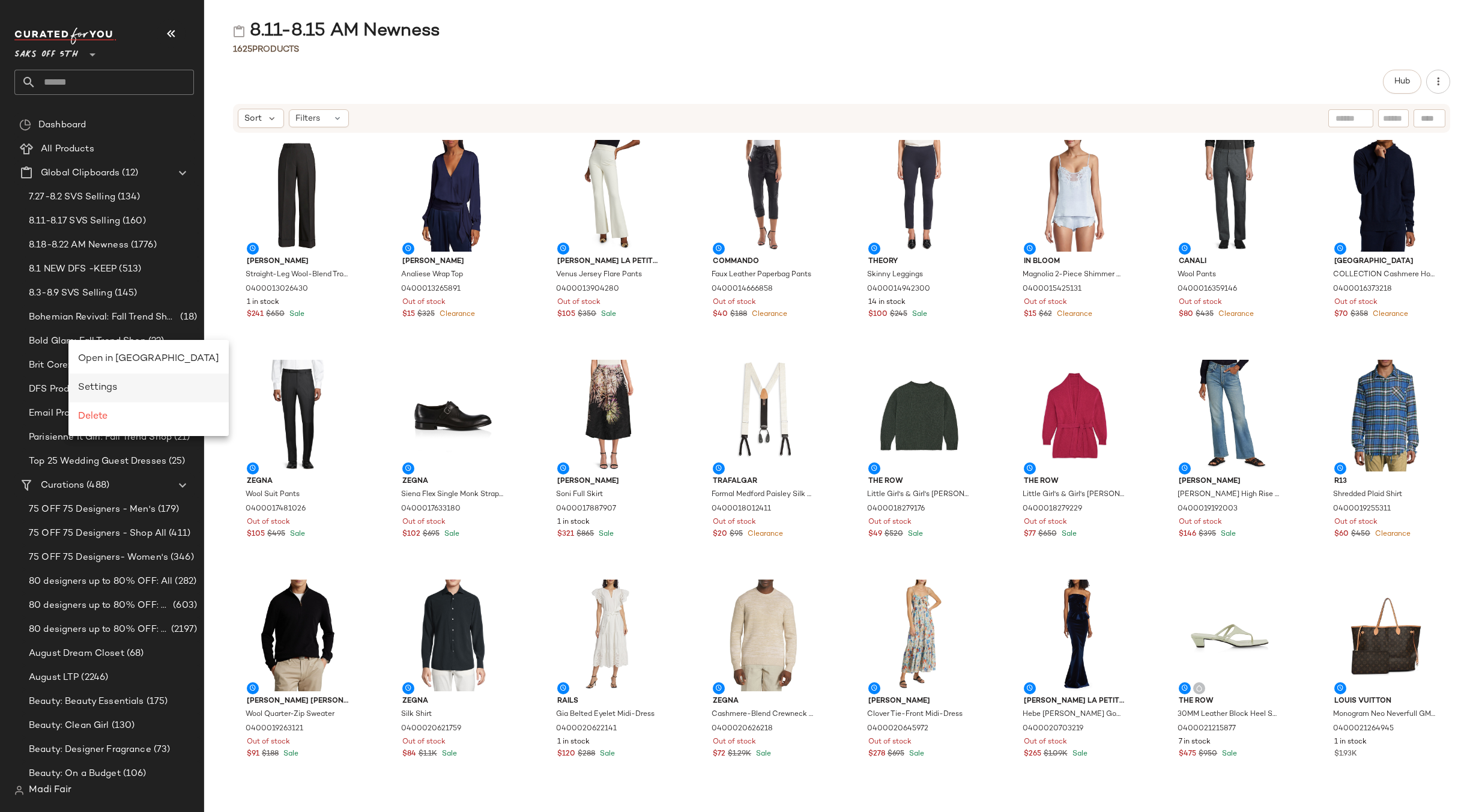
click at [96, 396] on div "Settings" at bounding box center [148, 388] width 160 height 29
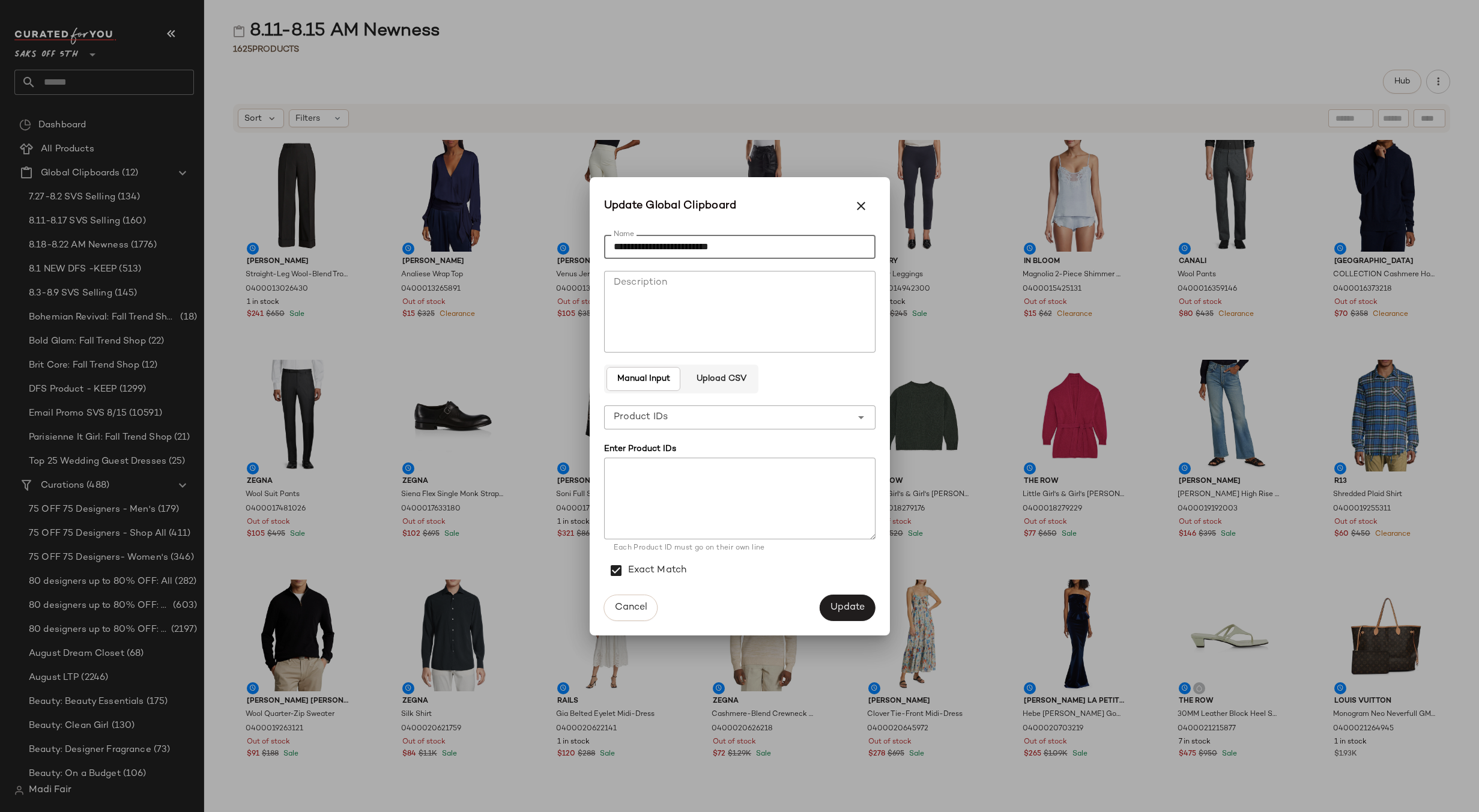
drag, startPoint x: 747, startPoint y: 247, endPoint x: 661, endPoint y: 249, distance: 86.0
click at [661, 249] on input "**********" at bounding box center [740, 246] width 271 height 24
click at [614, 244] on input "*********" at bounding box center [740, 246] width 271 height 24
click at [630, 245] on input "**********" at bounding box center [740, 246] width 271 height 24
type input "**********"
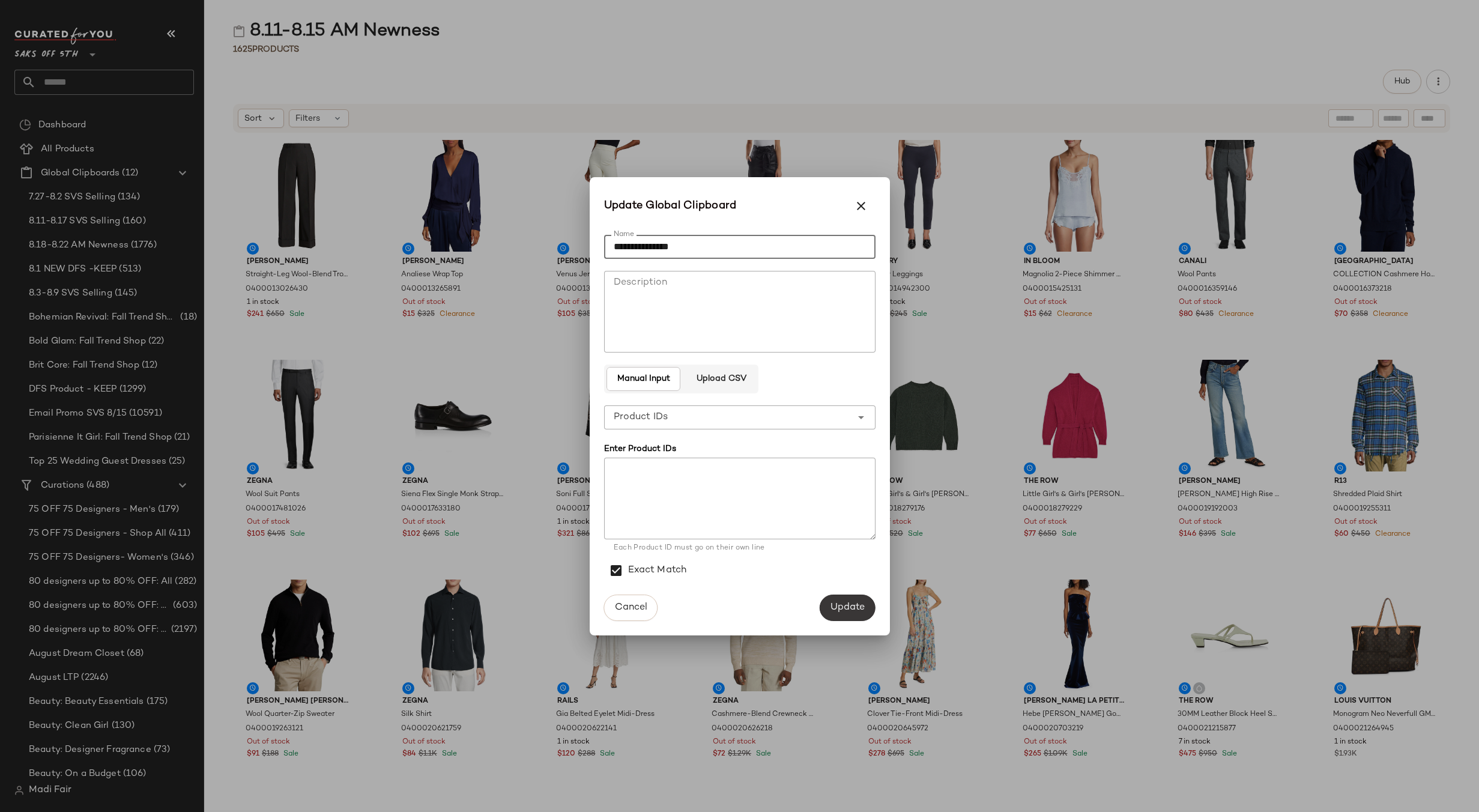
click at [847, 604] on span "Update" at bounding box center [847, 608] width 35 height 12
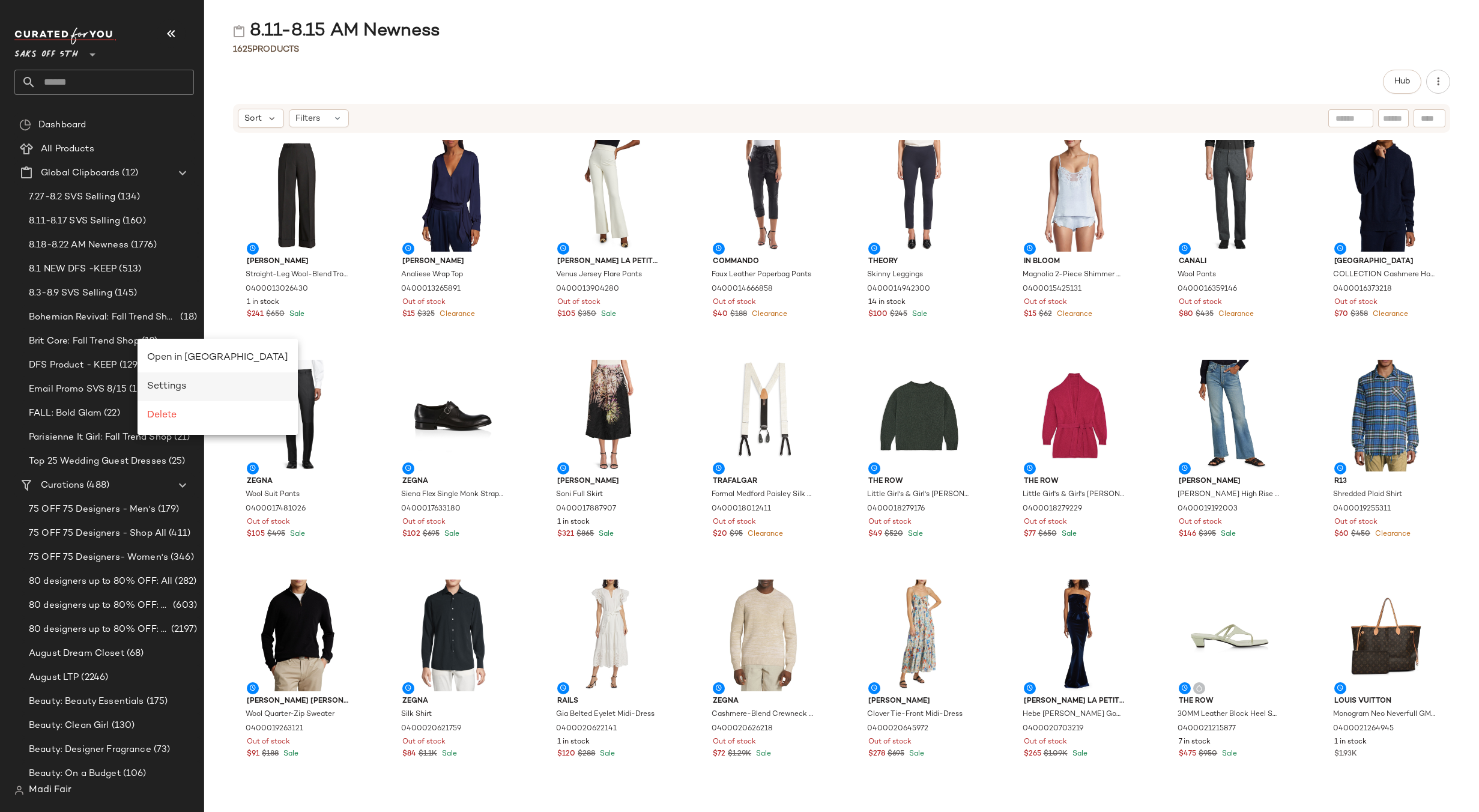
click at [166, 389] on span "Settings" at bounding box center [167, 386] width 39 height 11
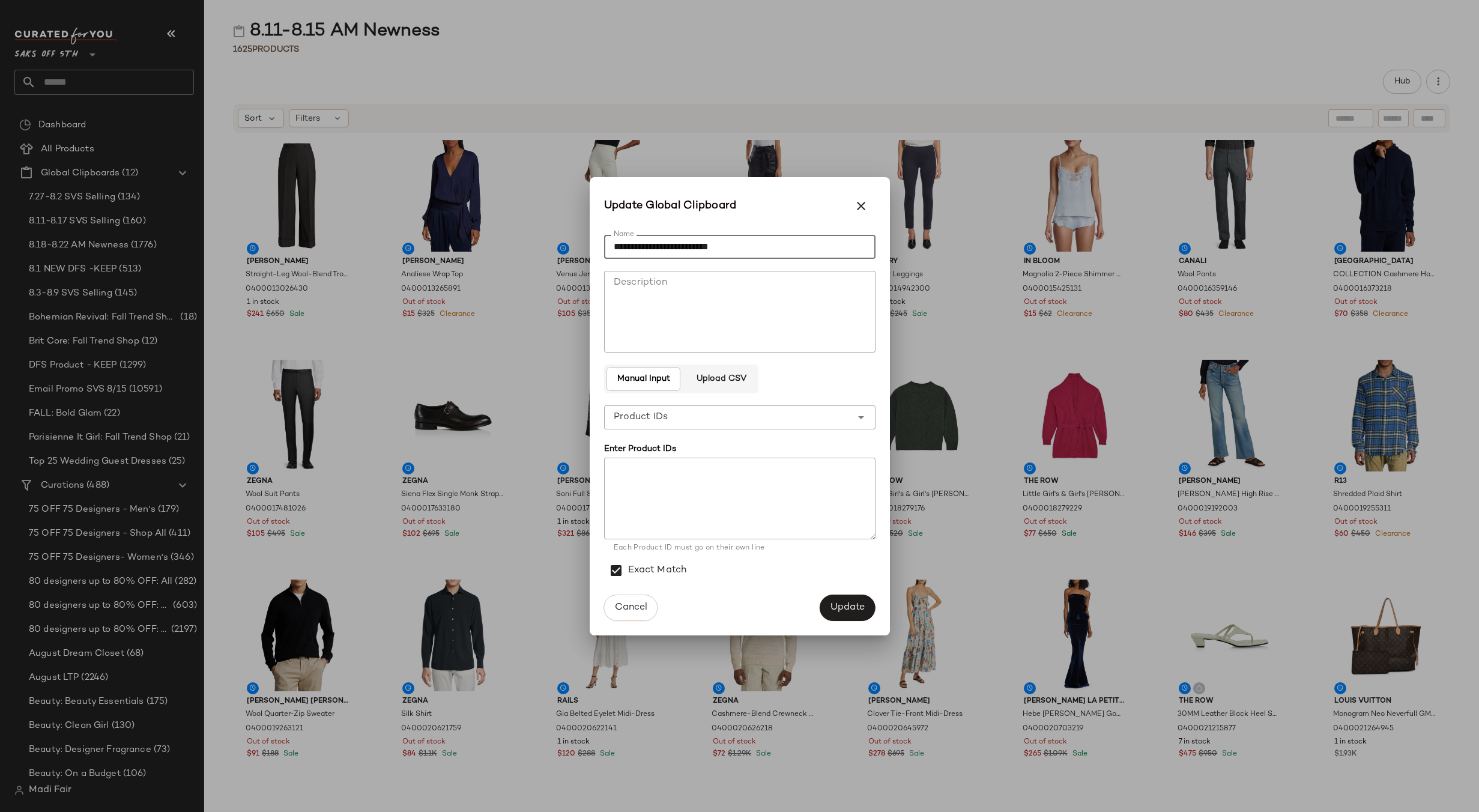
drag, startPoint x: 730, startPoint y: 250, endPoint x: 654, endPoint y: 257, distance: 76.3
click at [654, 257] on input "**********" at bounding box center [740, 246] width 271 height 24
click at [614, 246] on input "*********" at bounding box center [740, 246] width 271 height 24
type input "**********"
click at [845, 612] on span "Update" at bounding box center [847, 608] width 35 height 12
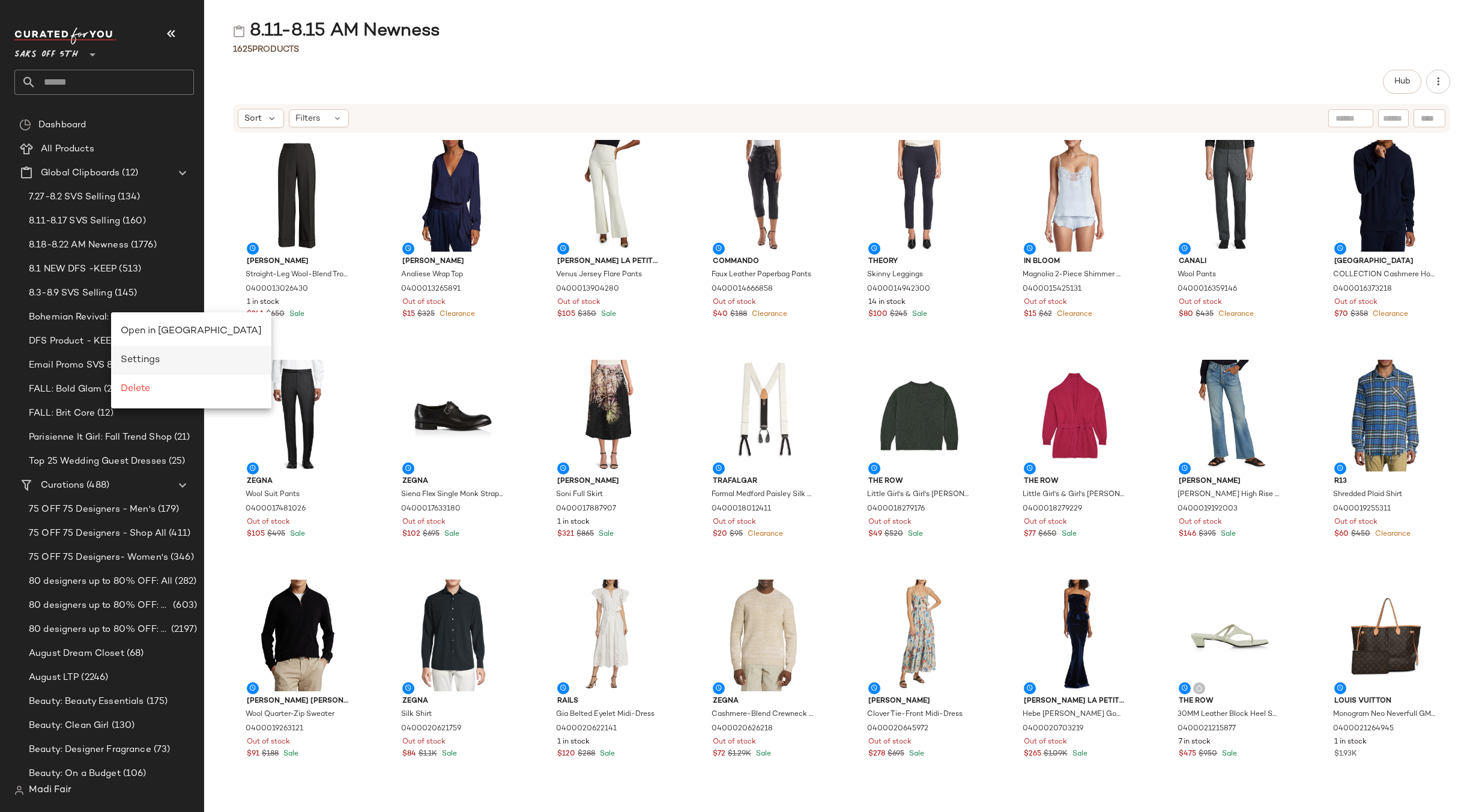
click at [141, 360] on span "Settings" at bounding box center [141, 359] width 39 height 11
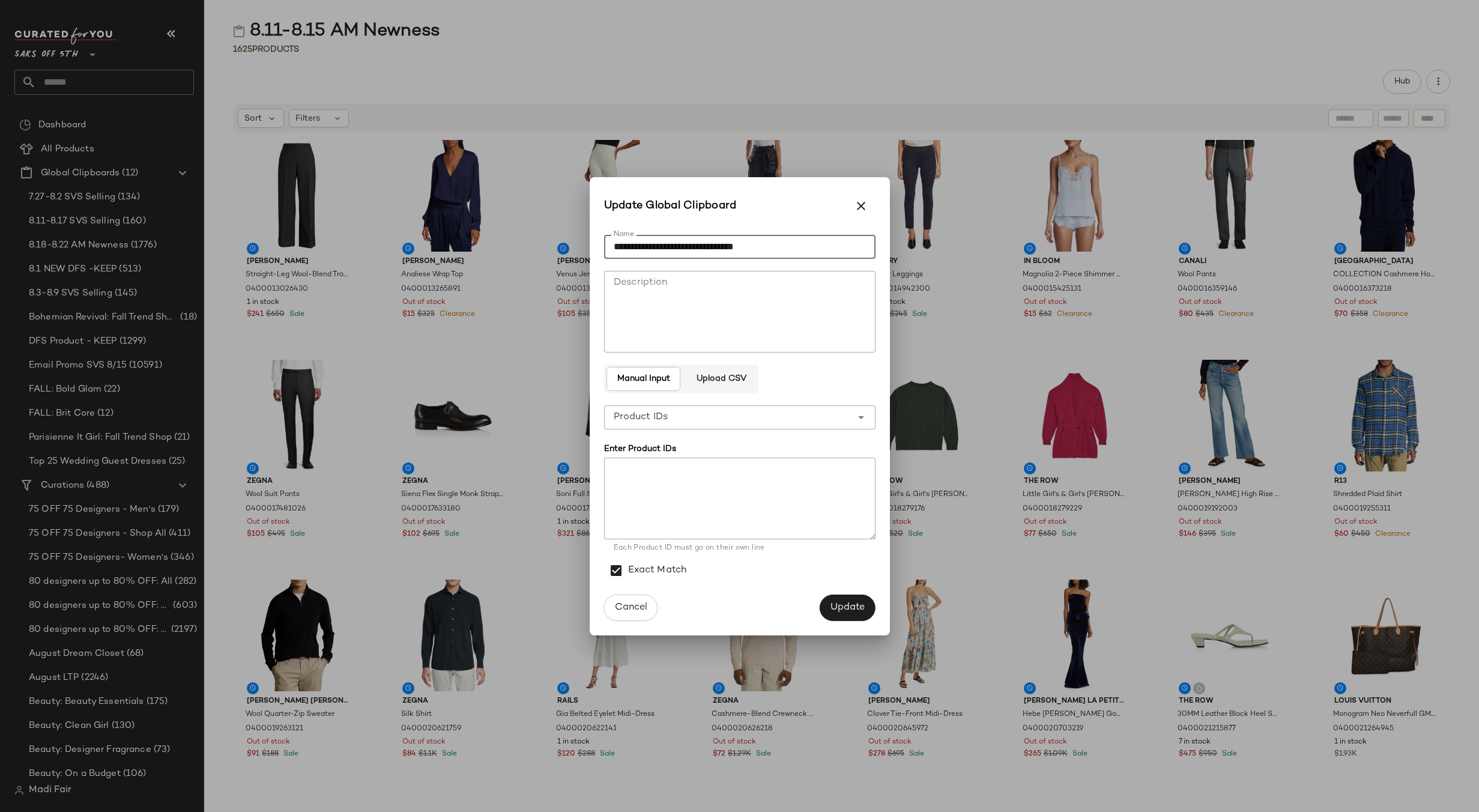
drag, startPoint x: 756, startPoint y: 252, endPoint x: 698, endPoint y: 257, distance: 58.2
click at [698, 257] on input "**********" at bounding box center [740, 246] width 271 height 24
click at [609, 243] on input "**********" at bounding box center [740, 246] width 271 height 24
type input "**********"
click at [858, 602] on span "Update" at bounding box center [847, 608] width 35 height 12
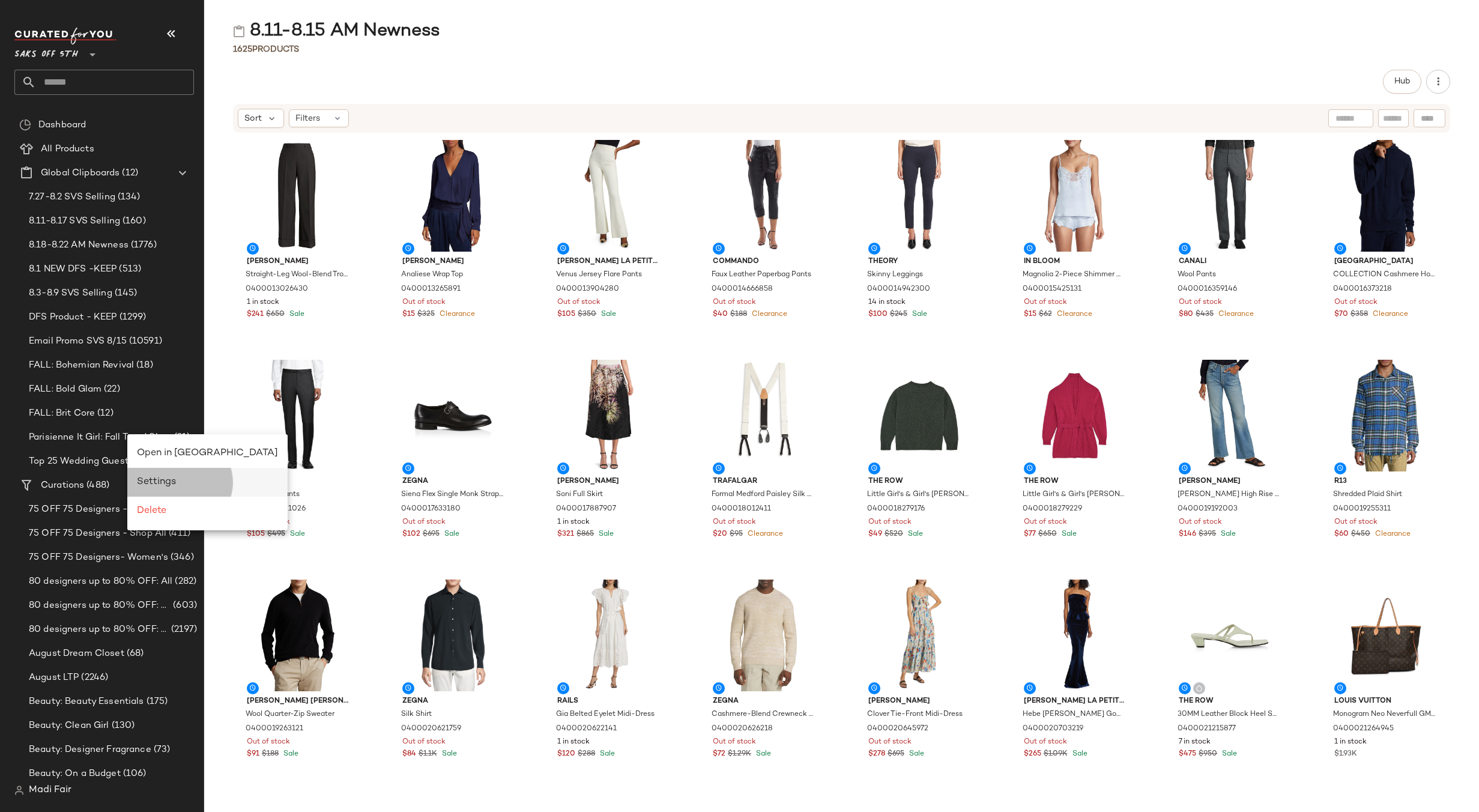
click at [160, 486] on span "Settings" at bounding box center [156, 482] width 39 height 11
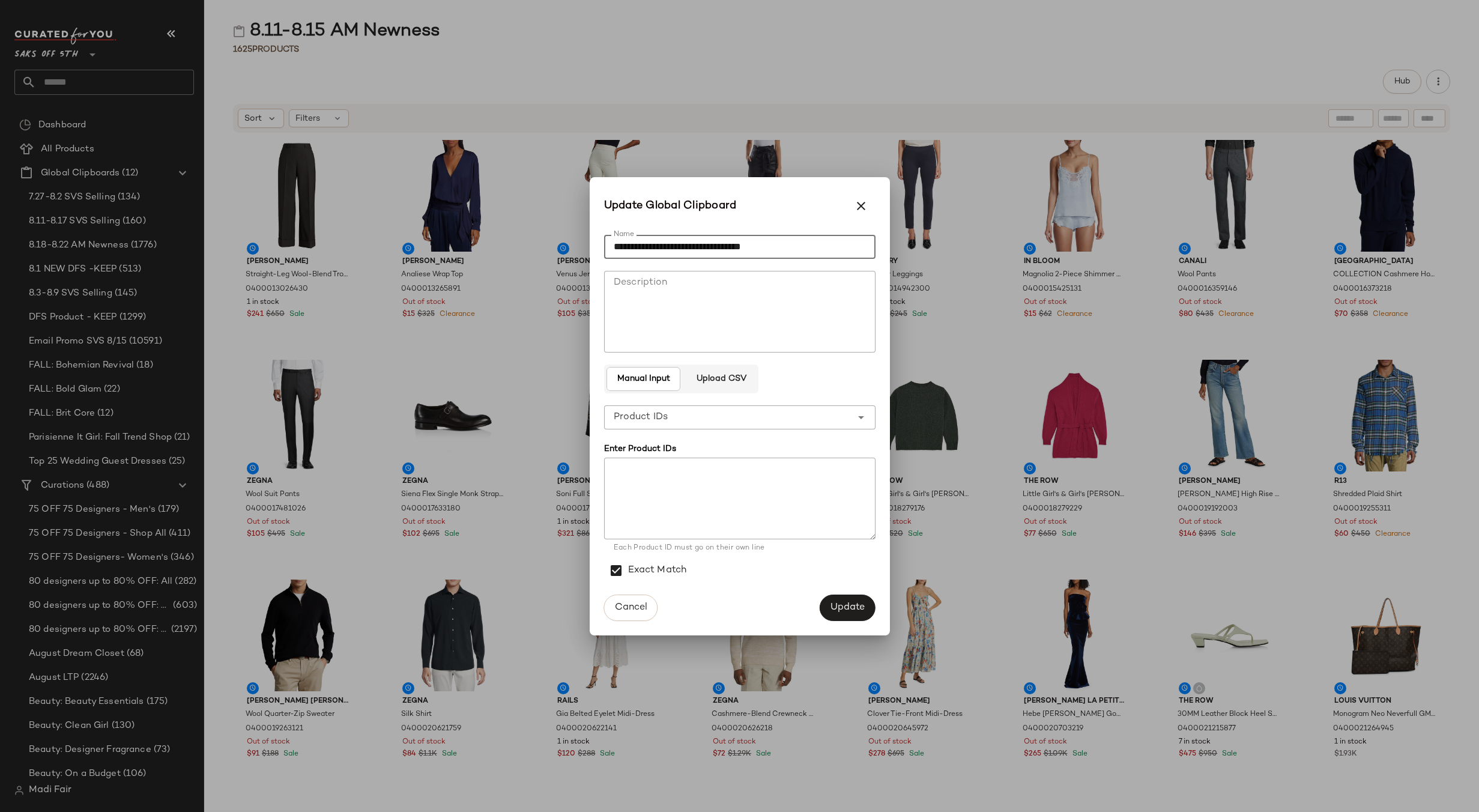
drag, startPoint x: 767, startPoint y: 251, endPoint x: 691, endPoint y: 254, distance: 76.1
click at [691, 254] on input "**********" at bounding box center [740, 246] width 271 height 24
click at [610, 242] on input "**********" at bounding box center [740, 246] width 271 height 24
type input "**********"
click at [855, 602] on span "Update" at bounding box center [847, 608] width 35 height 12
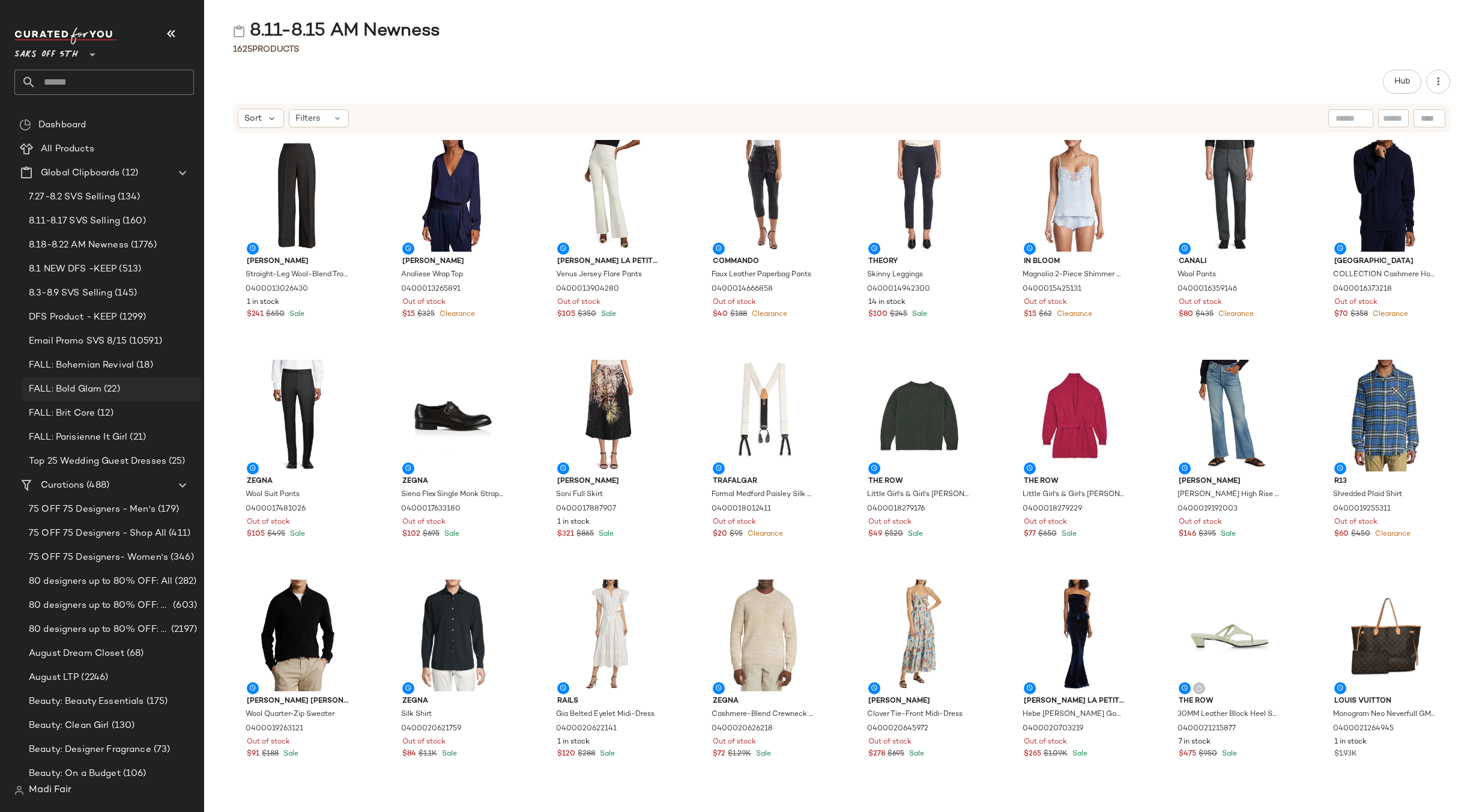
click at [107, 389] on span "(22)" at bounding box center [110, 390] width 18 height 14
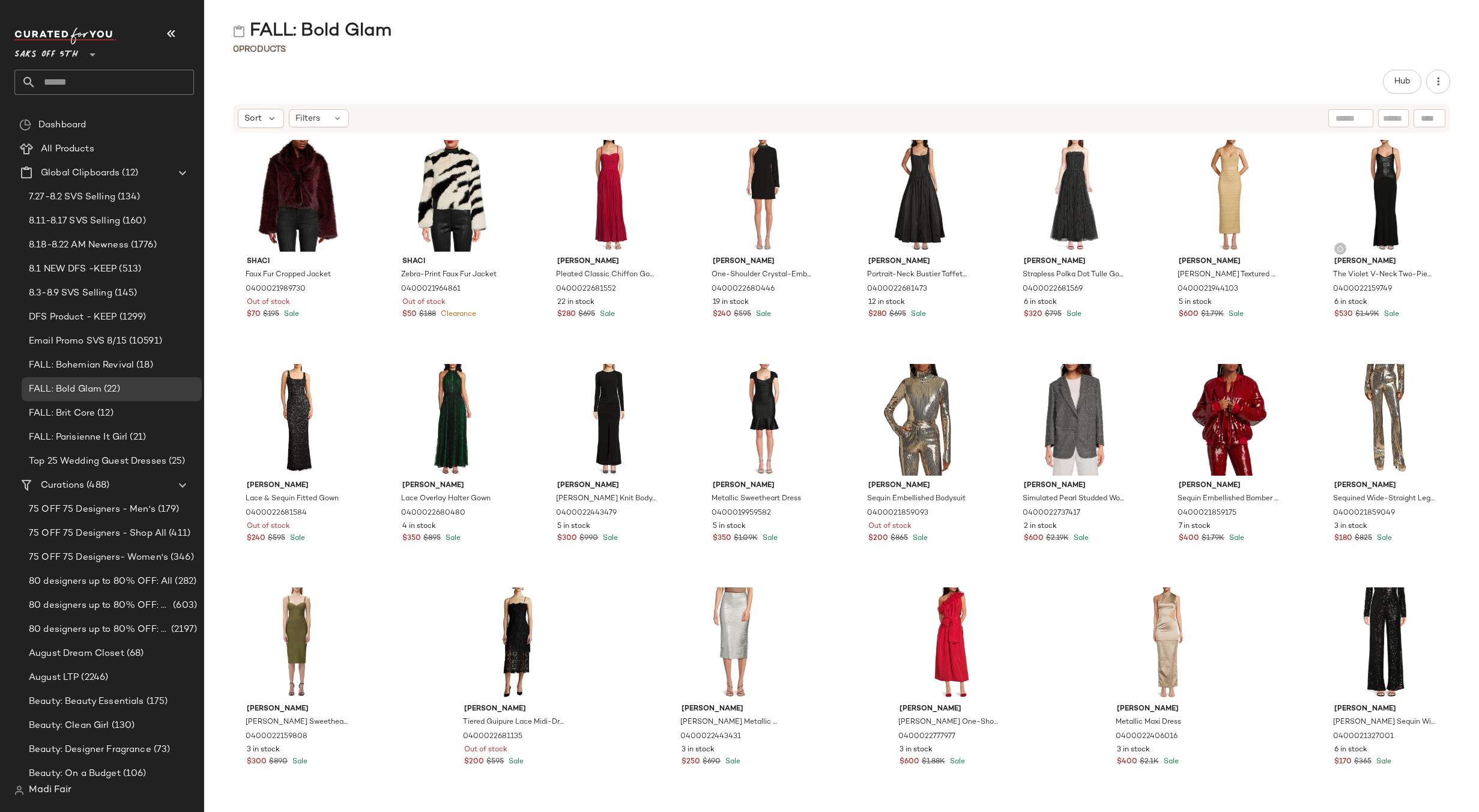
click at [418, 75] on div "Hub" at bounding box center [841, 81] width 1217 height 24
click at [131, 193] on span "Create Global Clipboard" at bounding box center [143, 191] width 113 height 11
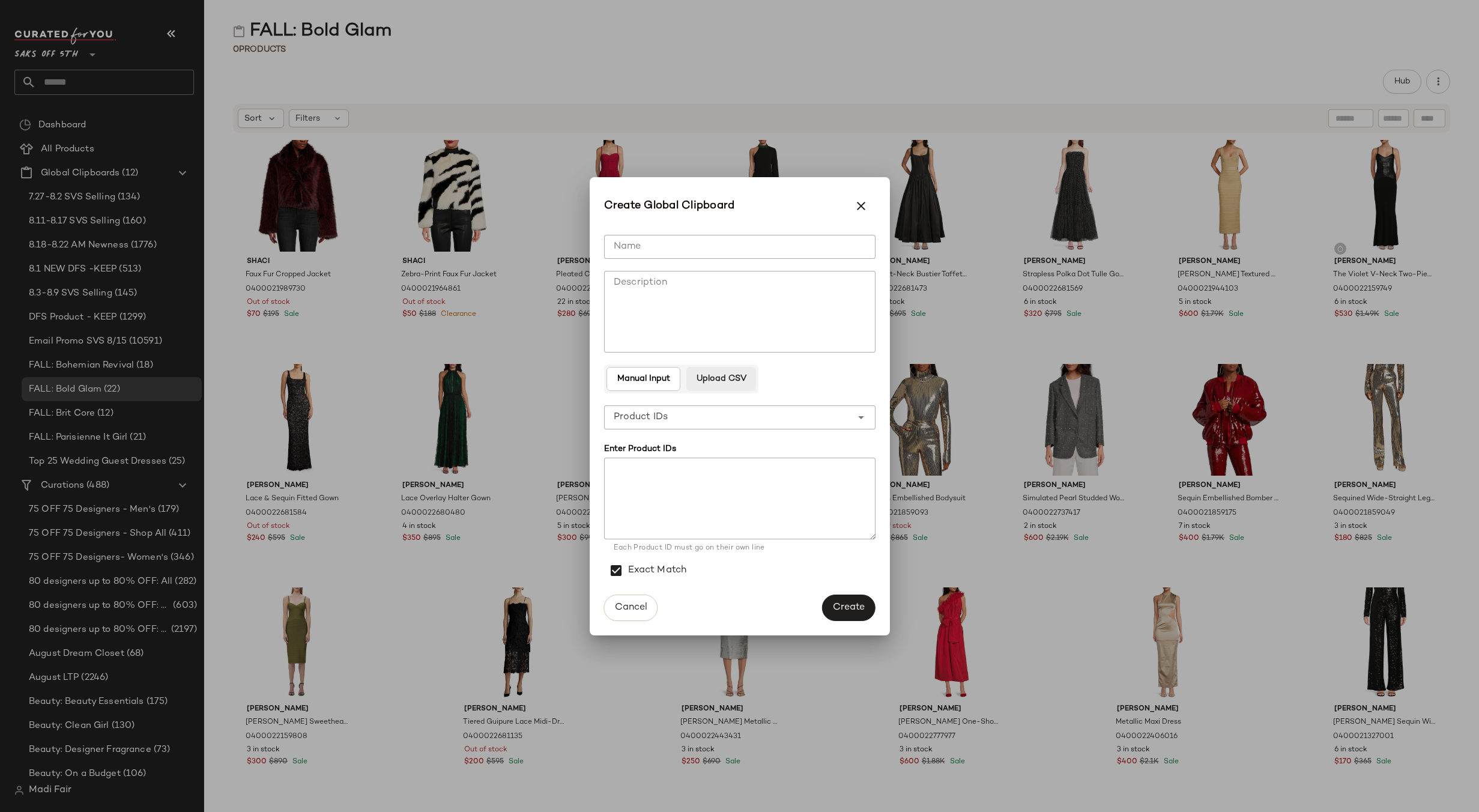
click at [713, 372] on button "Upload CSV" at bounding box center [721, 379] width 70 height 24
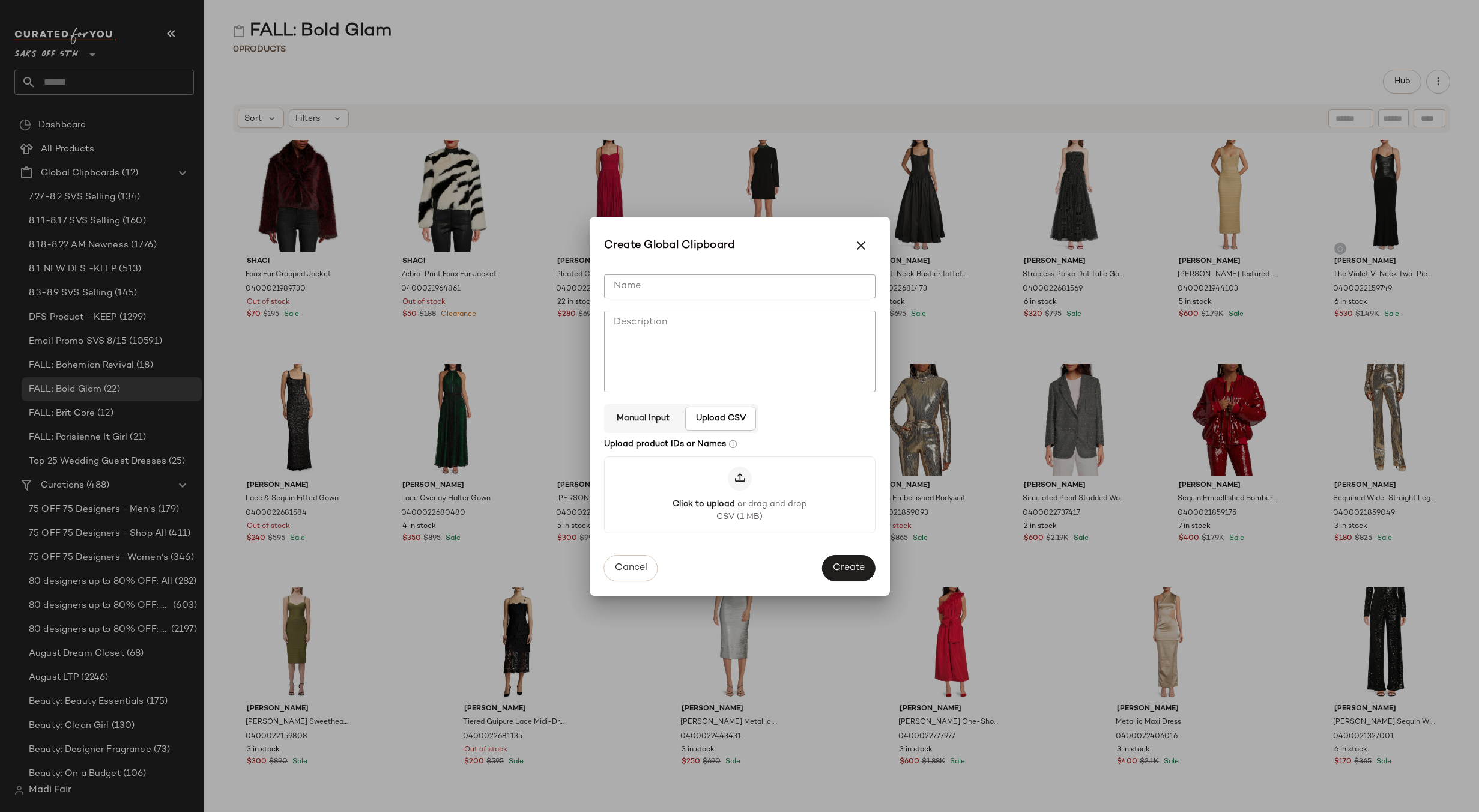
click at [662, 290] on input "Name" at bounding box center [740, 286] width 271 height 24
paste input "**********"
drag, startPoint x: 766, startPoint y: 287, endPoint x: 662, endPoint y: 295, distance: 104.3
click at [662, 295] on input "**********" at bounding box center [740, 286] width 271 height 24
click at [607, 285] on input "**********" at bounding box center [740, 286] width 271 height 24
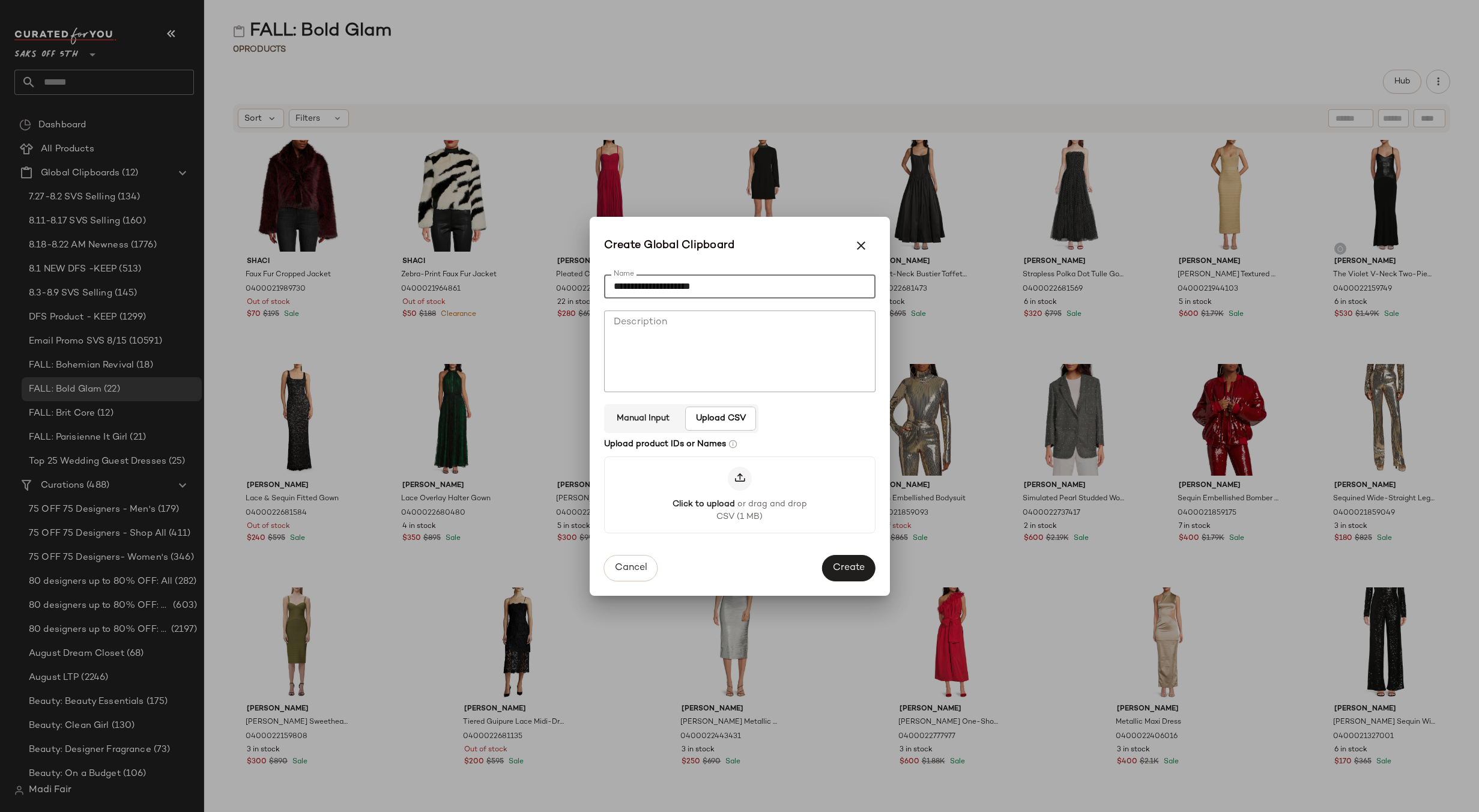
type input "**********"
click at [835, 563] on span "Create" at bounding box center [848, 569] width 32 height 12
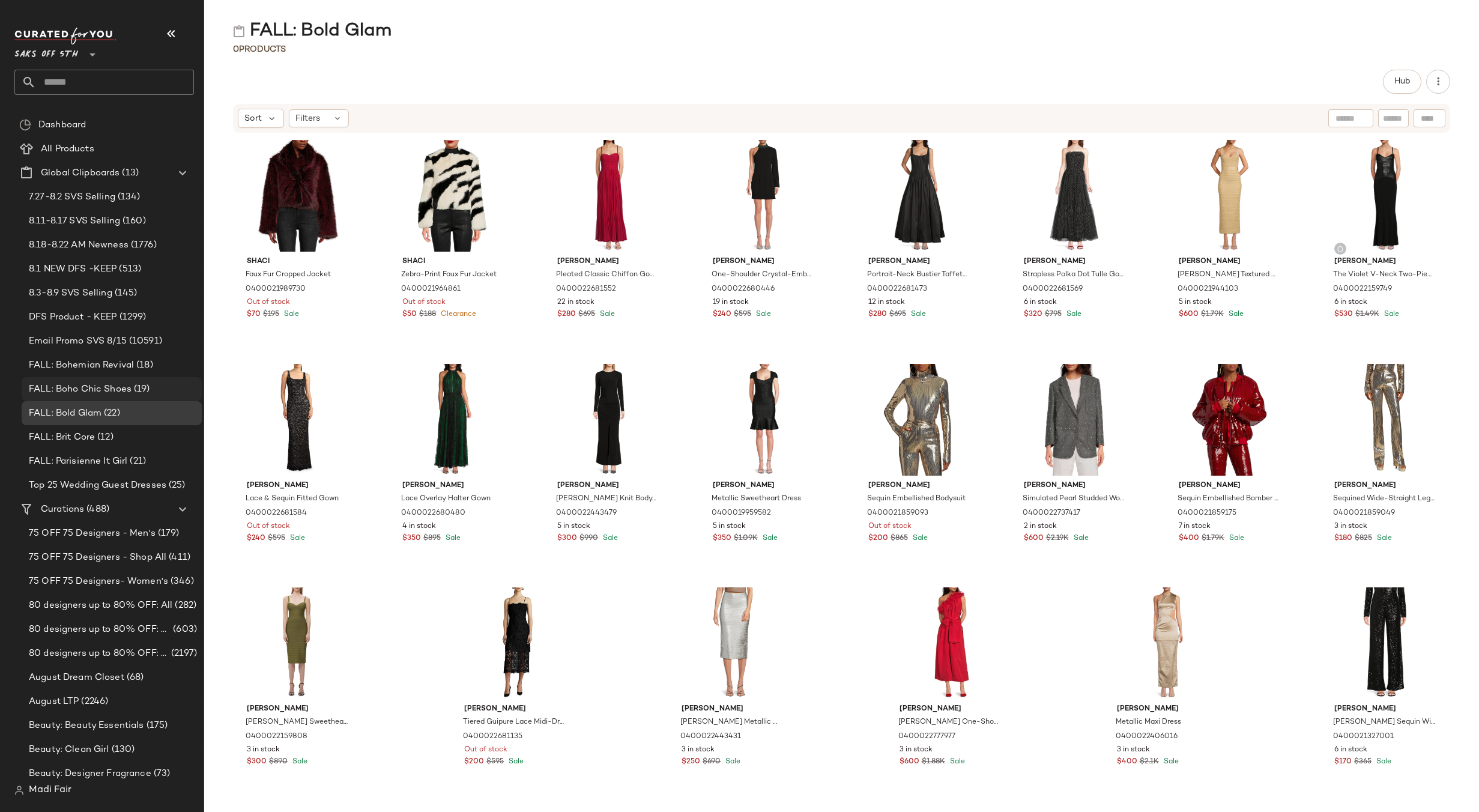
click at [142, 389] on span "(19)" at bounding box center [141, 390] width 18 height 14
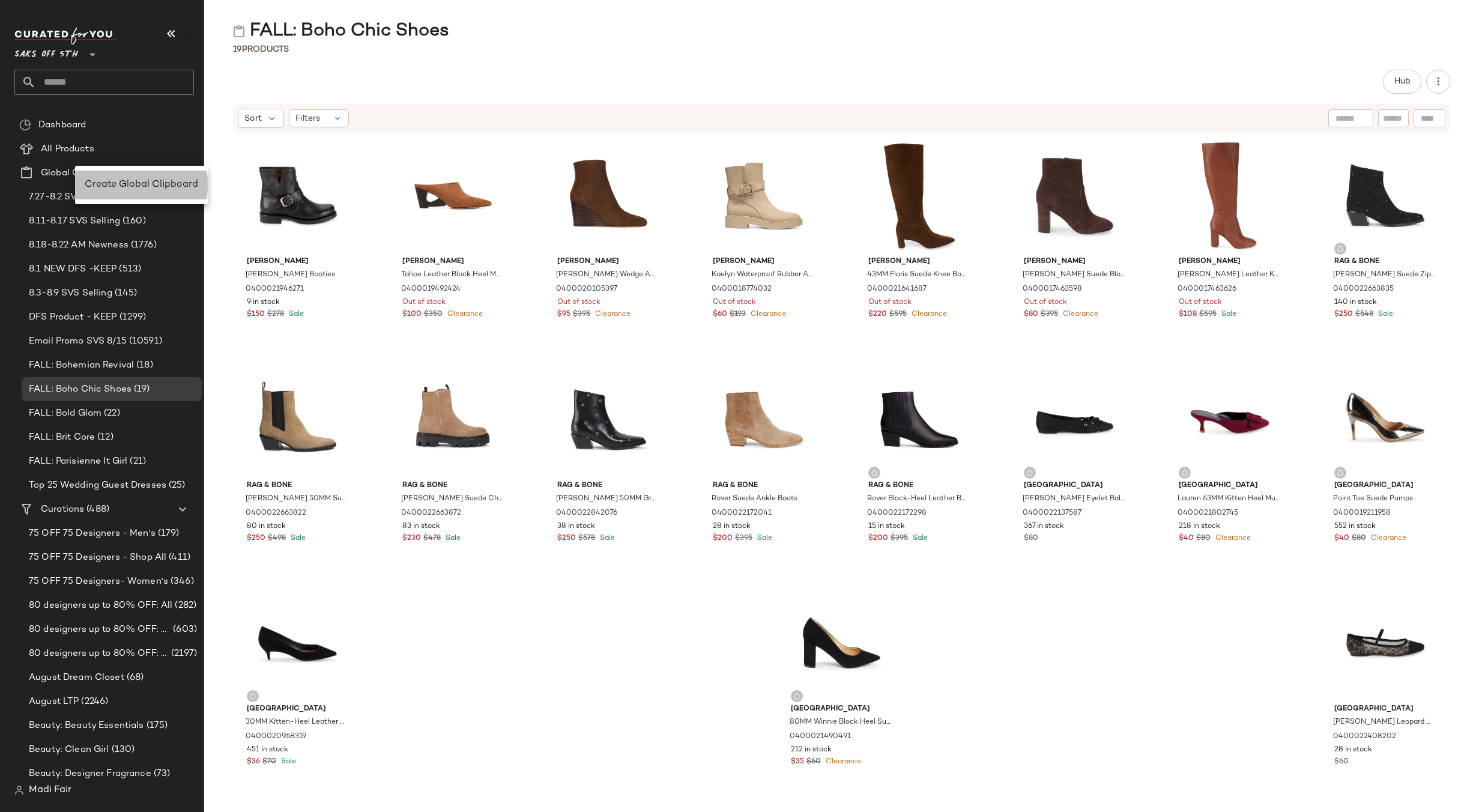
click at [116, 182] on span "Create Global Clipboard" at bounding box center [141, 184] width 113 height 11
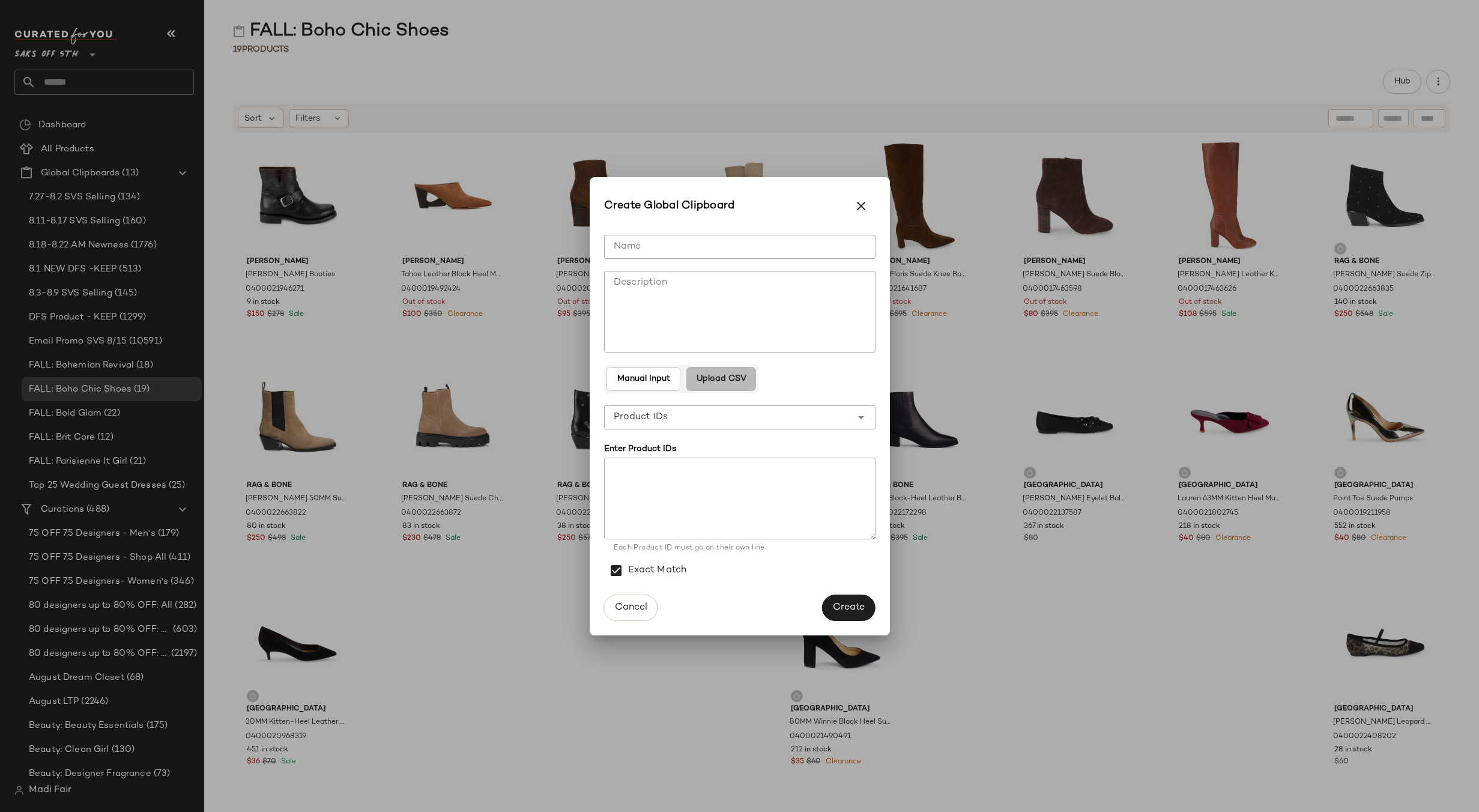
click at [719, 381] on span "Upload CSV" at bounding box center [721, 379] width 50 height 10
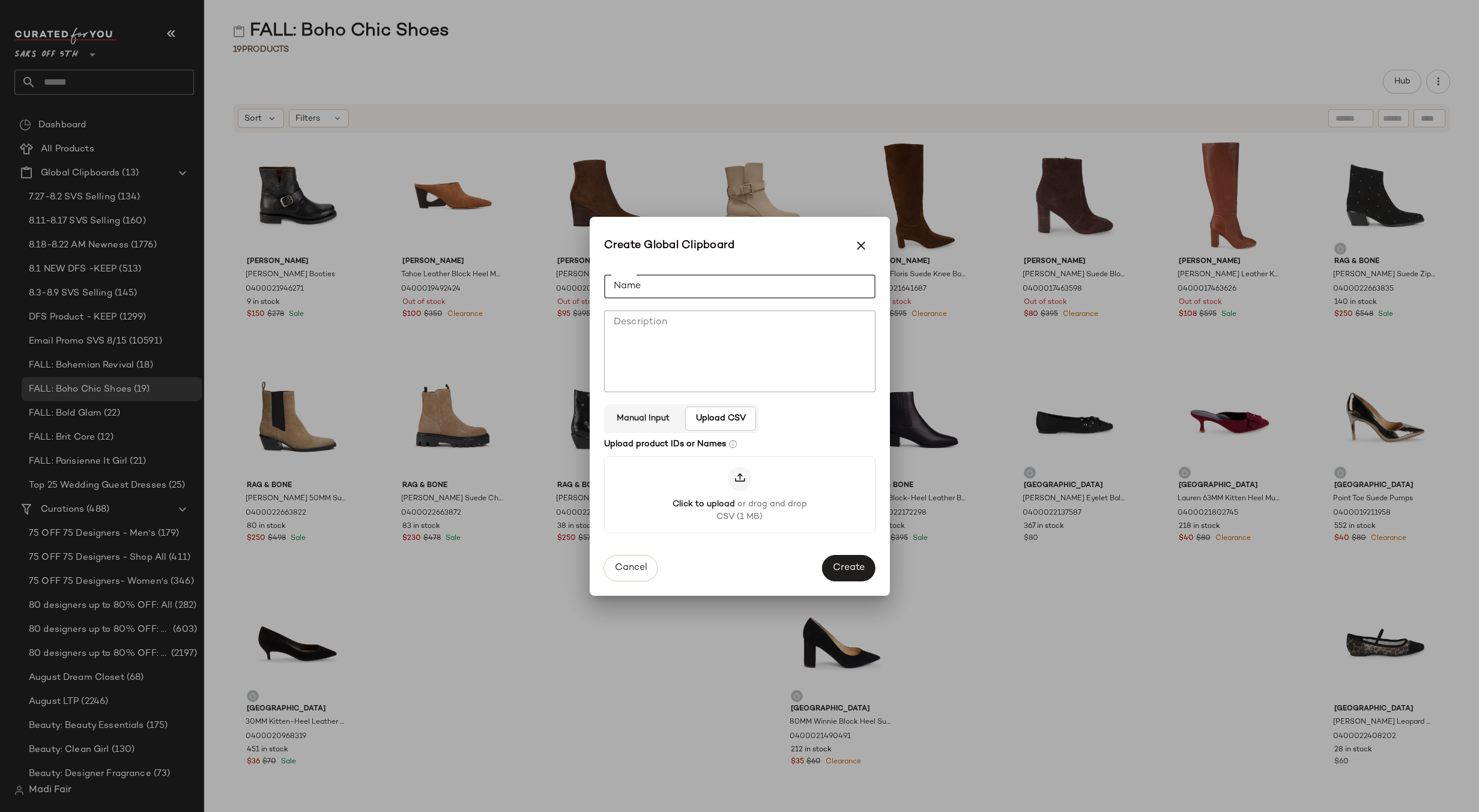
click at [649, 288] on input "Name" at bounding box center [740, 286] width 271 height 24
paste input "**********"
click at [686, 284] on input "**********" at bounding box center [740, 286] width 271 height 24
click at [694, 280] on input "**********" at bounding box center [740, 286] width 271 height 24
drag, startPoint x: 717, startPoint y: 284, endPoint x: 846, endPoint y: 291, distance: 129.2
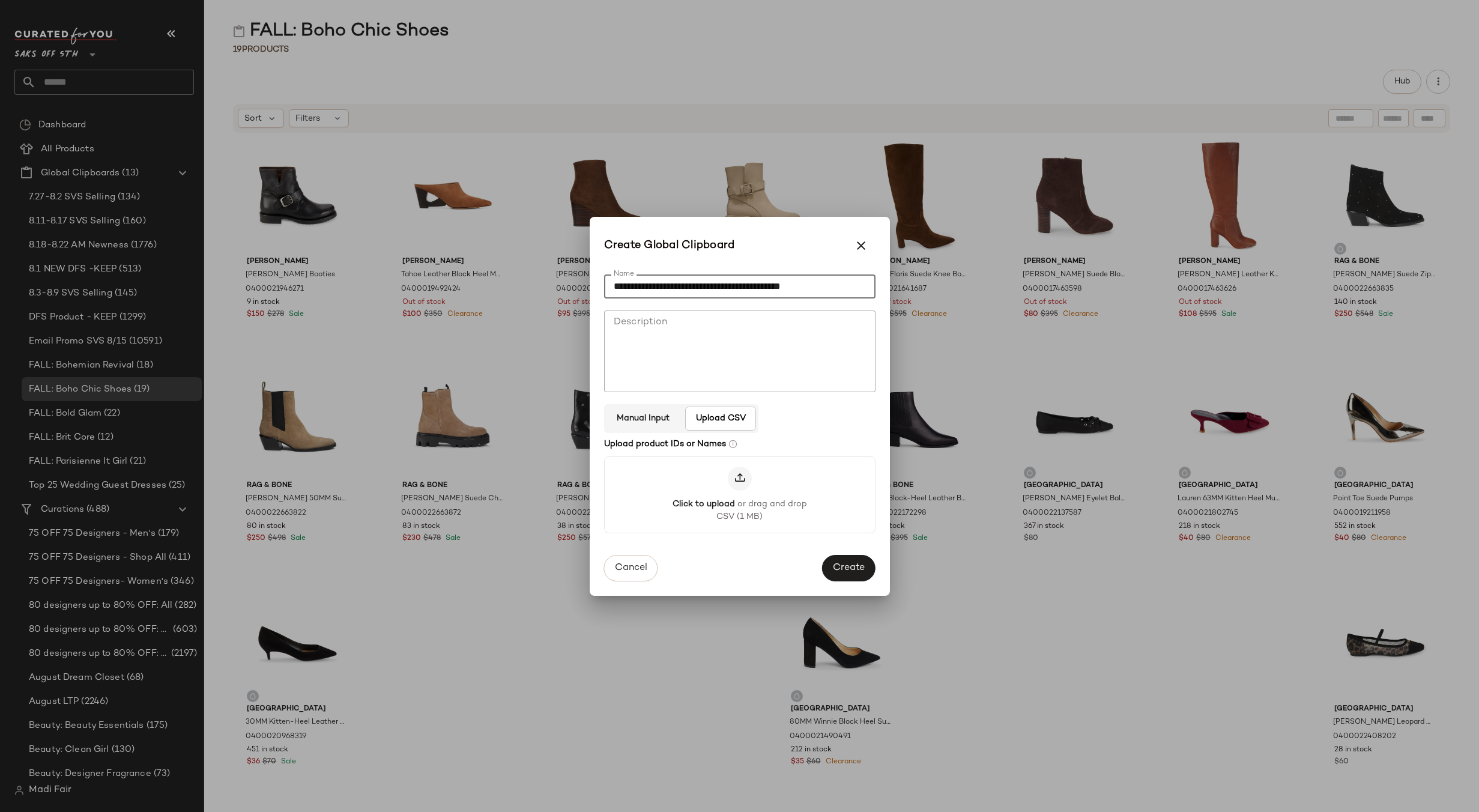
click at [845, 291] on input "**********" at bounding box center [740, 286] width 271 height 24
click at [608, 292] on input "**********" at bounding box center [740, 286] width 271 height 24
type input "**********"
click at [835, 564] on span "Create" at bounding box center [848, 569] width 32 height 12
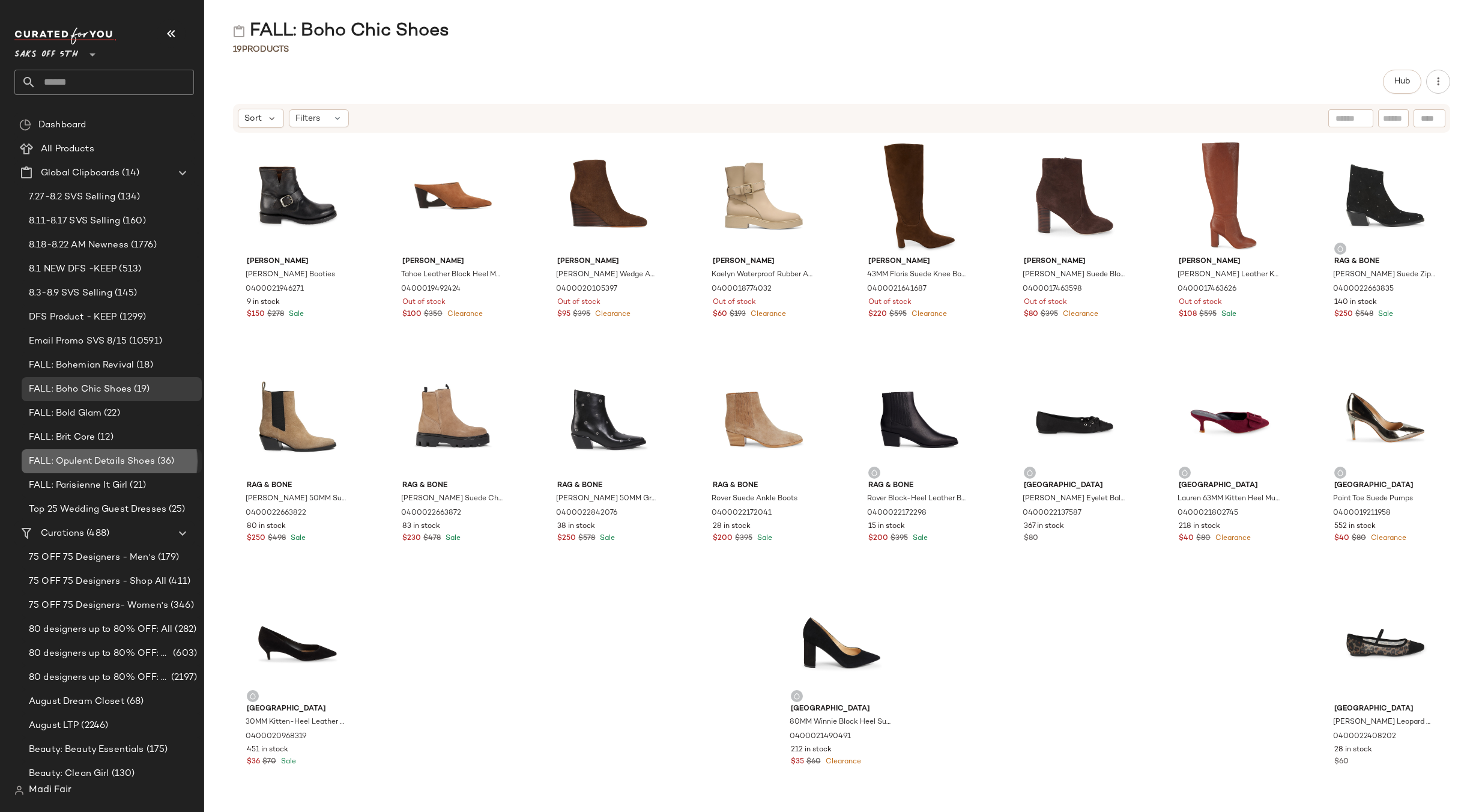
click at [159, 459] on span "(36)" at bounding box center [165, 461] width 19 height 14
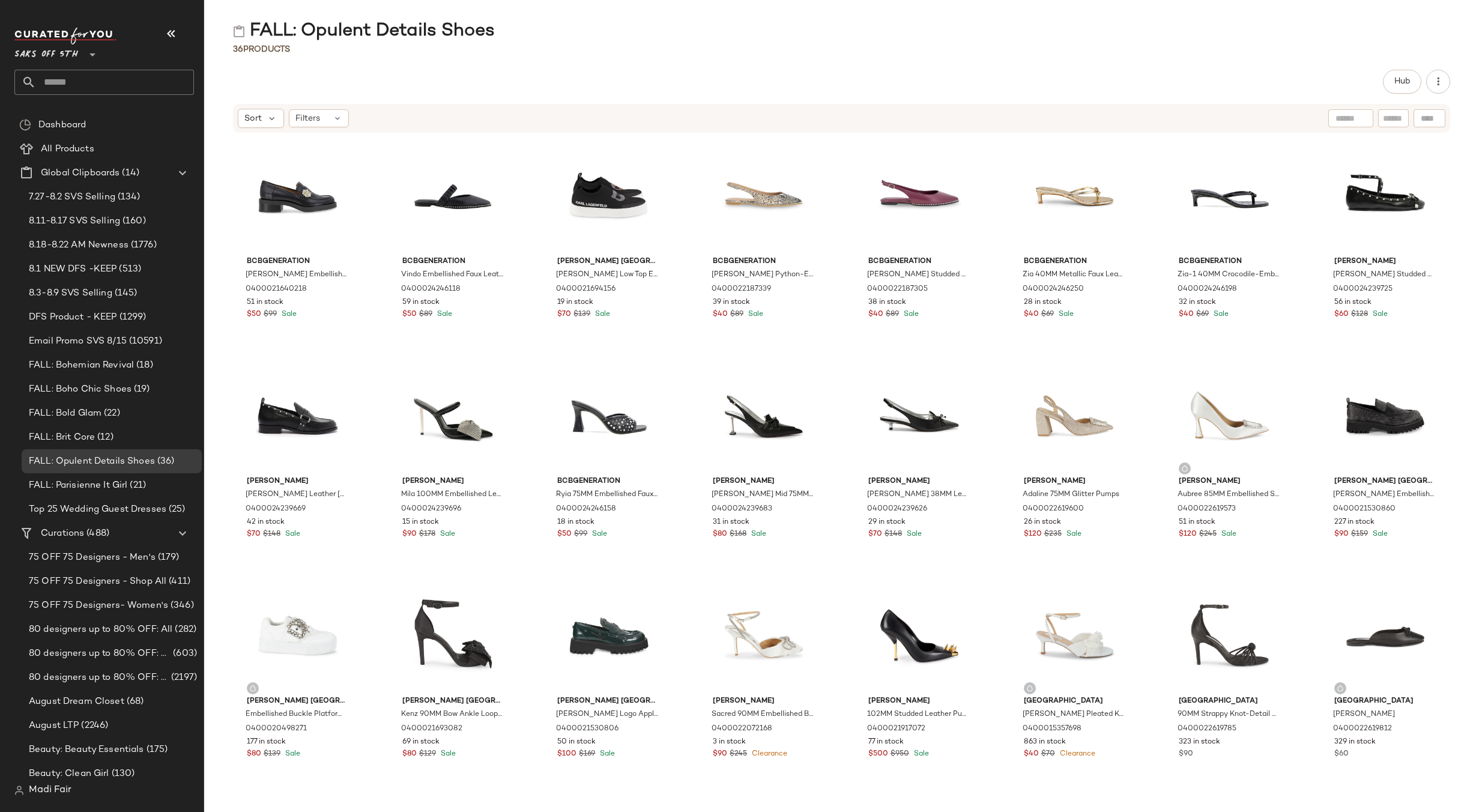
click at [506, 37] on div "FALL: Opulent Details Shoes" at bounding box center [841, 31] width 1274 height 24
click at [99, 144] on div "All Products" at bounding box center [112, 149] width 152 height 14
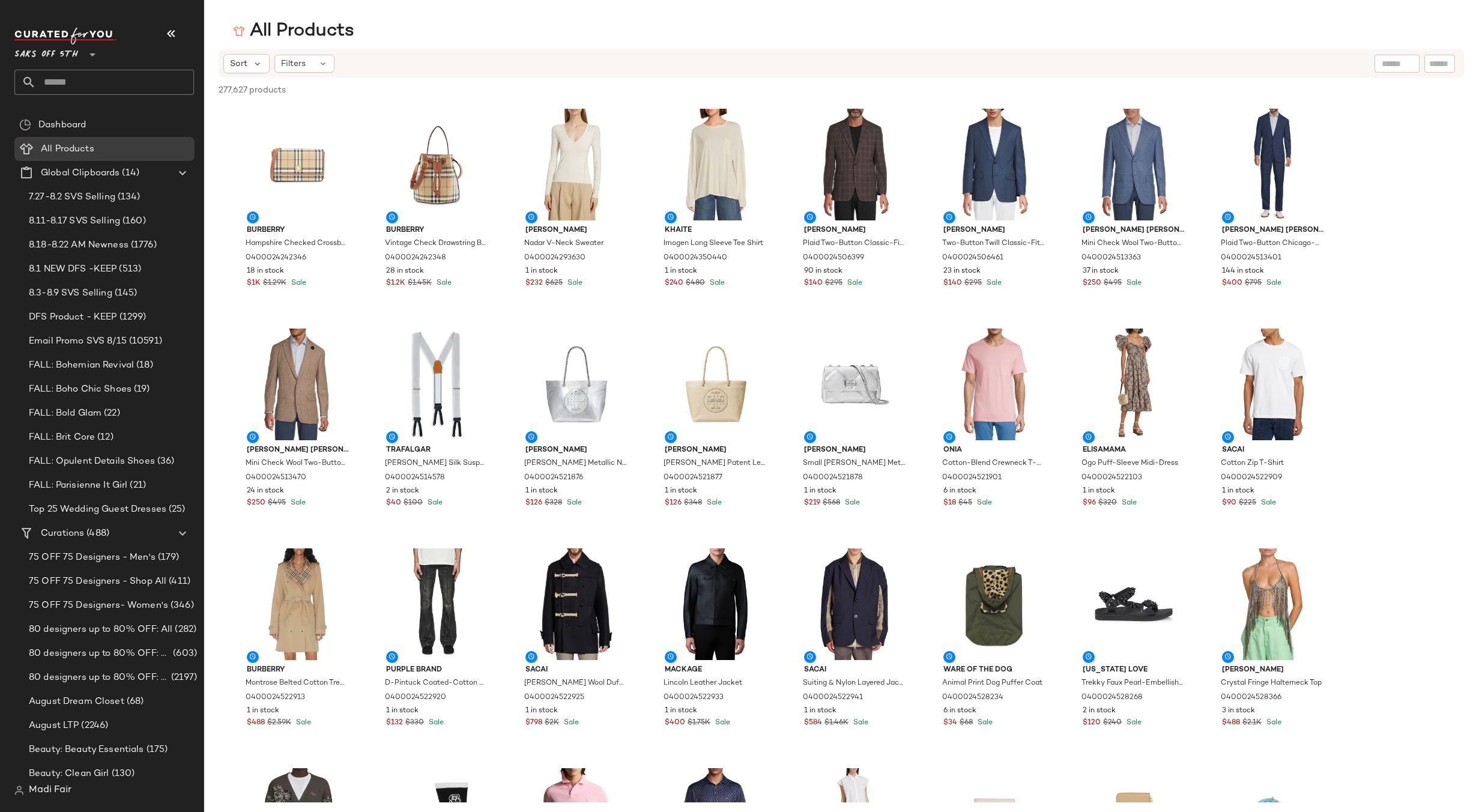
click at [1434, 67] on input "text" at bounding box center [1439, 63] width 21 height 13
paste input "********"
type input "********"
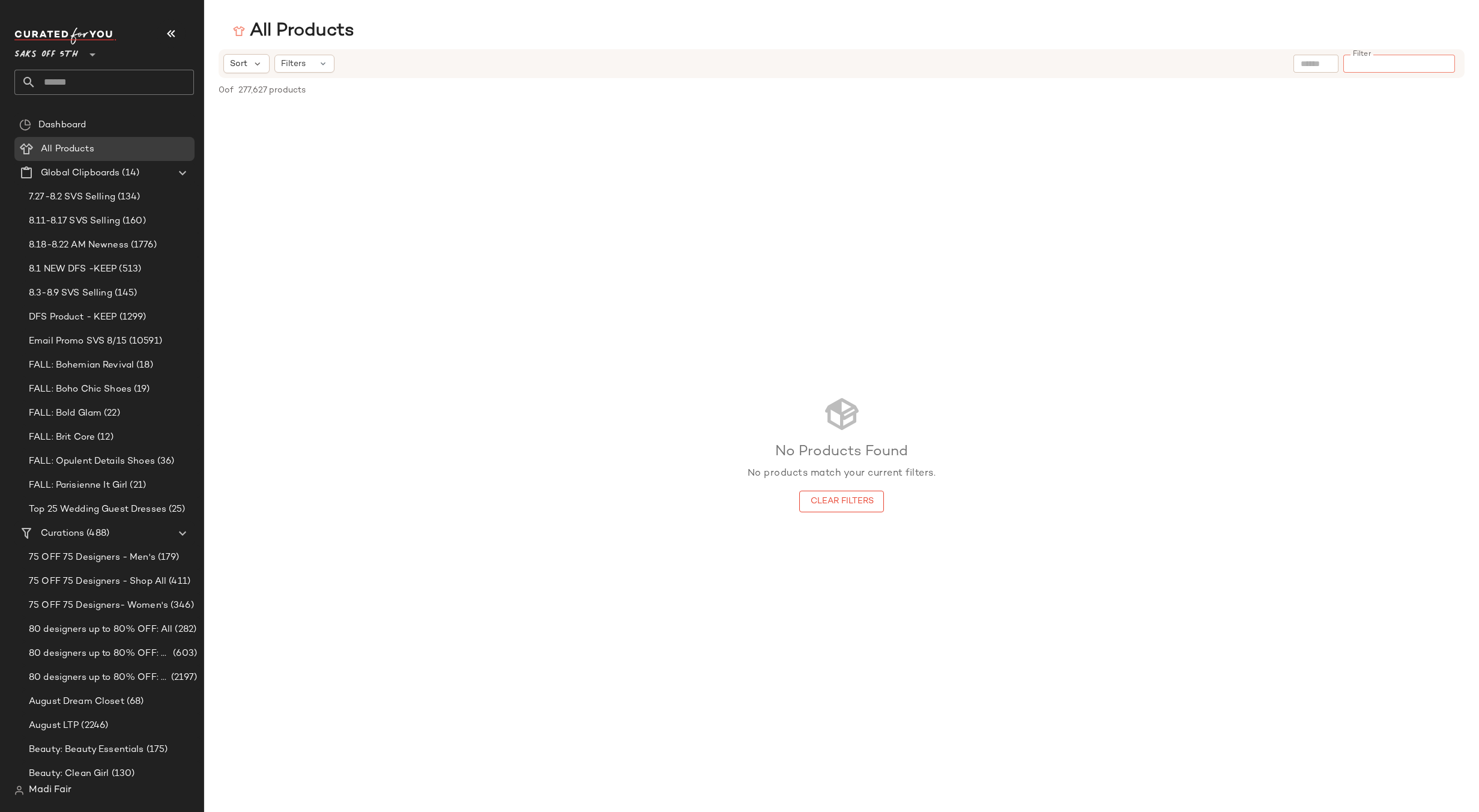
click at [1285, 25] on div "All Products" at bounding box center [841, 31] width 1274 height 24
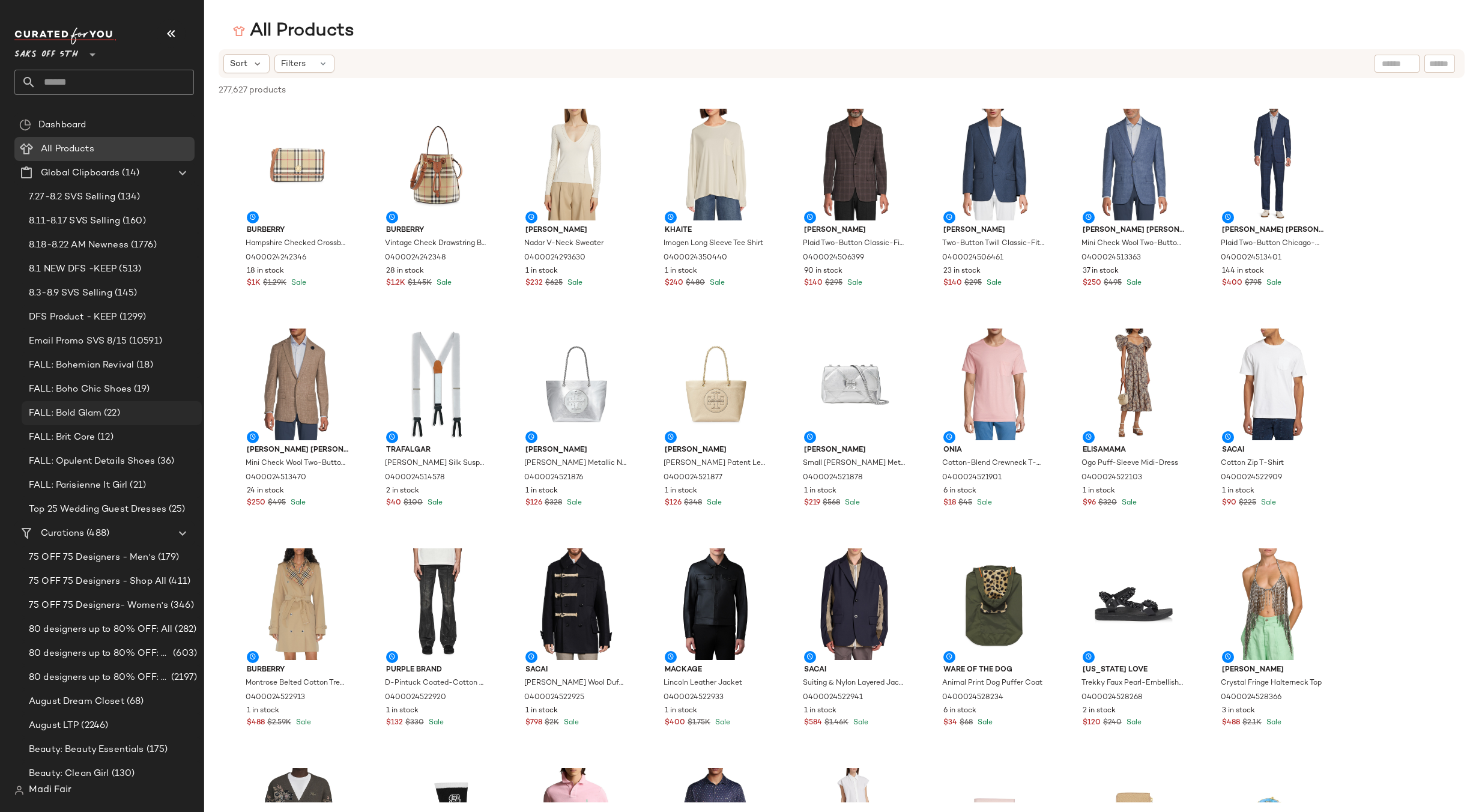
click at [140, 418] on div "FALL: Bold Glam (22)" at bounding box center [110, 413] width 172 height 14
click at [137, 413] on div "FALL: Bold Glam (22)" at bounding box center [110, 413] width 172 height 14
click at [110, 413] on span "(22)" at bounding box center [110, 413] width 18 height 14
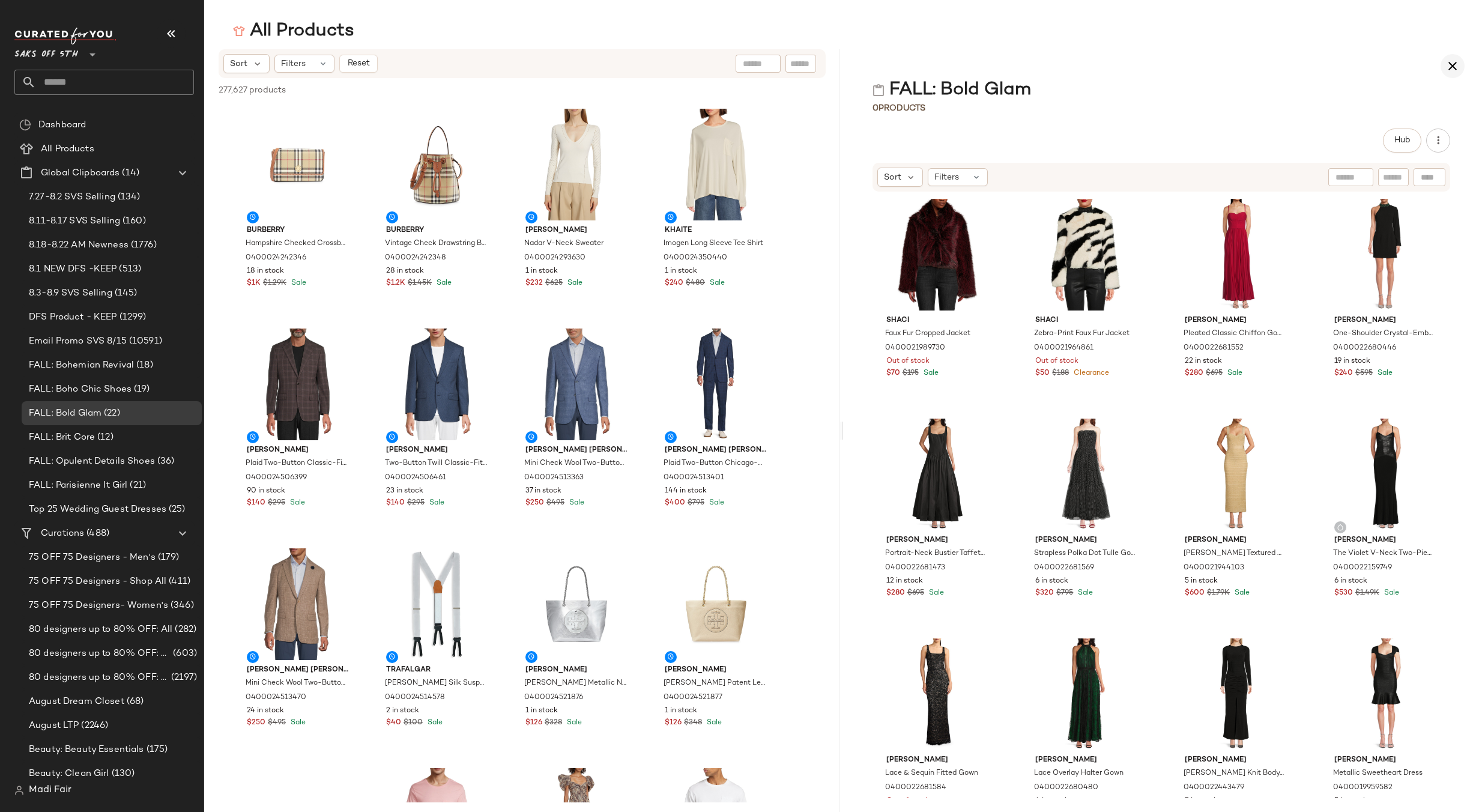
click at [1444, 62] on button "button" at bounding box center [1452, 66] width 24 height 24
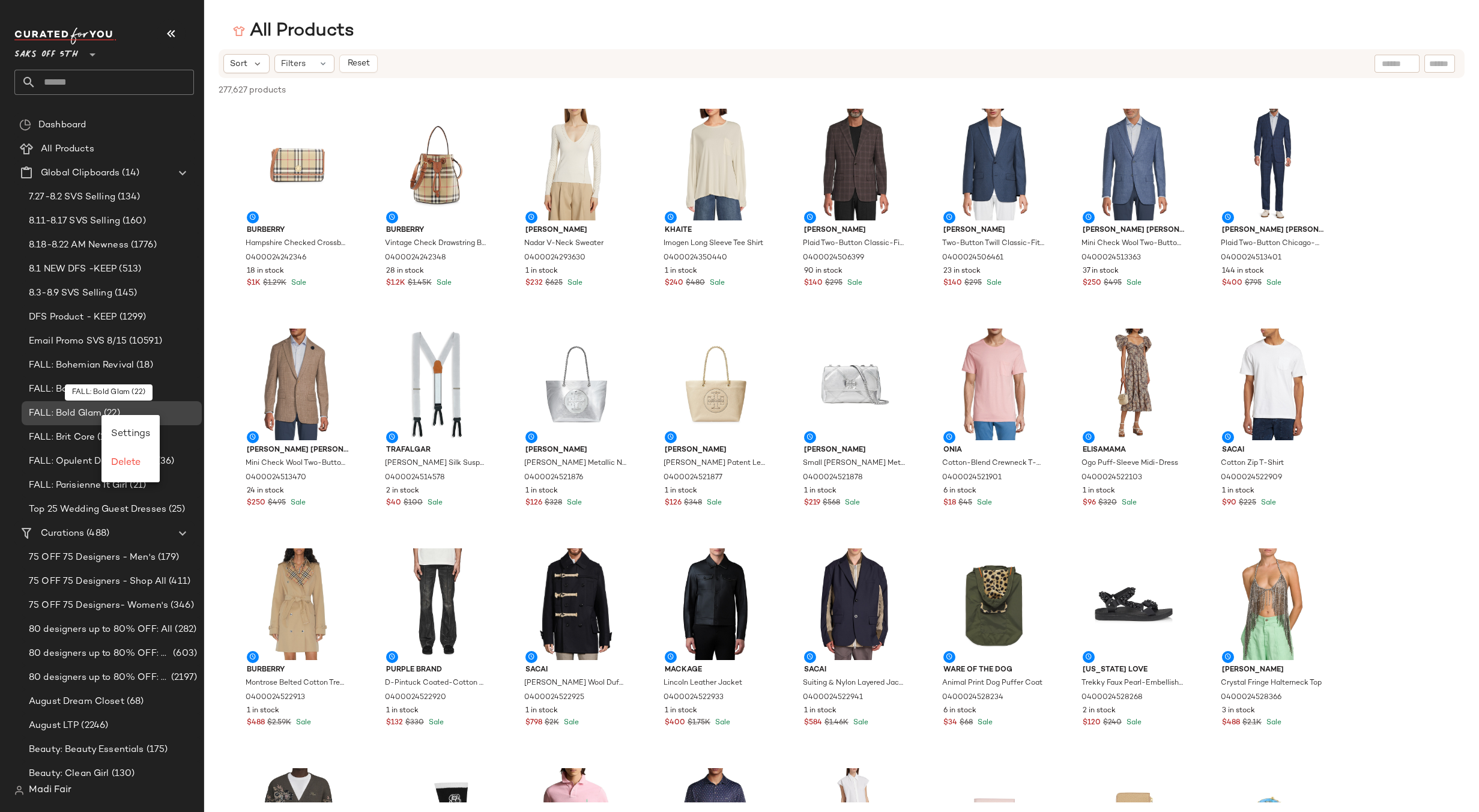
click at [102, 413] on span "(22)" at bounding box center [110, 413] width 18 height 14
click at [92, 572] on div "75 OFF 75 Designers - Shop All (411)" at bounding box center [111, 580] width 180 height 24
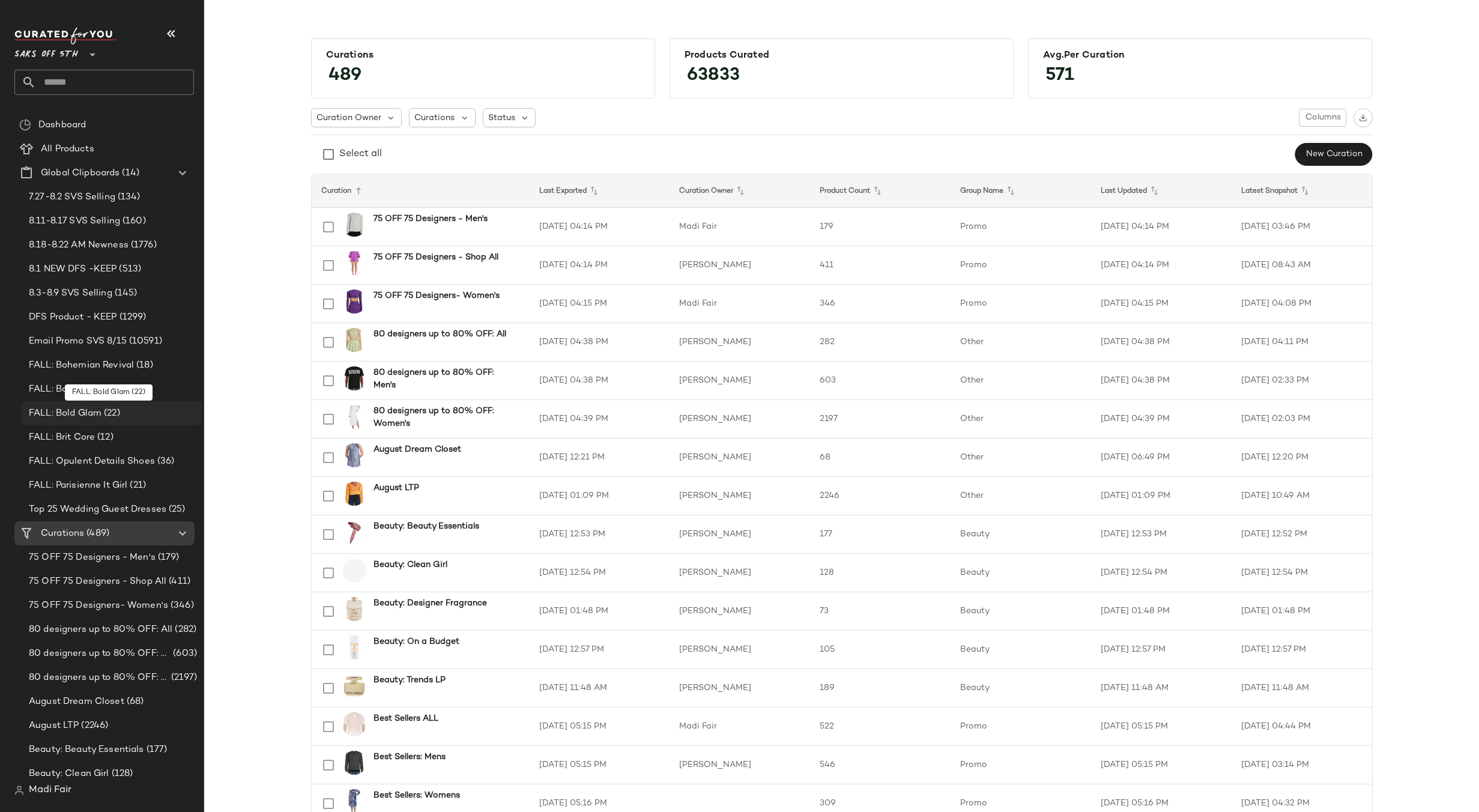
click at [99, 411] on span "FALL: Bold Glam" at bounding box center [65, 413] width 73 height 14
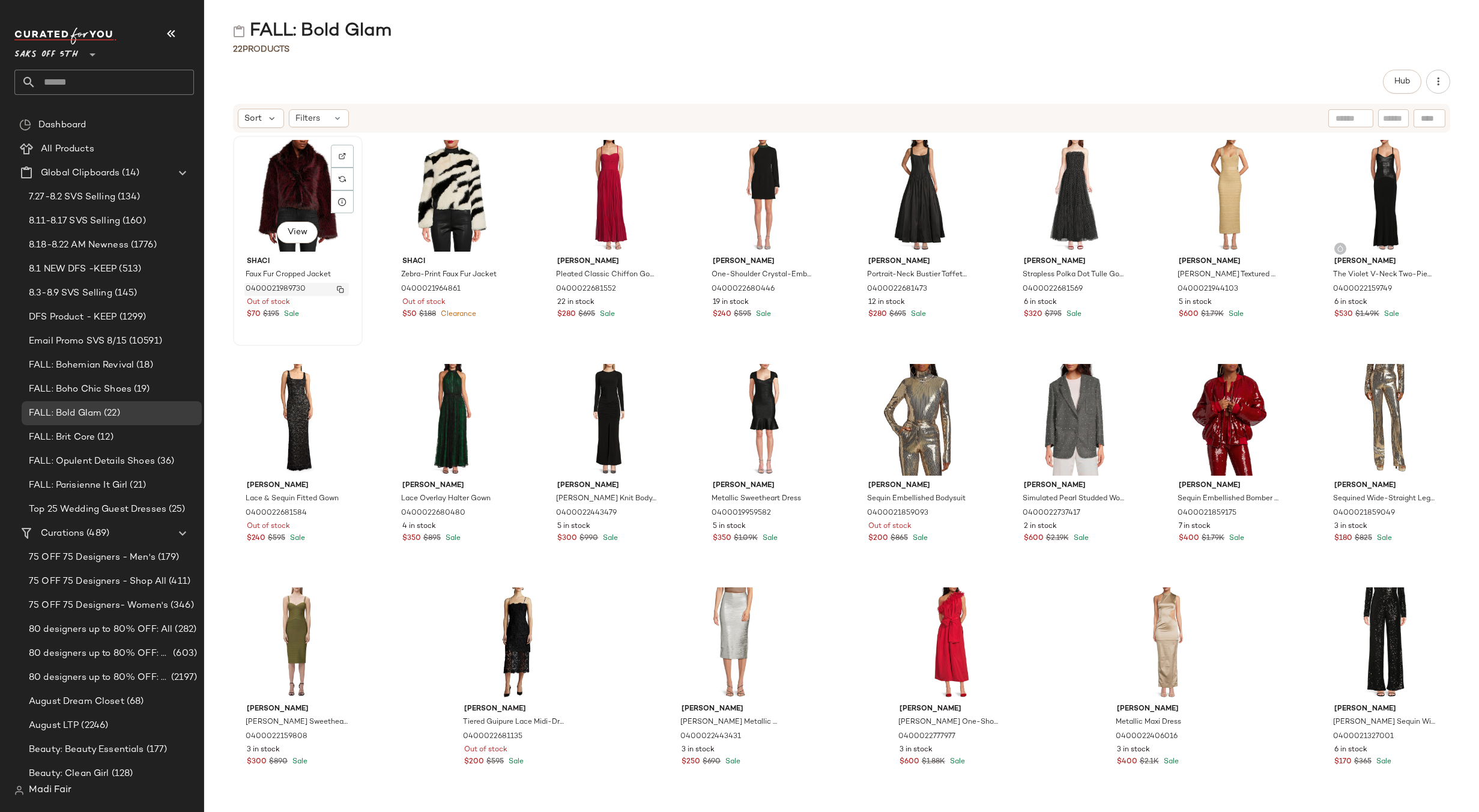
click at [343, 290] on img "button" at bounding box center [340, 289] width 7 height 7
click at [498, 291] on img "button" at bounding box center [495, 289] width 7 height 7
drag, startPoint x: 649, startPoint y: 287, endPoint x: 645, endPoint y: 278, distance: 9.8
click at [648, 287] on img "button" at bounding box center [650, 289] width 7 height 7
click at [803, 293] on img "button" at bounding box center [805, 289] width 7 height 7
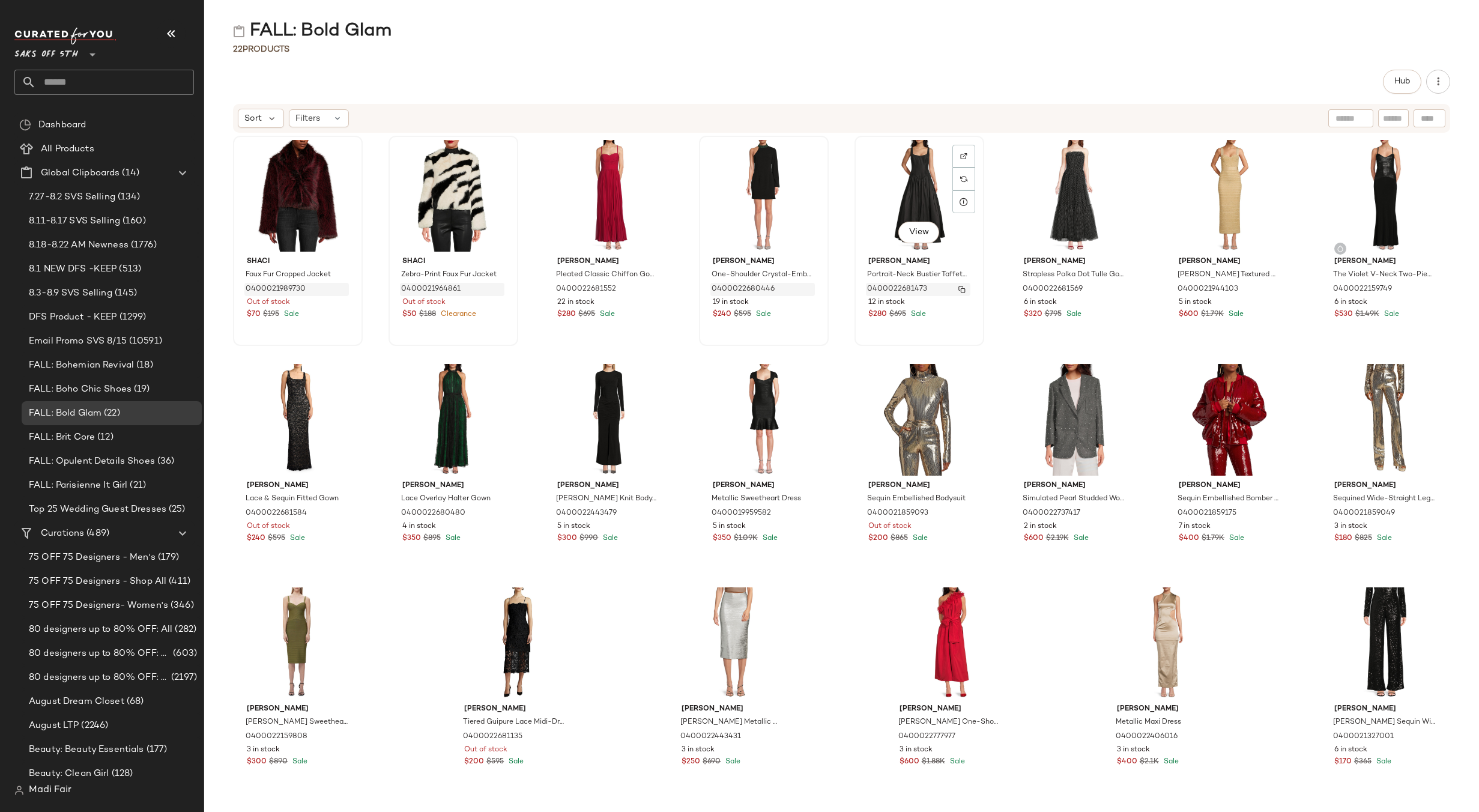
click at [960, 288] on img "button" at bounding box center [961, 289] width 7 height 7
click at [1114, 288] on img "button" at bounding box center [1117, 289] width 7 height 7
click at [1269, 288] on img "button" at bounding box center [1272, 289] width 7 height 7
click at [1425, 287] on img "button" at bounding box center [1428, 289] width 7 height 7
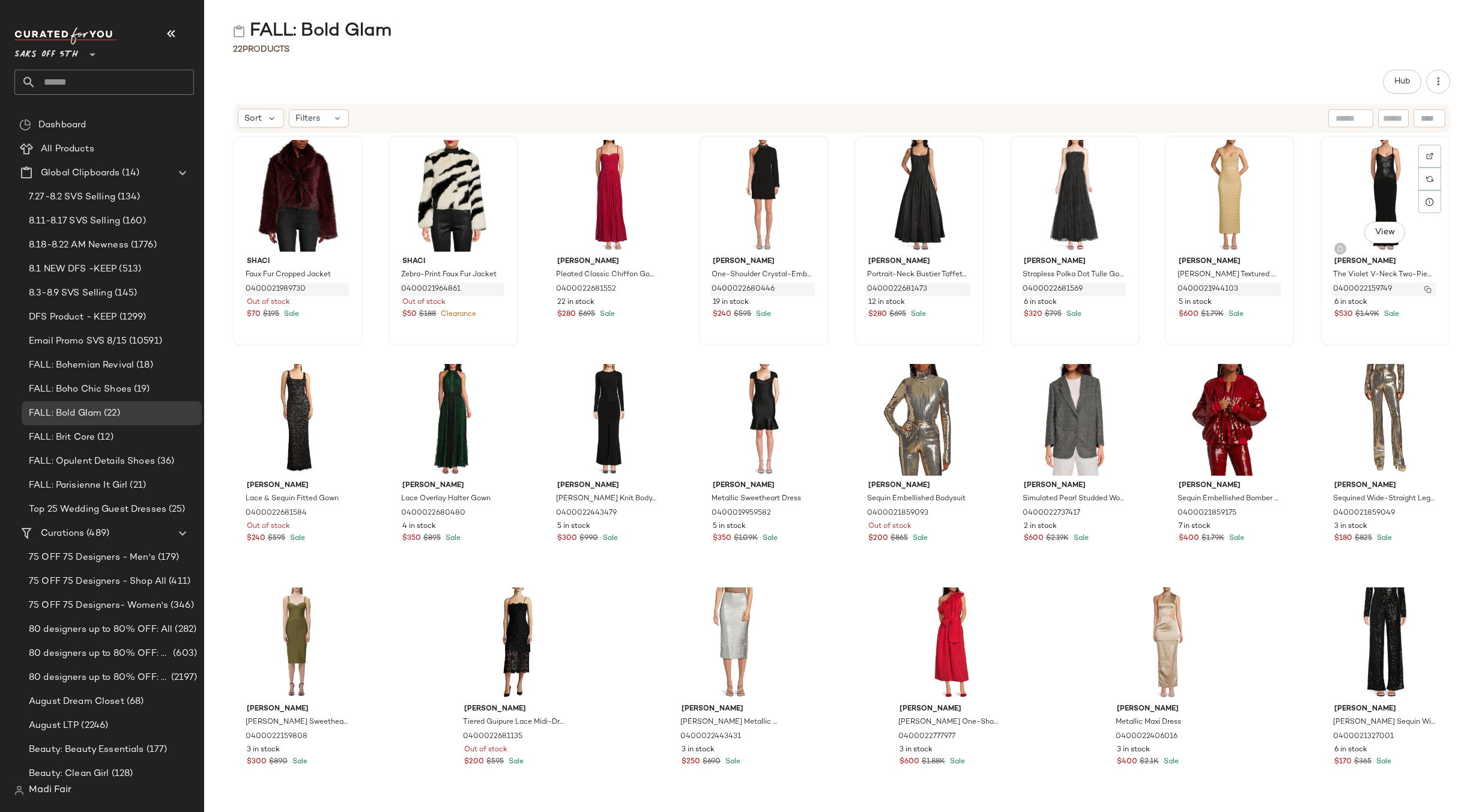
click at [1425, 291] on img "button" at bounding box center [1428, 289] width 7 height 7
click at [340, 515] on img "button" at bounding box center [340, 513] width 7 height 7
click at [492, 511] on img "button" at bounding box center [495, 513] width 7 height 7
click at [649, 514] on img "button" at bounding box center [650, 513] width 7 height 7
click at [648, 516] on img "button" at bounding box center [650, 513] width 7 height 7
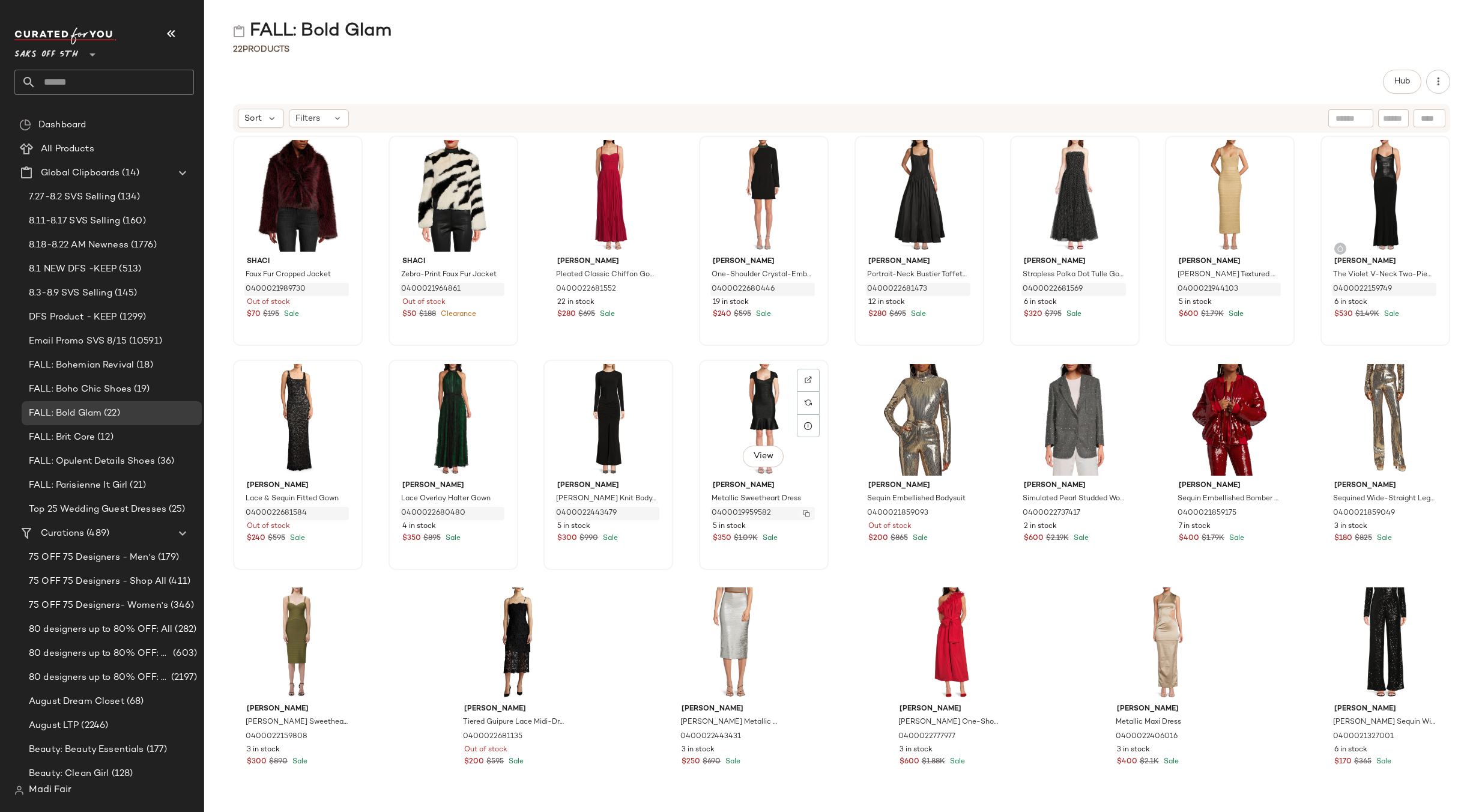
click at [802, 514] on img "button" at bounding box center [805, 513] width 7 height 7
click at [804, 514] on img "button" at bounding box center [805, 513] width 7 height 7
click at [959, 512] on img "button" at bounding box center [961, 513] width 7 height 7
click at [1114, 512] on img "button" at bounding box center [1117, 513] width 7 height 7
click at [1269, 514] on img "button" at bounding box center [1272, 513] width 7 height 7
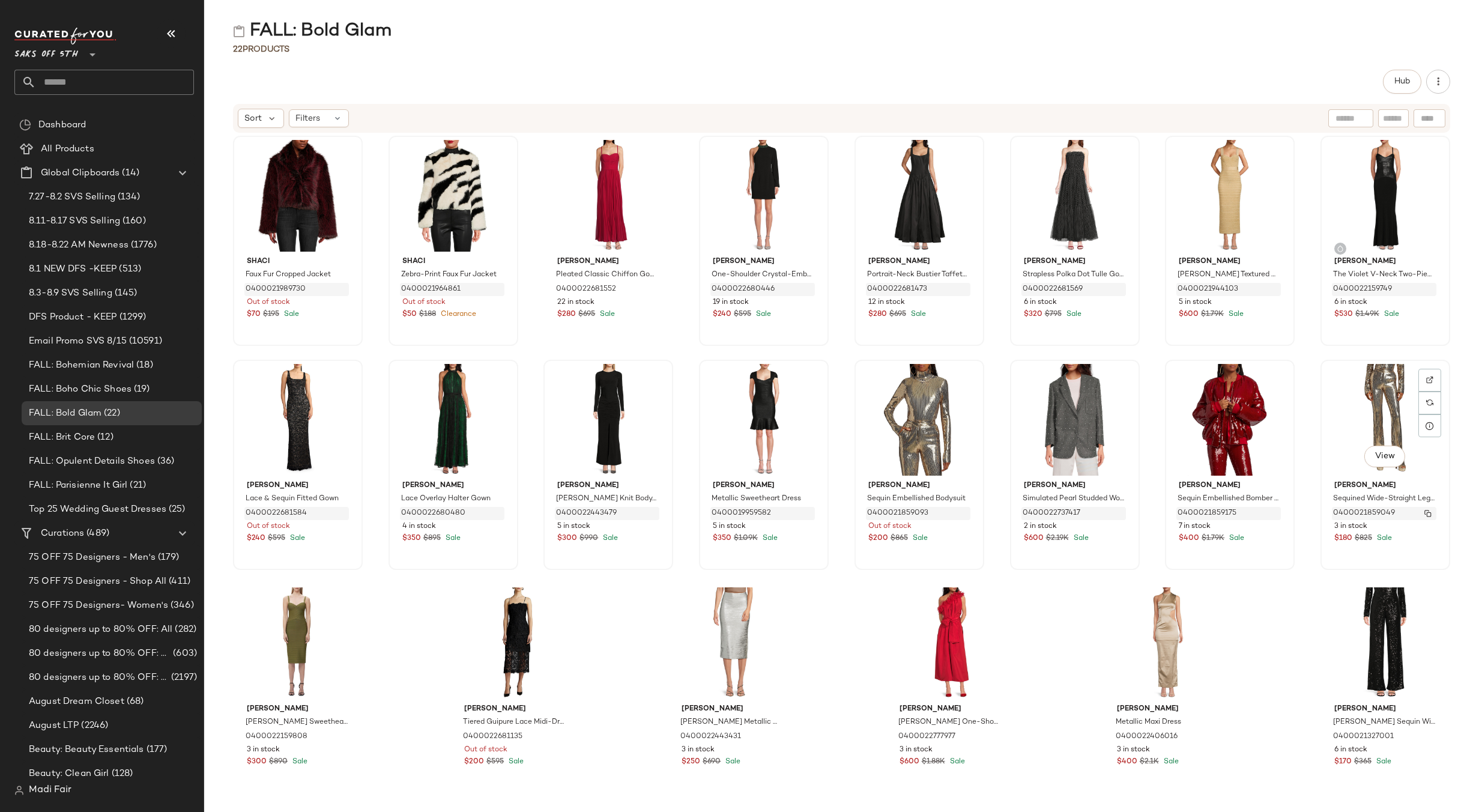
click at [1425, 515] on img "button" at bounding box center [1428, 513] width 7 height 7
click at [464, 84] on div "Hub" at bounding box center [841, 81] width 1217 height 24
click at [341, 736] on img "button" at bounding box center [340, 735] width 7 height 7
click at [555, 736] on img "button" at bounding box center [557, 735] width 7 height 7
click at [771, 736] on img "button" at bounding box center [774, 735] width 7 height 7
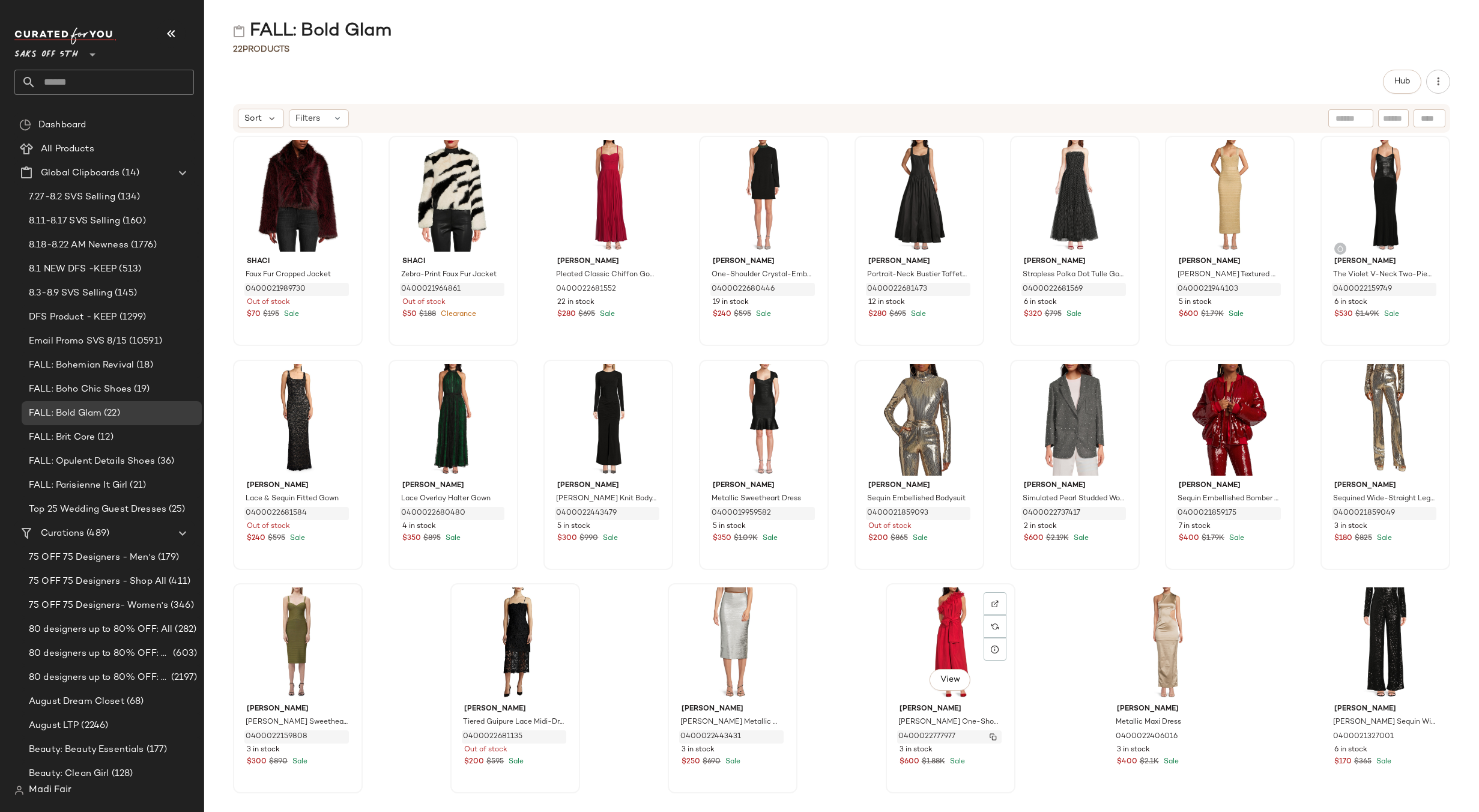
click at [991, 734] on img "button" at bounding box center [992, 735] width 7 height 7
click at [990, 736] on img "button" at bounding box center [992, 735] width 7 height 7
click at [1207, 734] on img "button" at bounding box center [1210, 735] width 7 height 7
click at [1207, 736] on img "button" at bounding box center [1210, 735] width 7 height 7
click at [1425, 736] on img "button" at bounding box center [1428, 735] width 7 height 7
